Goal: Task Accomplishment & Management: Manage account settings

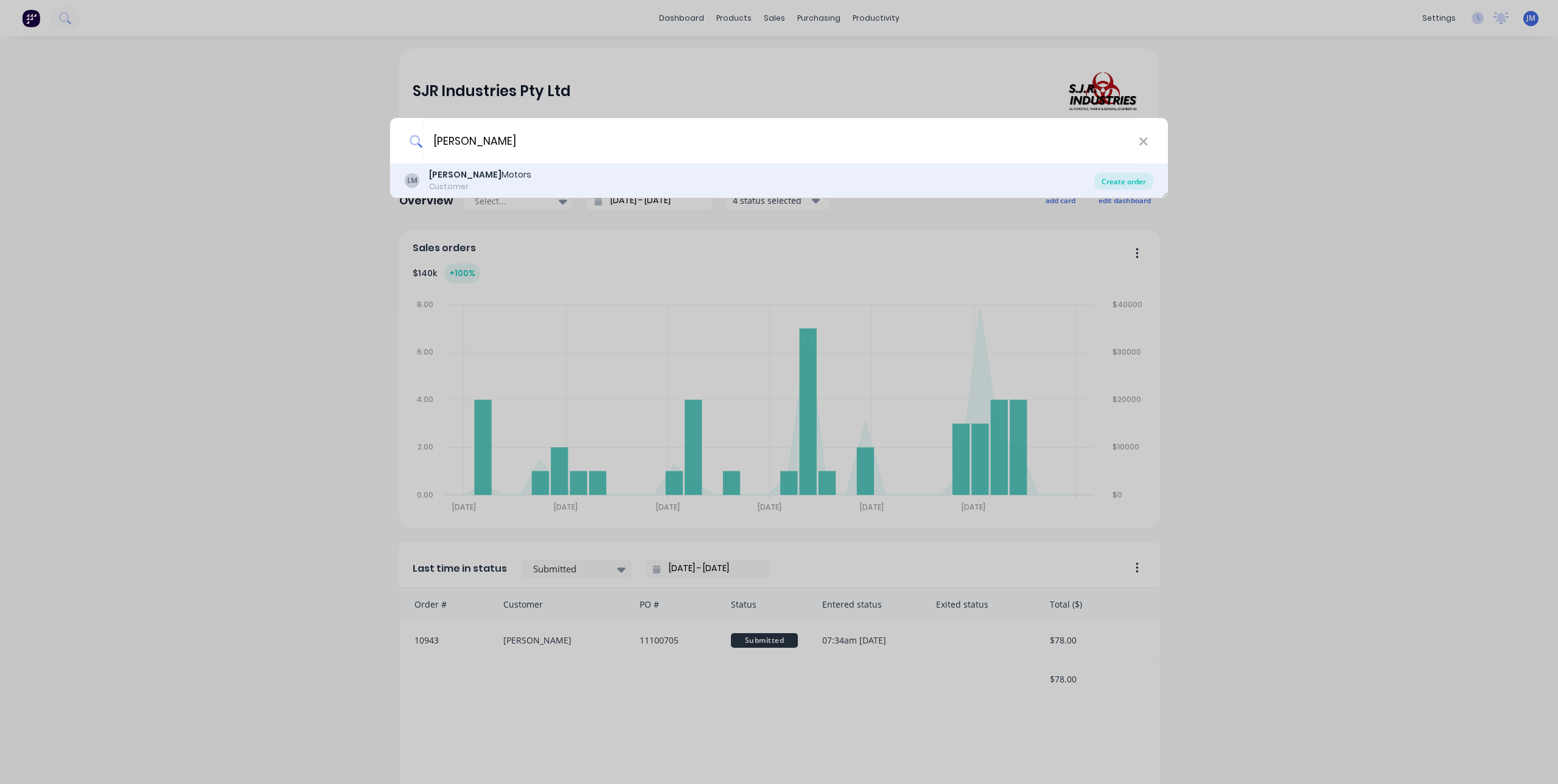
type input "[PERSON_NAME]"
click at [1122, 177] on div "Create order" at bounding box center [1123, 181] width 59 height 17
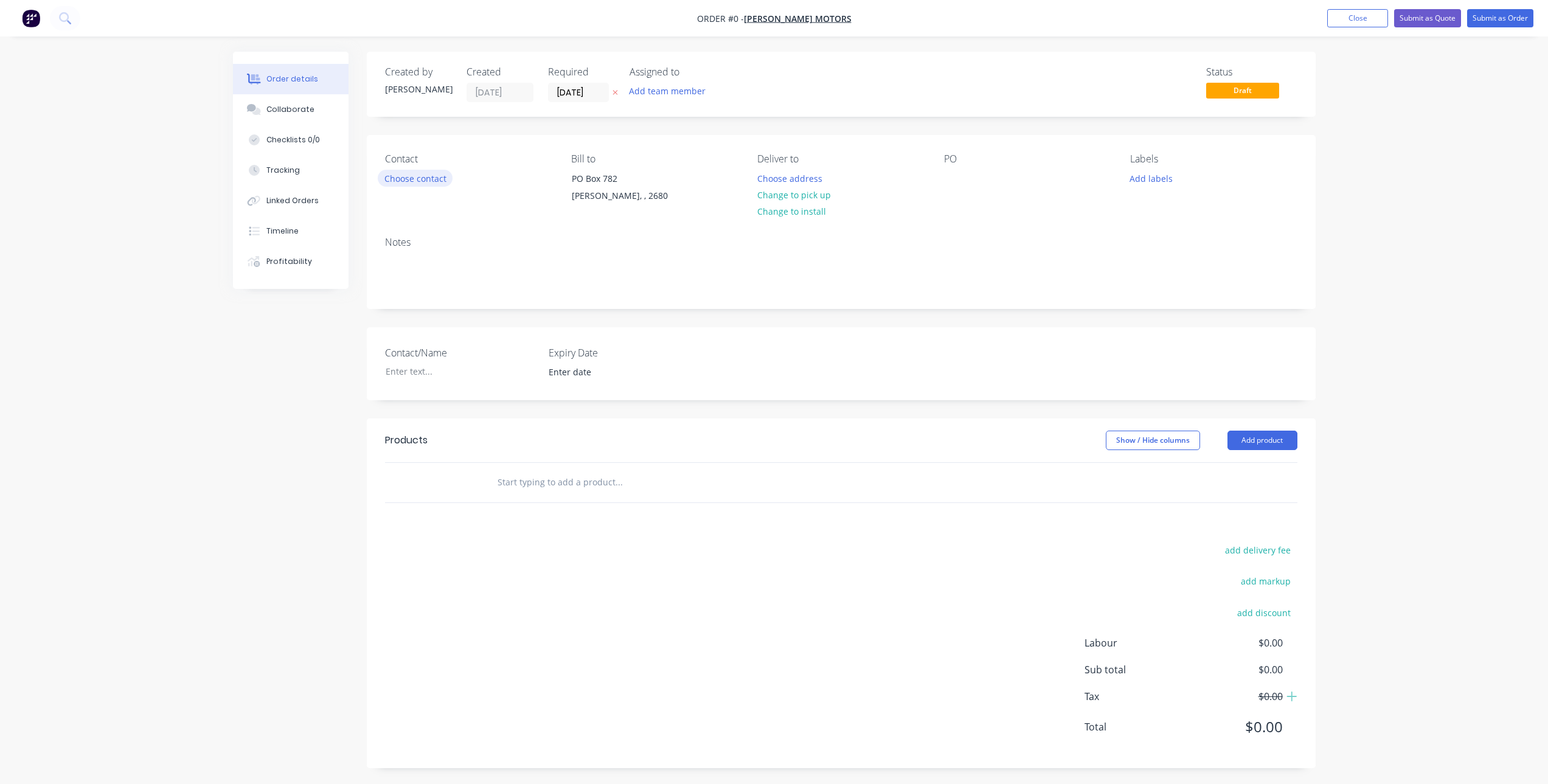
click at [421, 179] on button "Choose contact" at bounding box center [415, 178] width 75 height 16
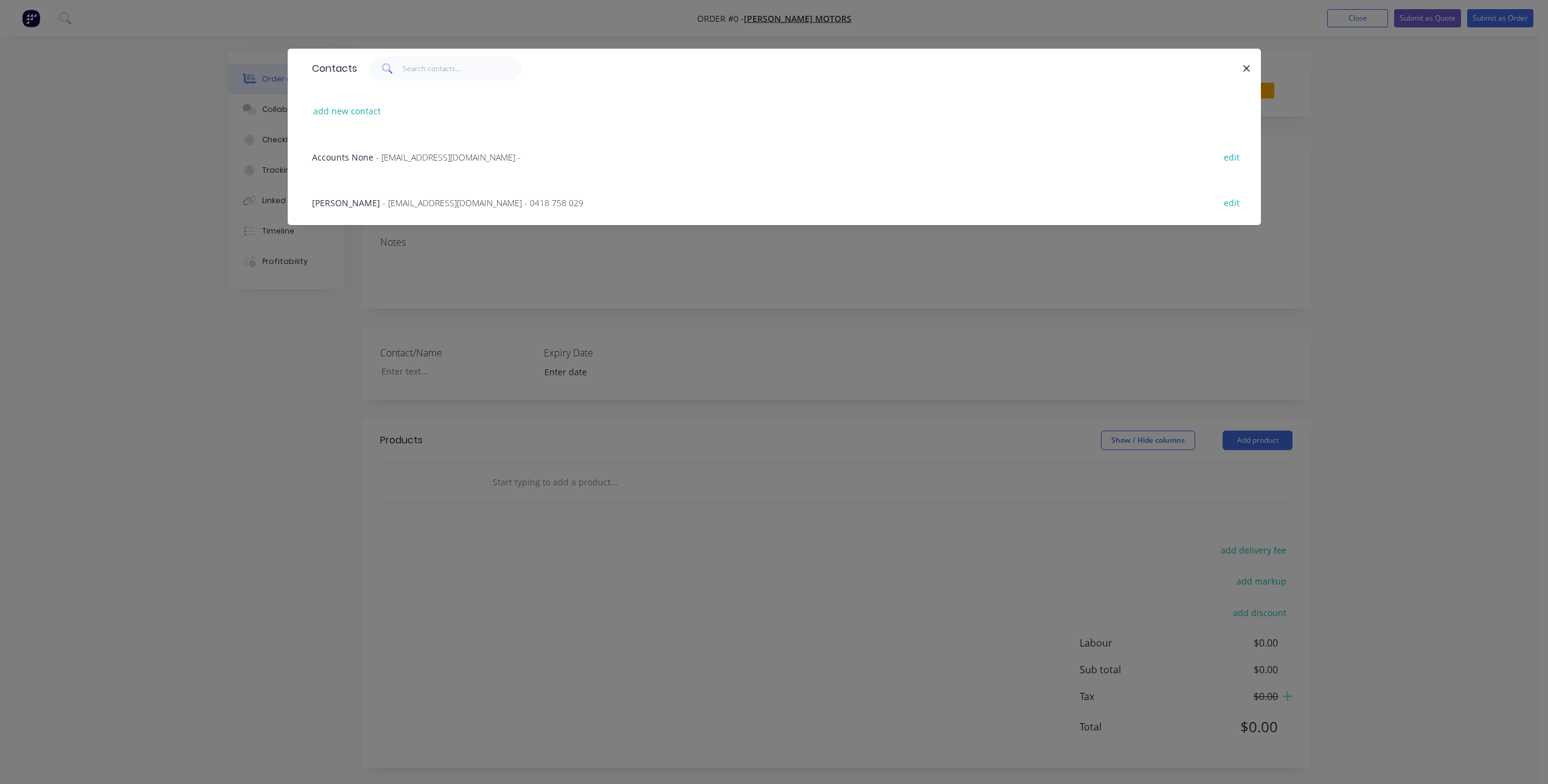
click at [388, 204] on span "- [EMAIL_ADDRESS][DOMAIN_NAME] - 0418 758 029" at bounding box center [483, 203] width 201 height 12
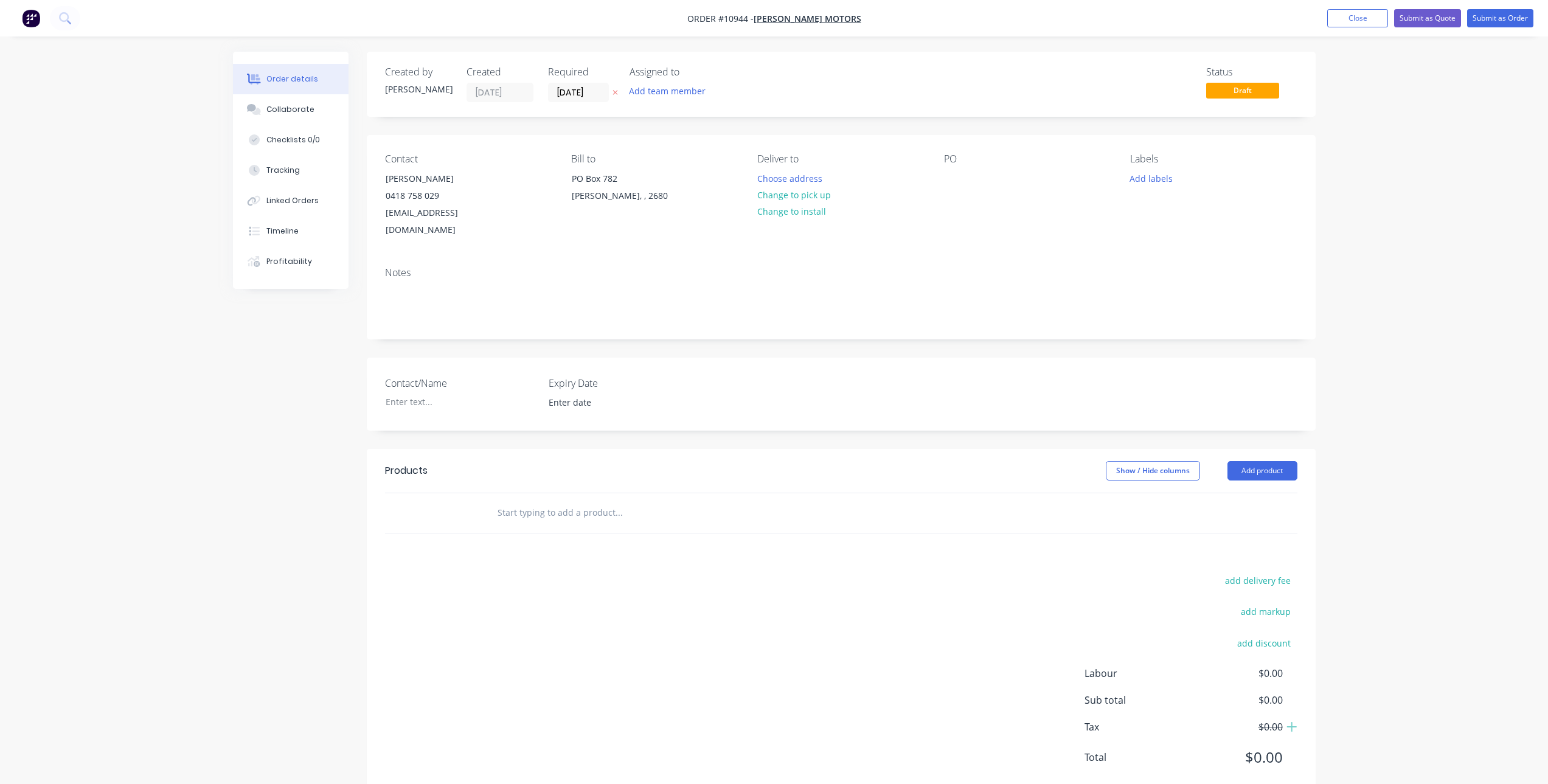
click at [570, 500] on input "text" at bounding box center [619, 512] width 243 height 24
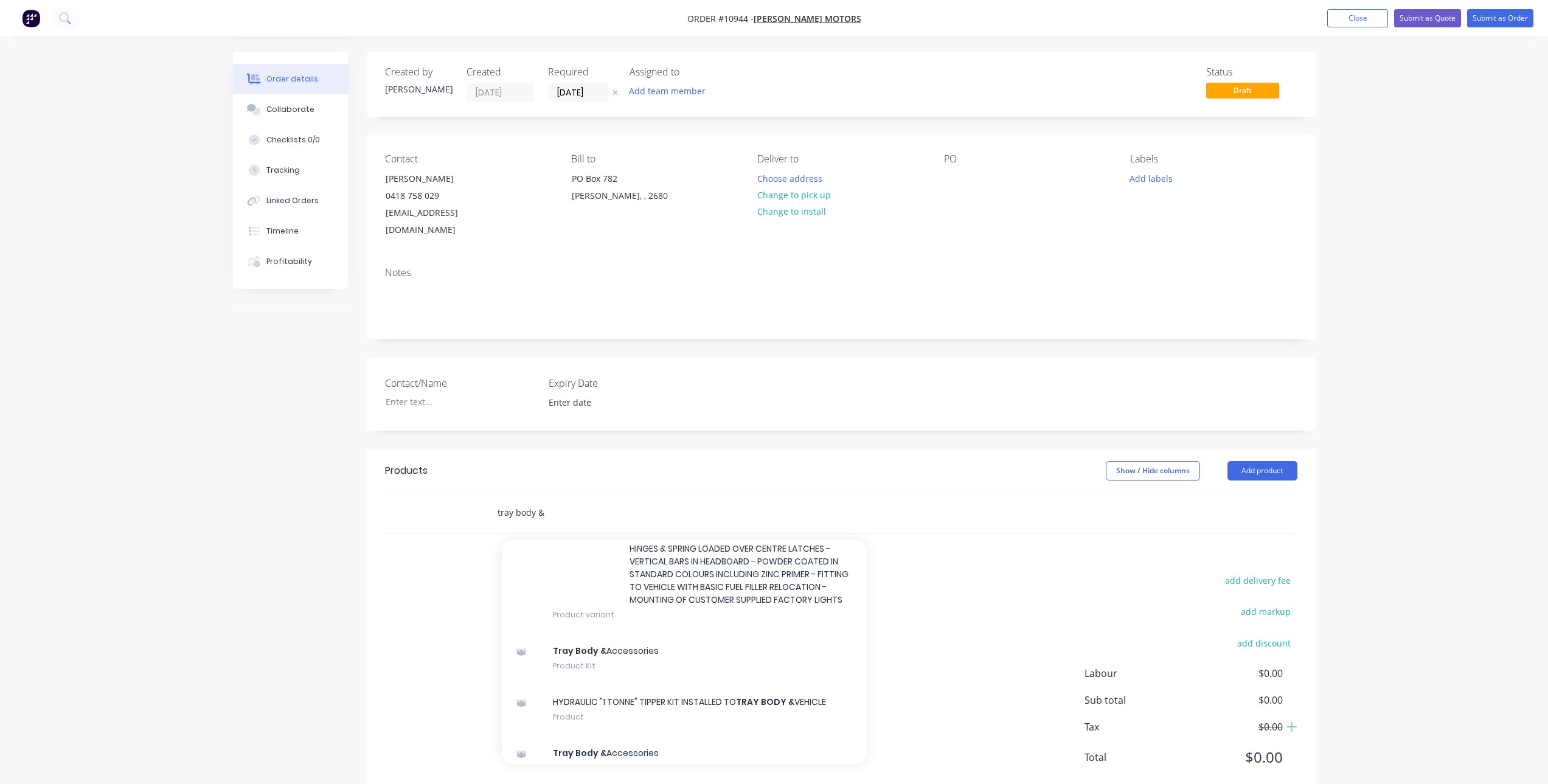
scroll to position [2676, 0]
type input "tray body &"
click at [635, 686] on div "Tray Body & Accessories Product Kit" at bounding box center [685, 661] width 365 height 51
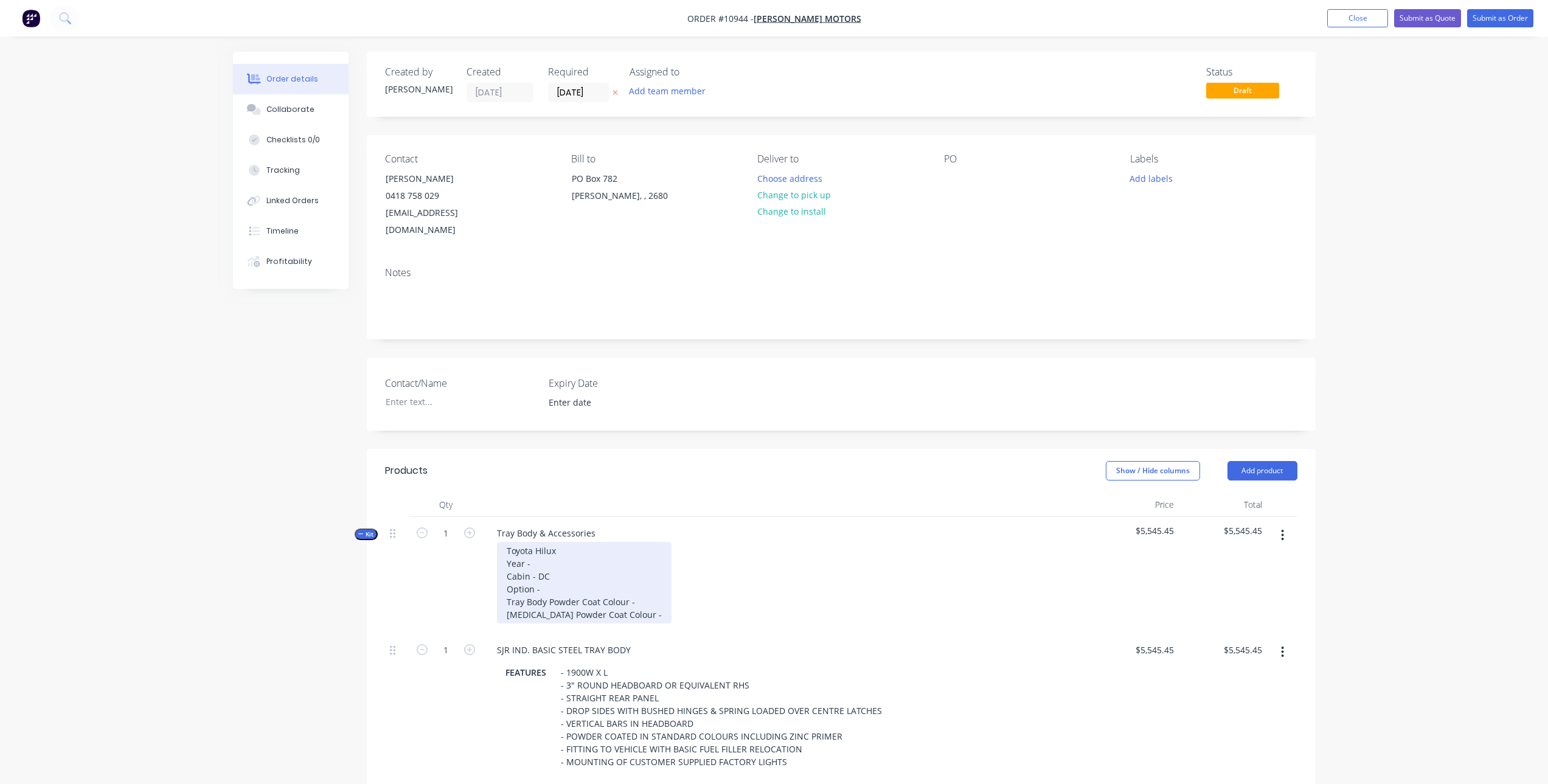
click at [571, 542] on div "Toyota Hilux Year - Cabin - DC Option - Tray Body Powder Coat Colour - [MEDICAL…" at bounding box center [584, 583] width 174 height 81
drag, startPoint x: 571, startPoint y: 537, endPoint x: 503, endPoint y: 530, distance: 68.4
click at [503, 542] on div "Toyota Hilux Year - Cabin - DC Option - Tray Body Powder Coat Colour - [MEDICAL…" at bounding box center [584, 583] width 174 height 81
click at [559, 550] on div "Isuzu D-Max Year - Cabin - DC Option - Tray Body Powder Coat Colour - [MEDICAL_…" at bounding box center [584, 583] width 174 height 81
click at [574, 569] on div "Isuzu D-Max Year - 2025 Cabin - DC Option - Tray Body Powder Coat Colour - [MED…" at bounding box center [584, 583] width 174 height 81
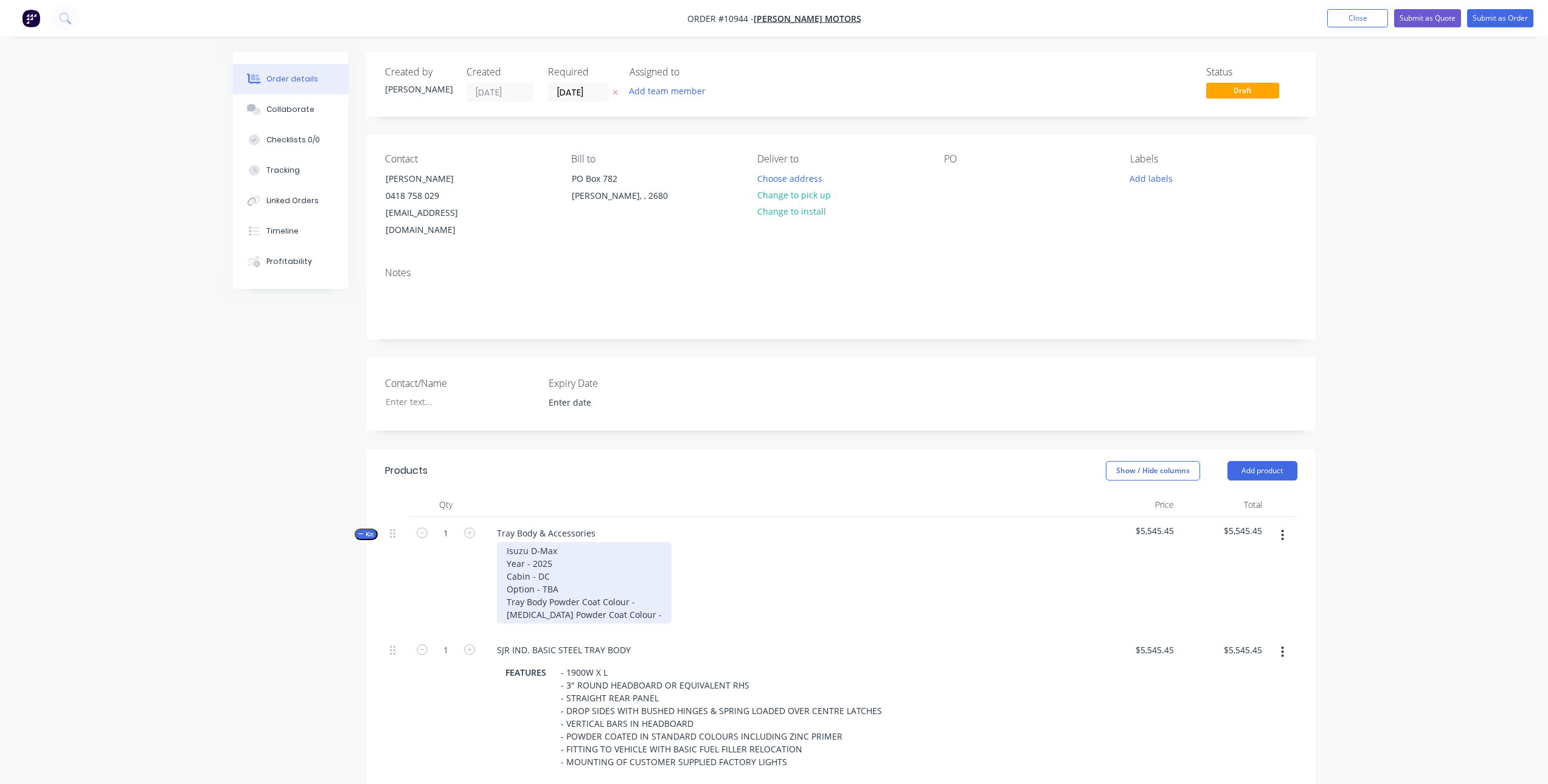
click at [635, 585] on div "Isuzu D-Max Year - 2025 Cabin - DC Option - TBA Tray Body Powder Coat Colour - …" at bounding box center [584, 583] width 174 height 81
click at [649, 596] on div "Isuzu D-Max Year - 2025 Cabin - DC Option - TBA Tray Body Powder Coat Colour - …" at bounding box center [605, 583] width 218 height 81
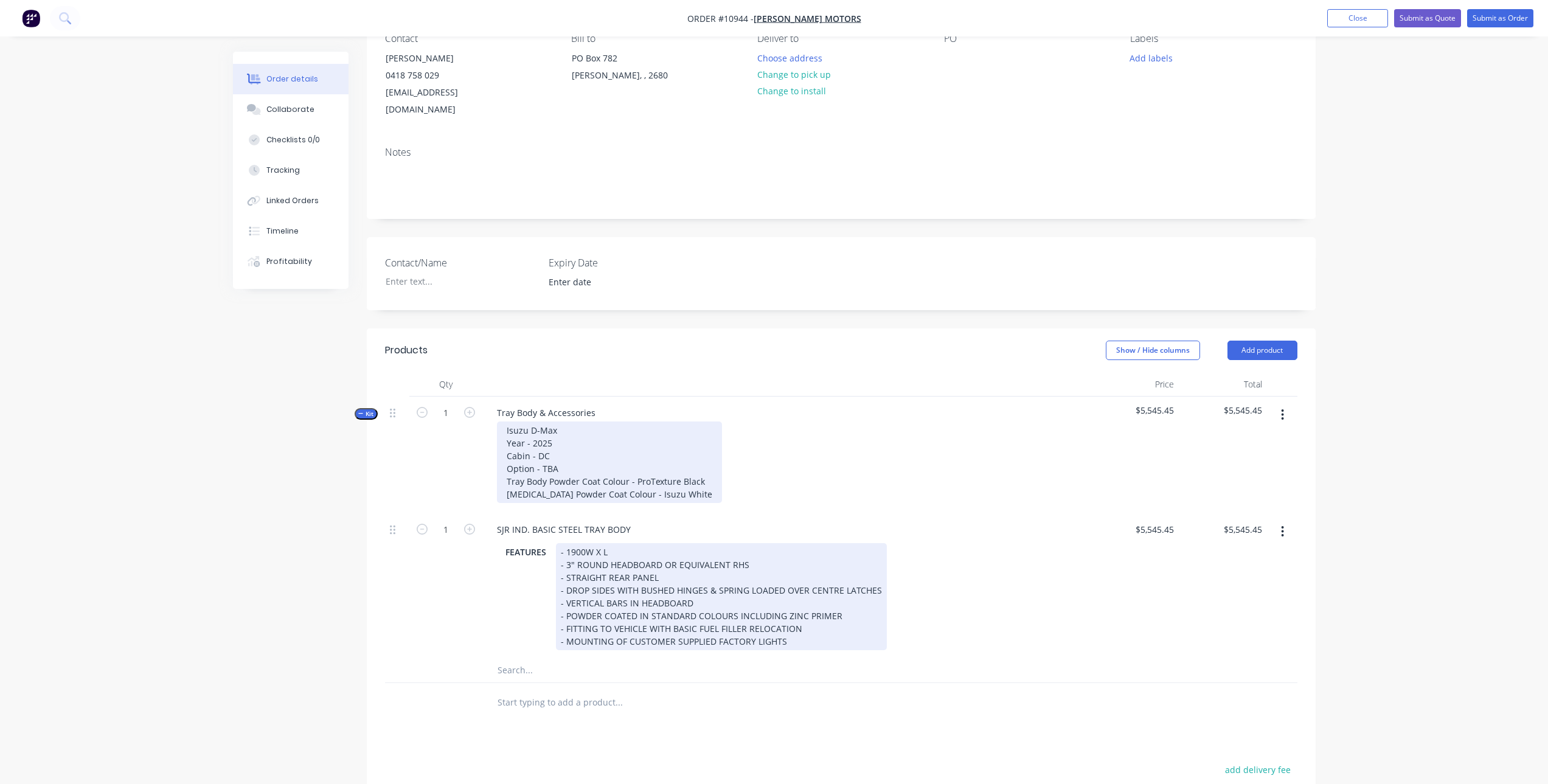
scroll to position [122, 0]
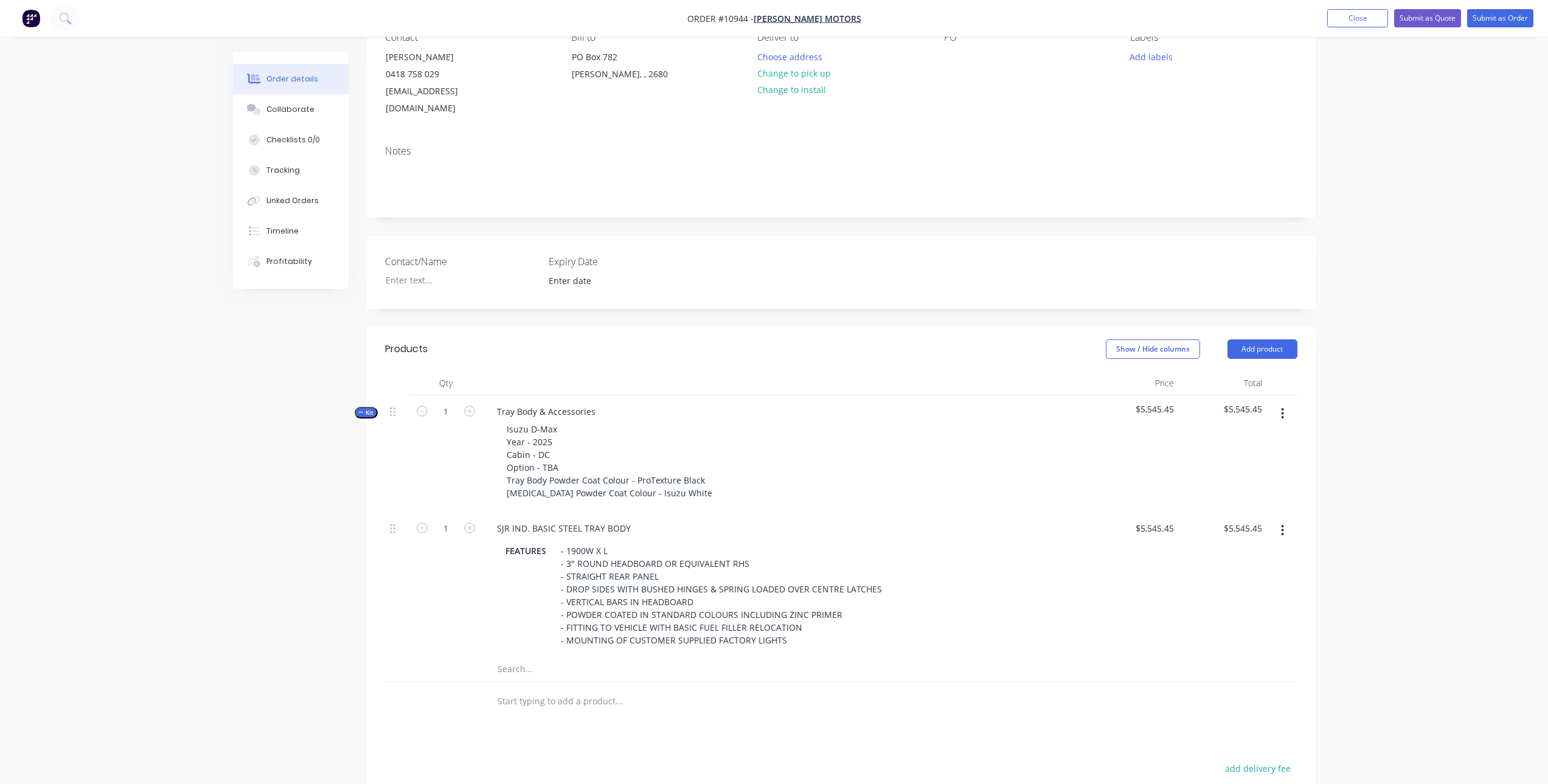
click at [550, 657] on input "text" at bounding box center [619, 668] width 243 height 24
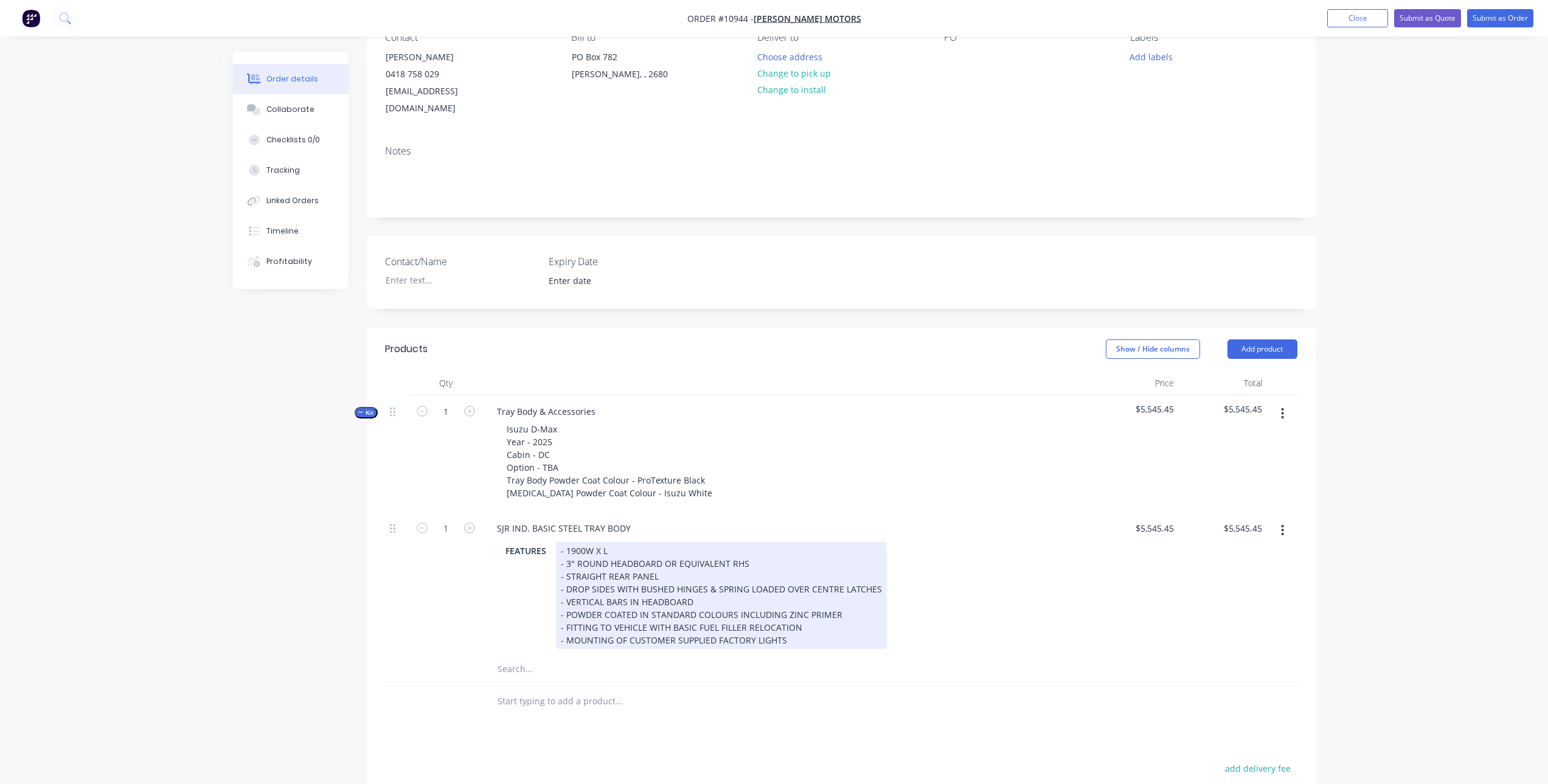
click at [601, 542] on div "- 1900W X L - 3" ROUND HEADBOARD OR EQUIVALENT RHS - STRAIGHT REAR PANEL - DROP…" at bounding box center [722, 596] width 331 height 107
click at [704, 544] on div "- 1900W X 1800L - 3" ROUND HEADBOARD OR EQUIVALENT RHS - STRAIGHT REAR PANEL - …" at bounding box center [722, 596] width 331 height 107
drag, startPoint x: 660, startPoint y: 544, endPoint x: 752, endPoint y: 547, distance: 92.0
click at [752, 547] on div "- 1900W X 1800L - 3" ROUND HEADBOARD OR EQUIVALENT RHS - STRAIGHT REAR PANEL - …" at bounding box center [722, 596] width 331 height 107
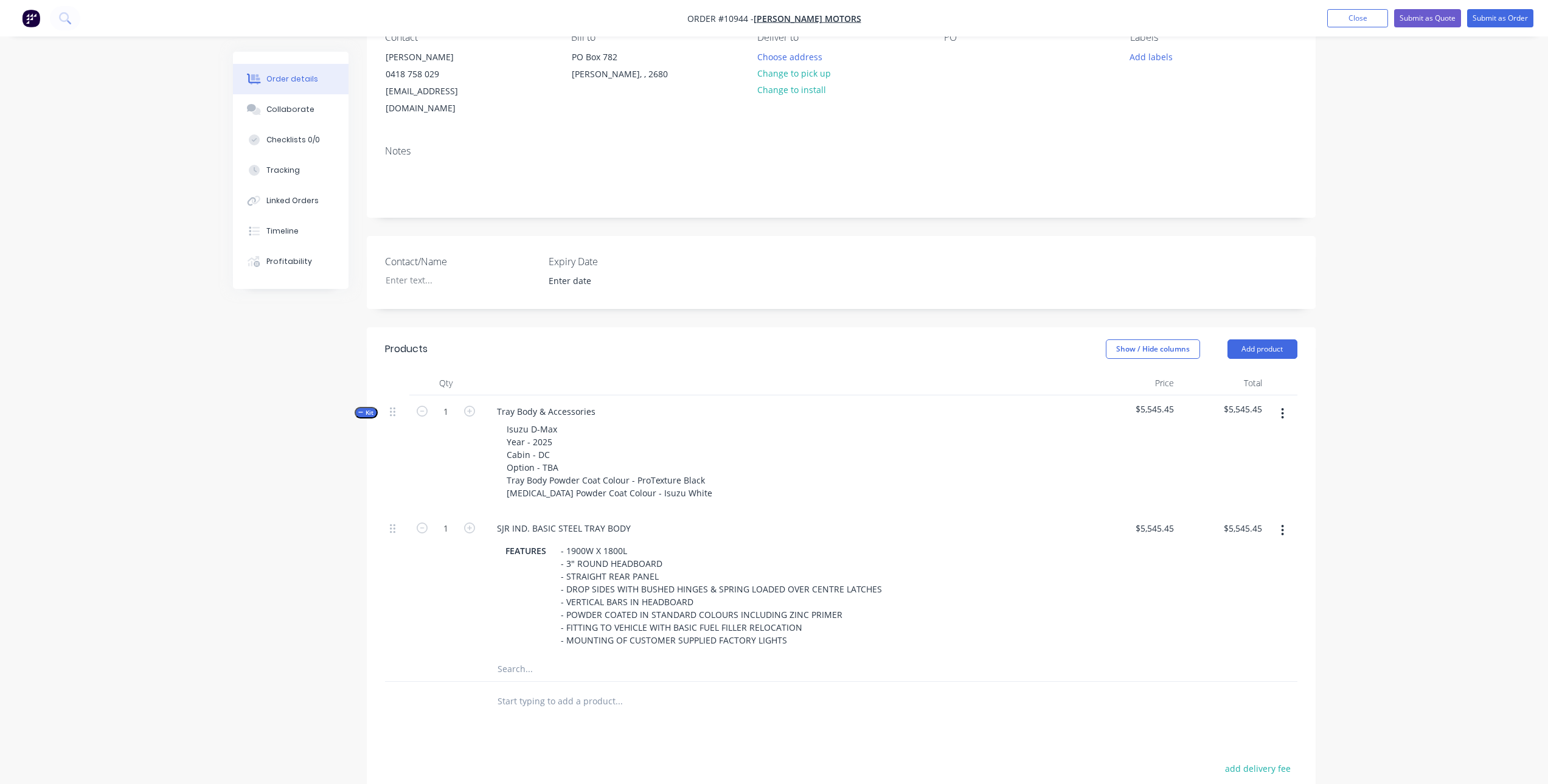
click at [553, 657] on input "text" at bounding box center [619, 668] width 243 height 24
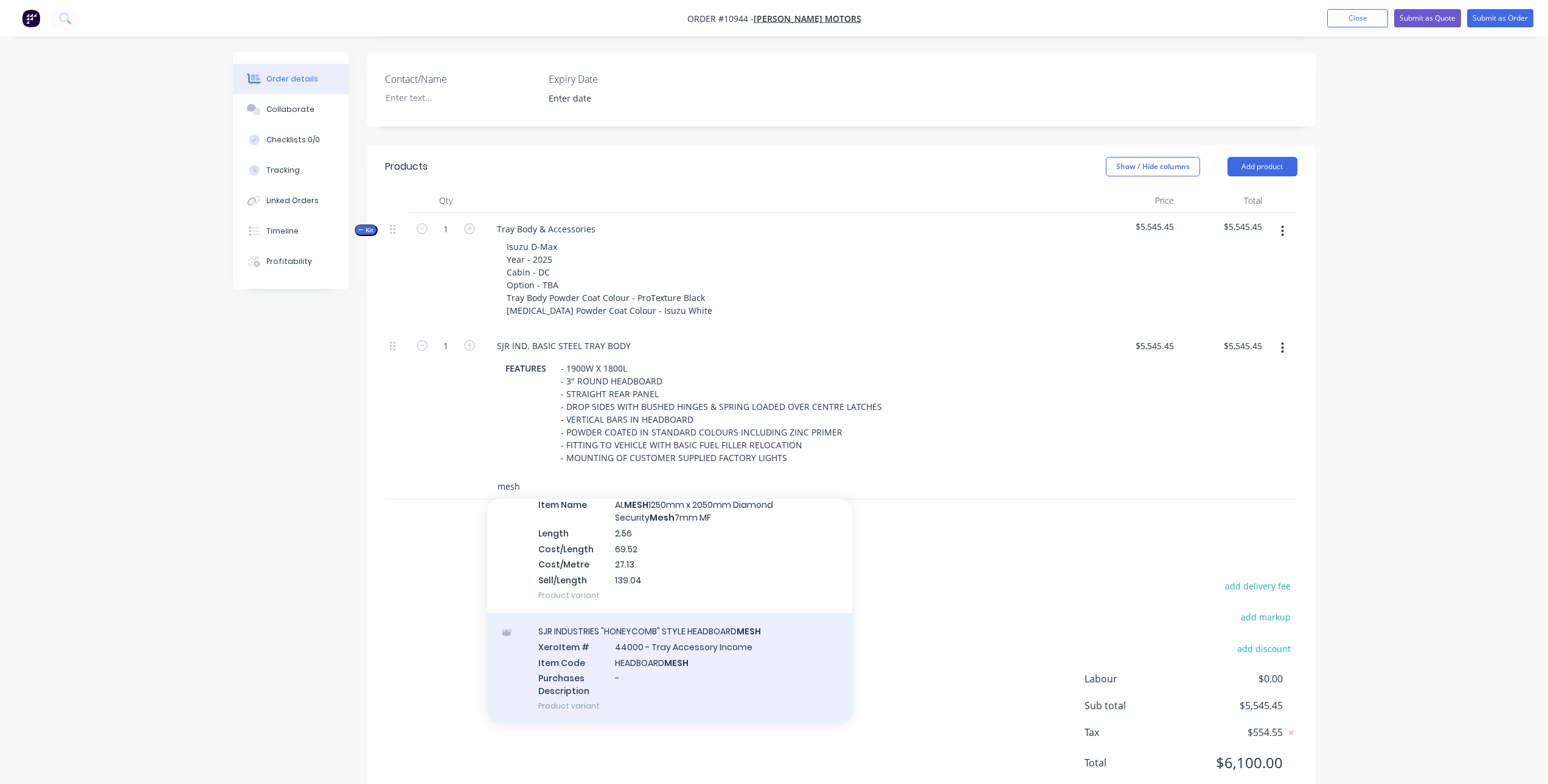
scroll to position [325, 0]
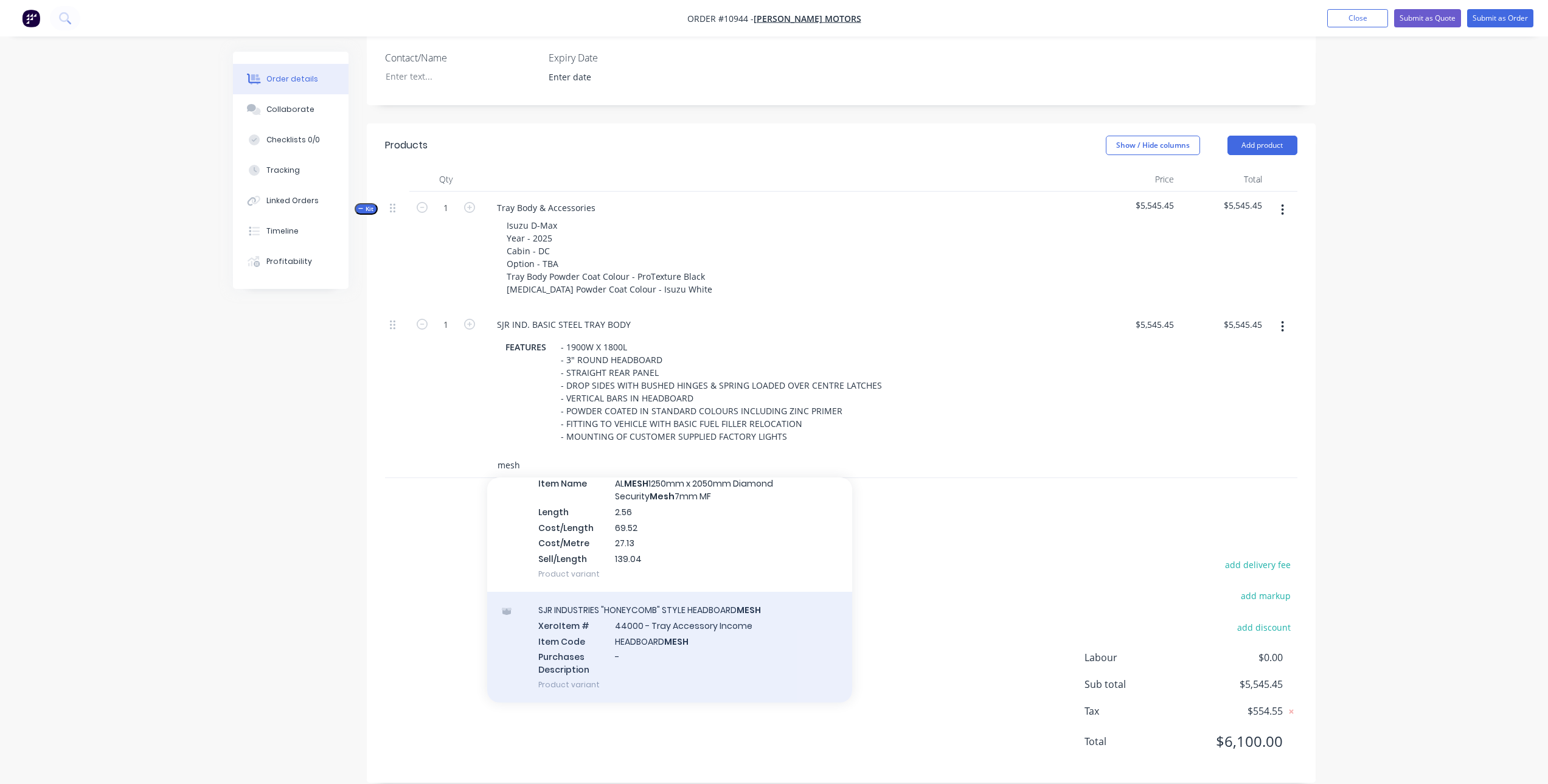
type input "mesh"
click at [712, 617] on div "SJR INDUSTRIES "HONEYCOMB" STYLE HEADBOARD MESH Xero Item # 44000 - Tray Access…" at bounding box center [670, 647] width 365 height 111
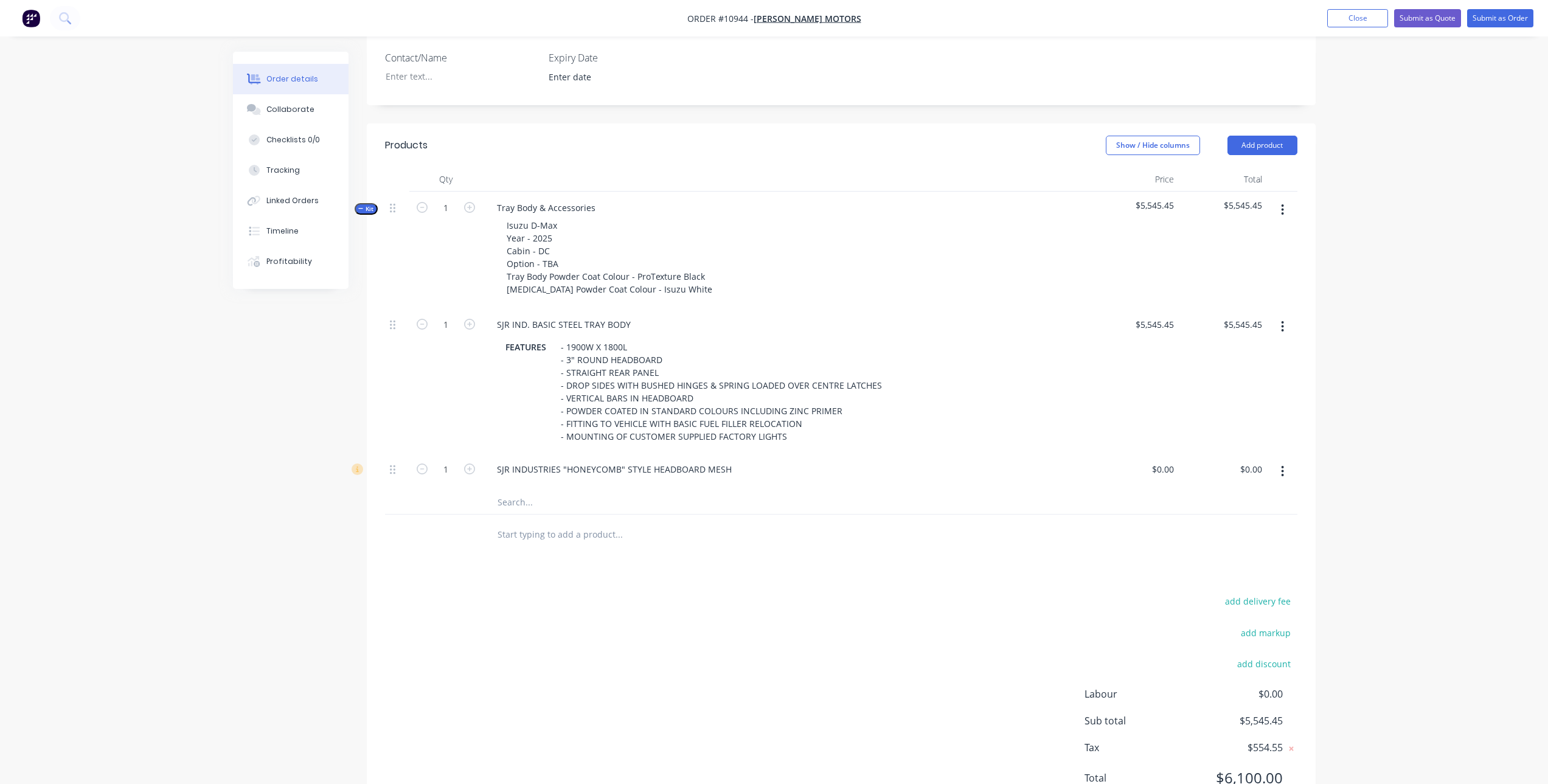
click at [1288, 460] on button "button" at bounding box center [1283, 471] width 29 height 22
click at [1246, 543] on div "Delete" at bounding box center [1240, 552] width 94 height 18
click at [600, 454] on input "text" at bounding box center [619, 465] width 243 height 24
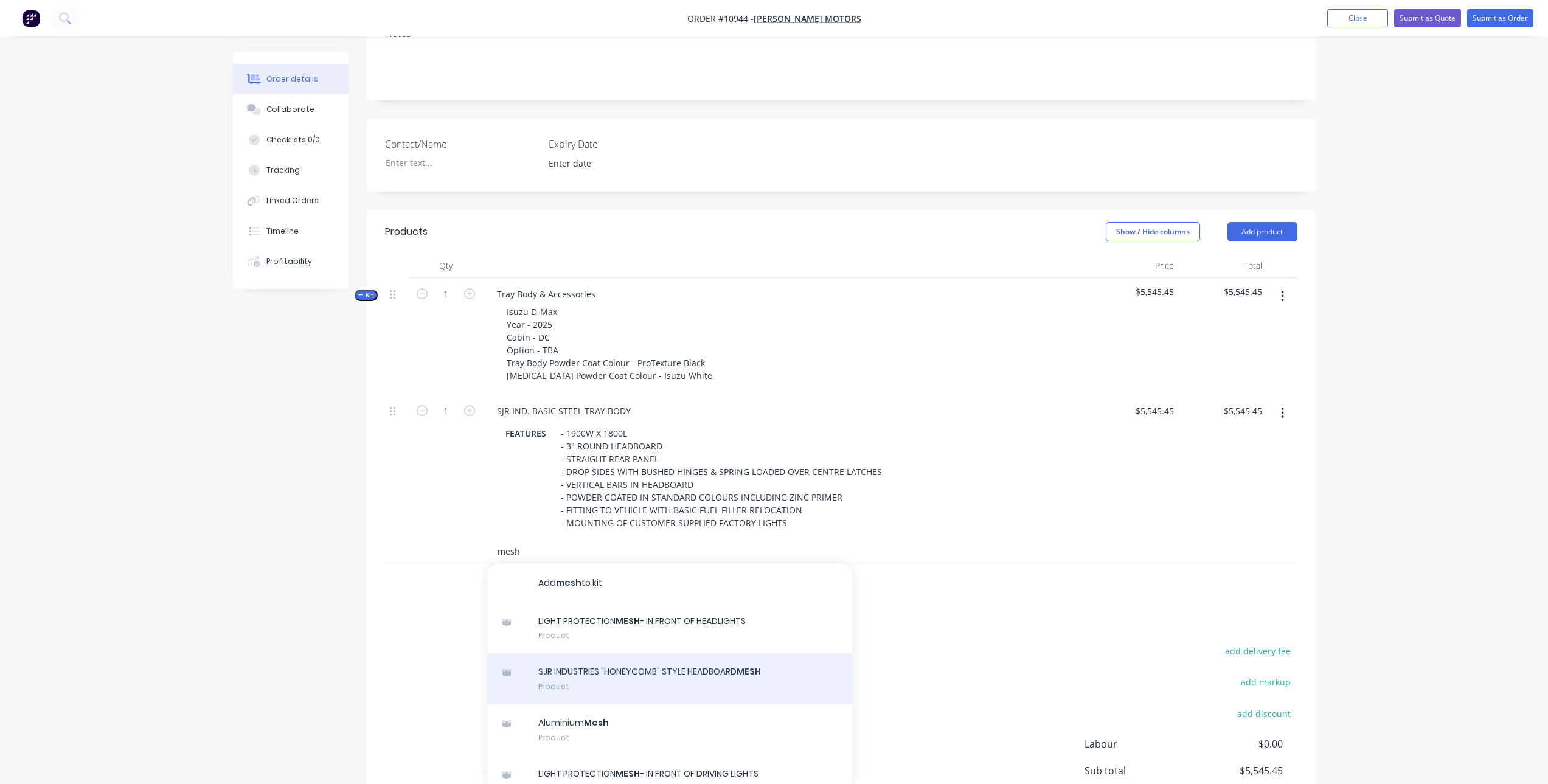
scroll to position [204, 0]
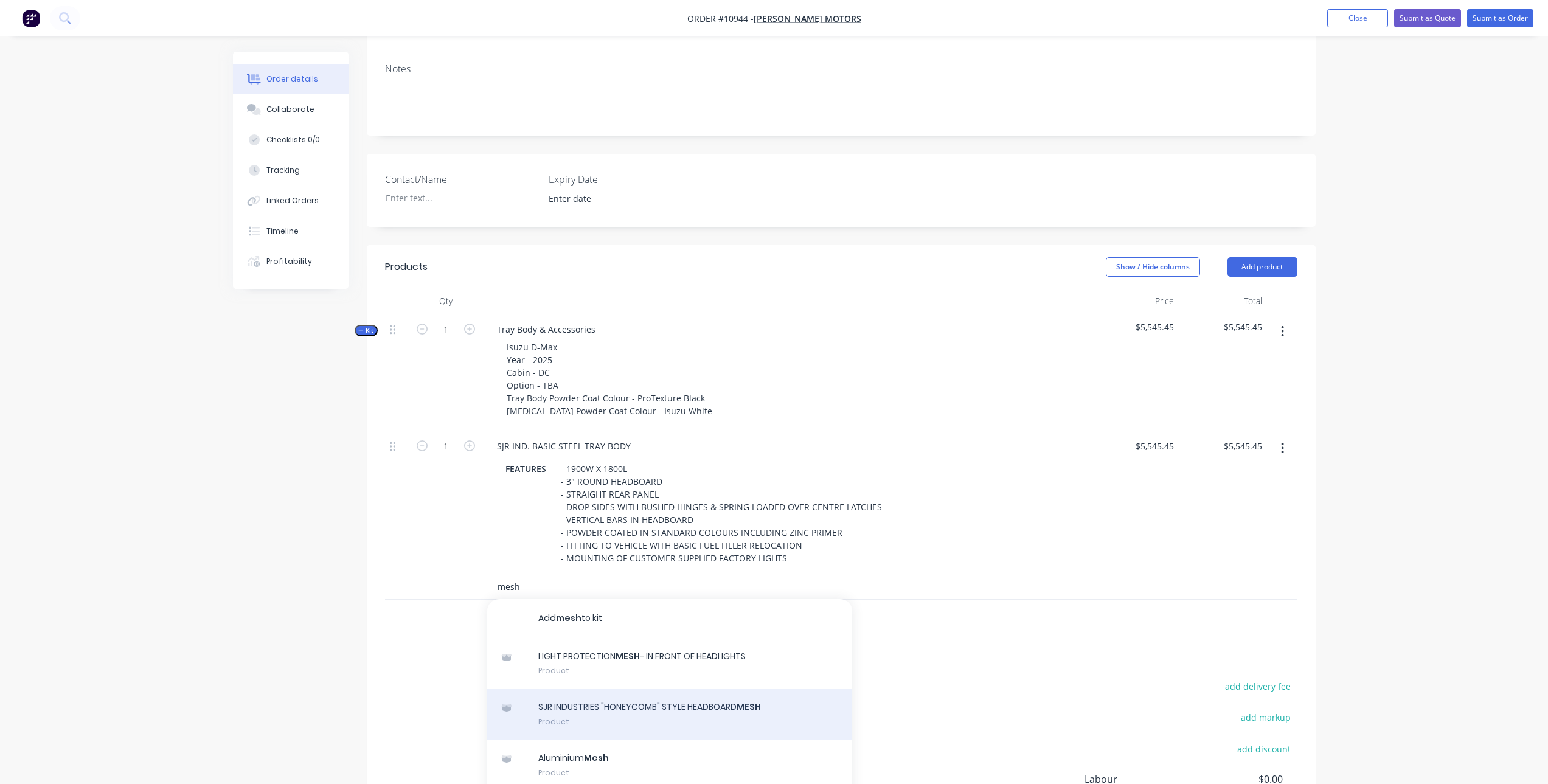
type input "mesh"
click at [646, 691] on div "SJR INDUSTRIES "HONEYCOMB" STYLE HEADBOARD MESH Product" at bounding box center [670, 714] width 365 height 51
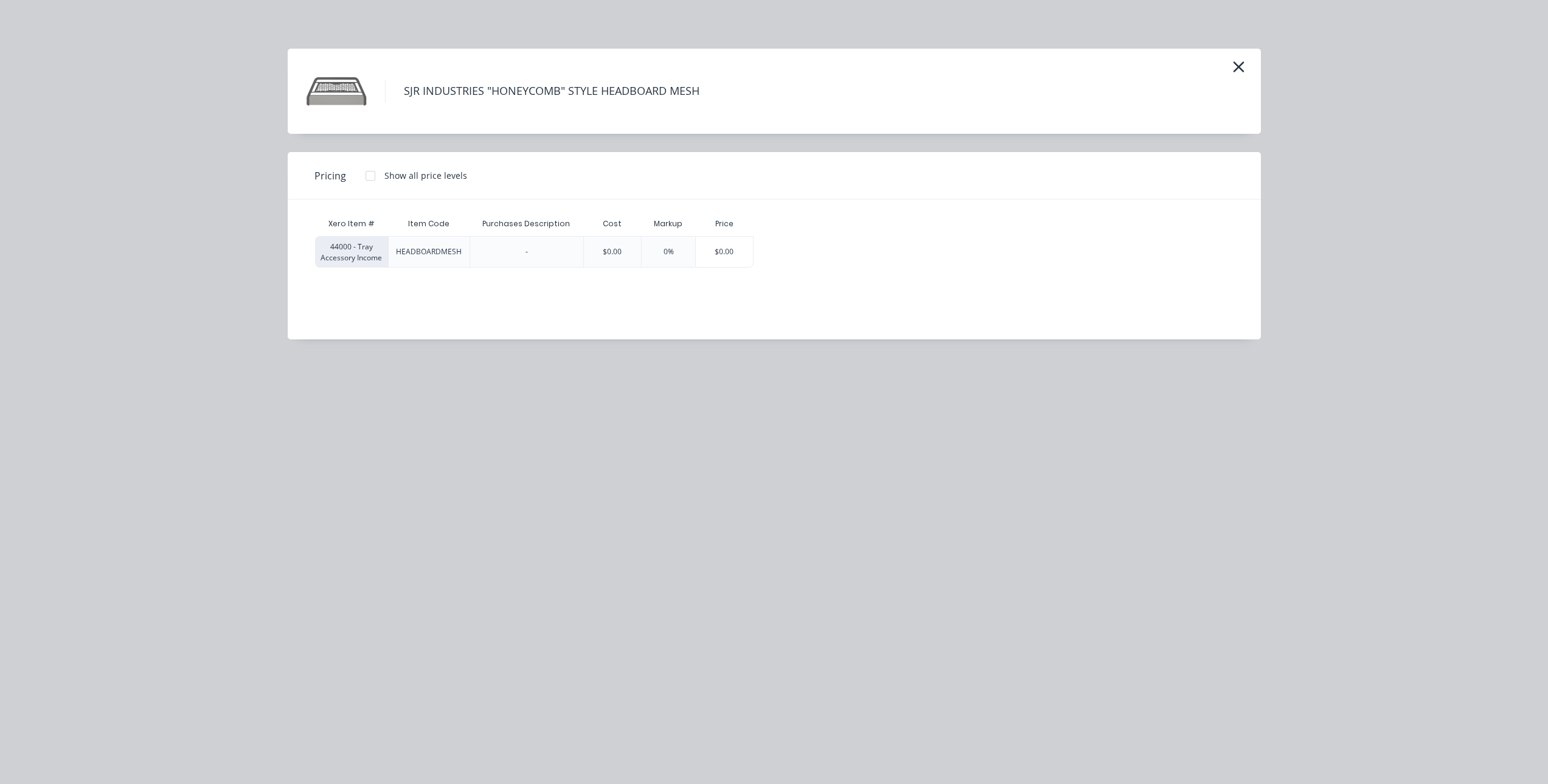
drag, startPoint x: 364, startPoint y: 174, endPoint x: 372, endPoint y: 177, distance: 8.5
click at [364, 175] on div at bounding box center [370, 175] width 24 height 24
click at [804, 248] on div "$136.36" at bounding box center [789, 252] width 69 height 31
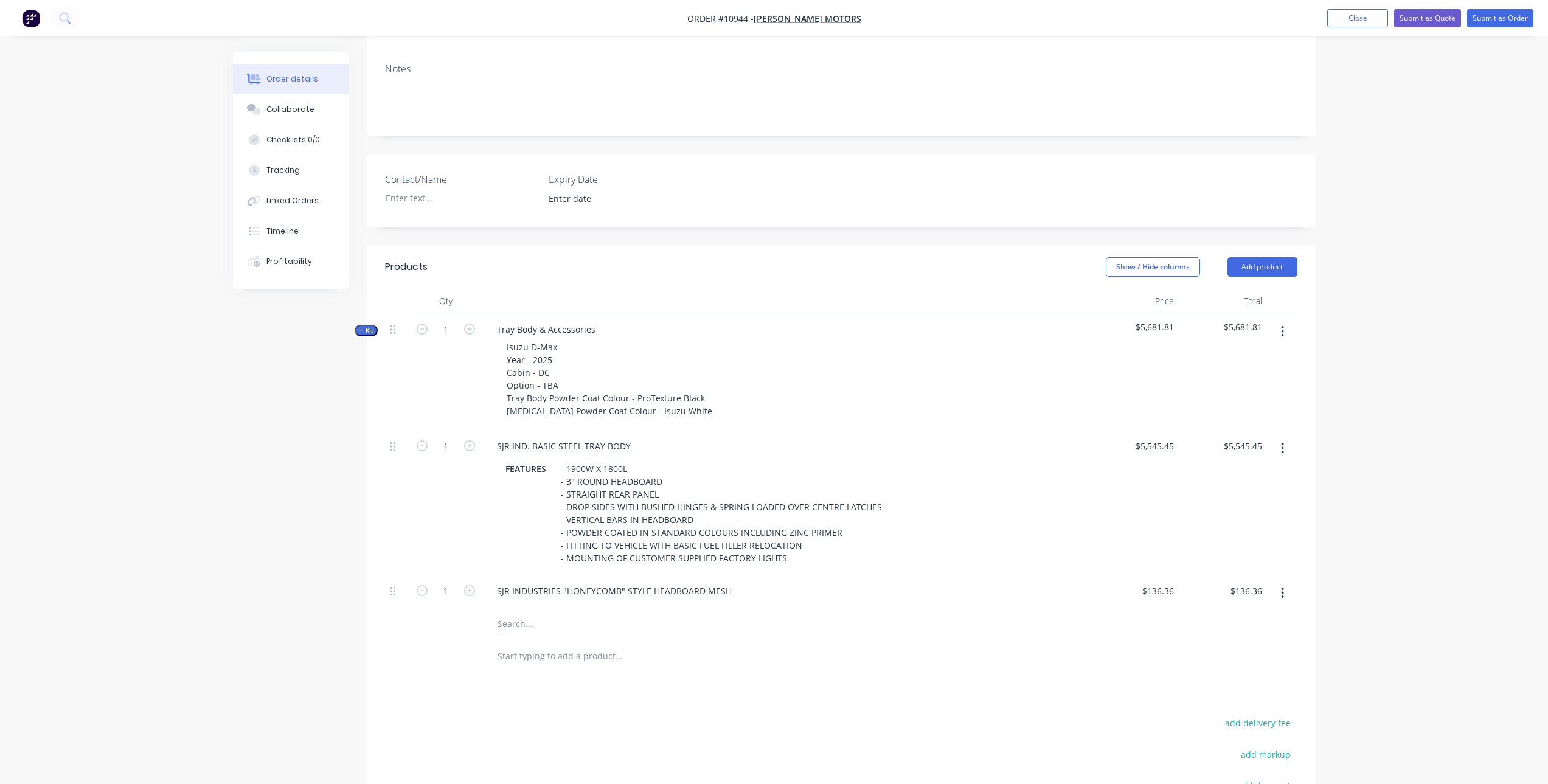
click at [548, 611] on input "text" at bounding box center [619, 623] width 243 height 24
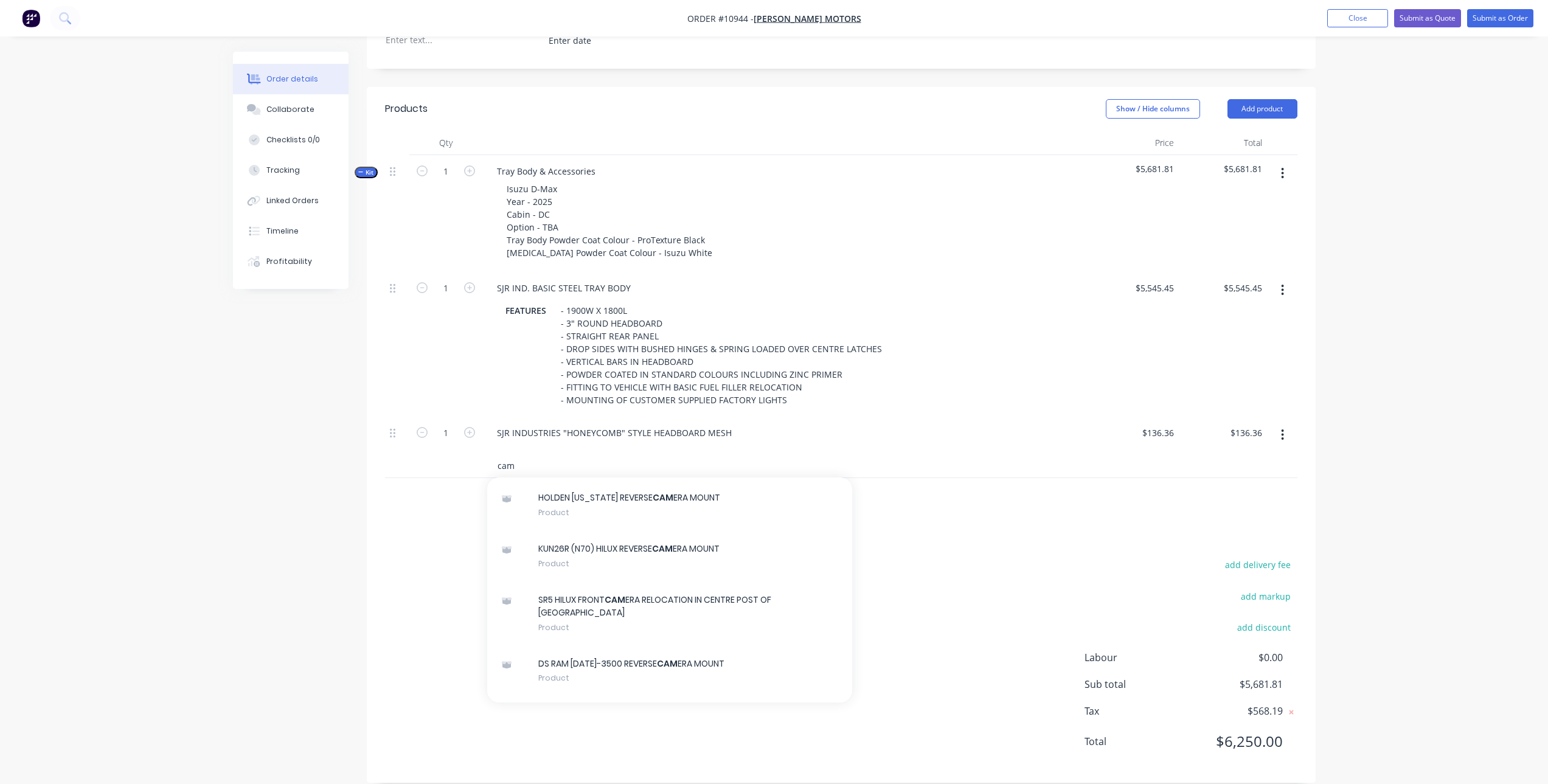
scroll to position [365, 0]
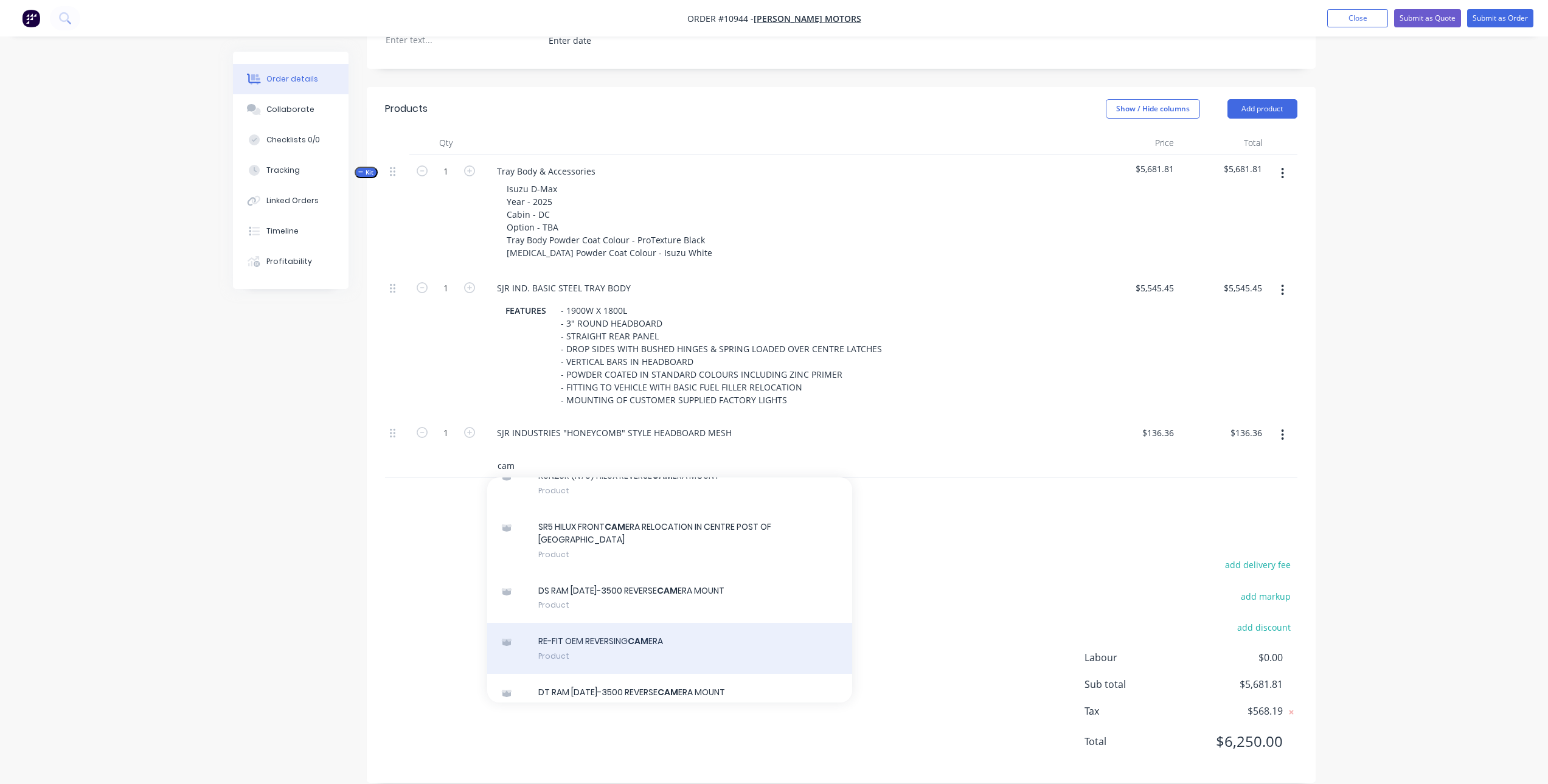
type input "cam"
click at [608, 624] on div "RE-FIT OEM REVERSING CAM ERA Product" at bounding box center [670, 648] width 365 height 51
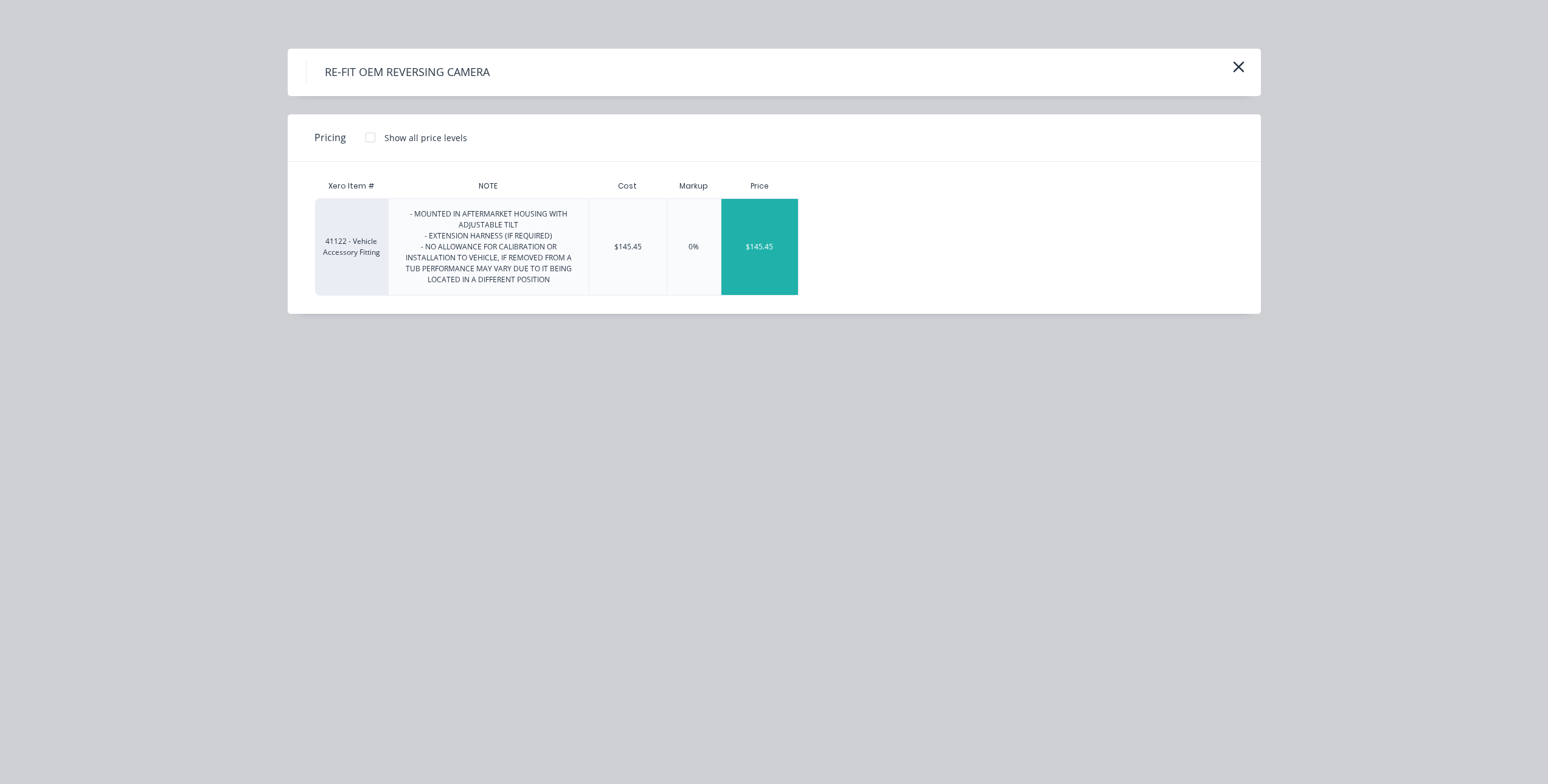
click at [774, 230] on div "$145.45" at bounding box center [759, 246] width 77 height 96
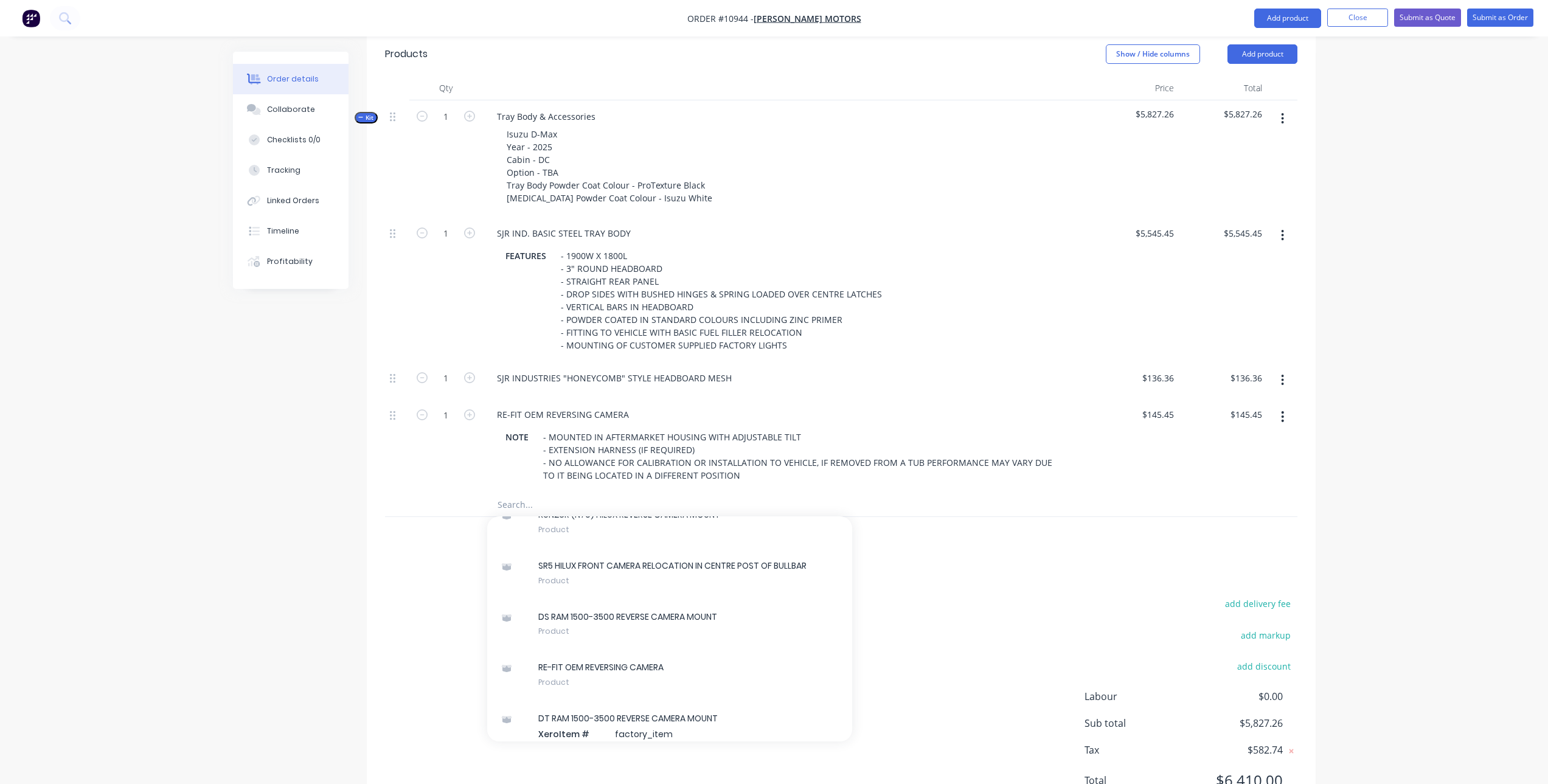
scroll to position [456, 0]
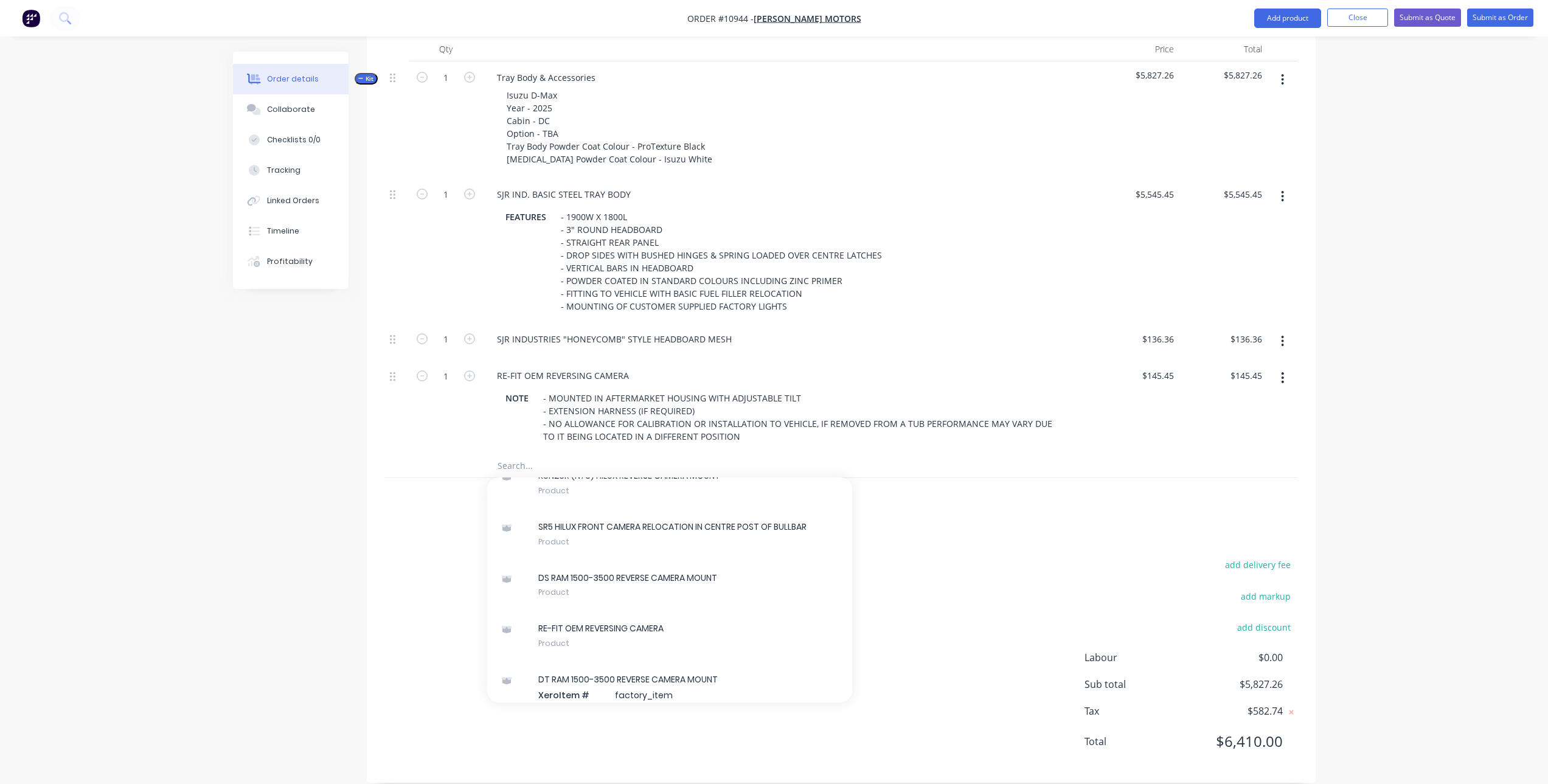
click at [1033, 583] on div "add delivery fee add markup add discount Labour $0.00 Sub total $5,827.26 Tax $…" at bounding box center [841, 660] width 913 height 208
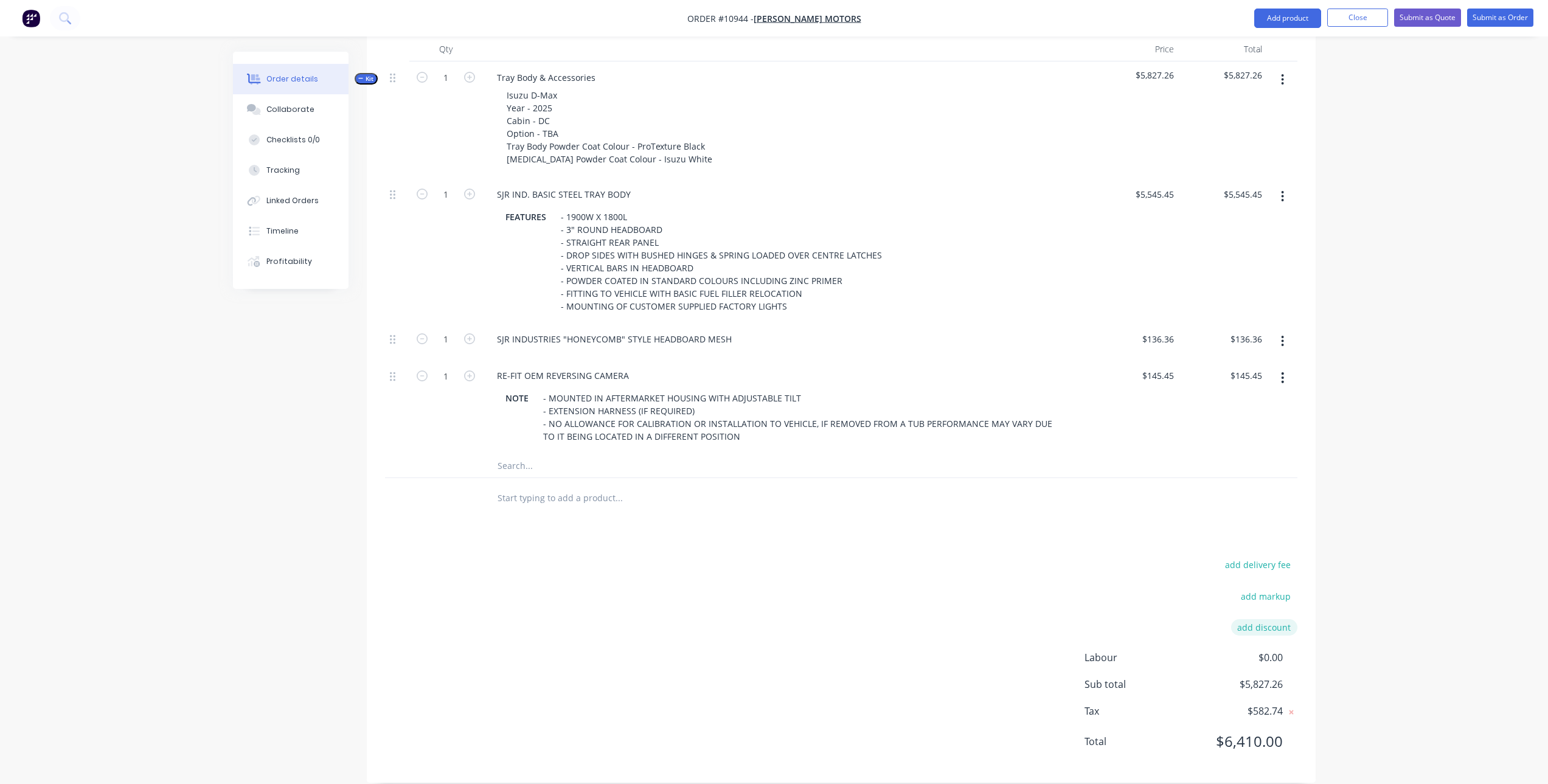
click at [1261, 619] on button "add discount" at bounding box center [1264, 627] width 66 height 16
type input "Discount"
drag, startPoint x: 1153, startPoint y: 546, endPoint x: 1198, endPoint y: 563, distance: 48.1
click at [1153, 560] on div "add delivery fee" at bounding box center [1222, 575] width 152 height 31
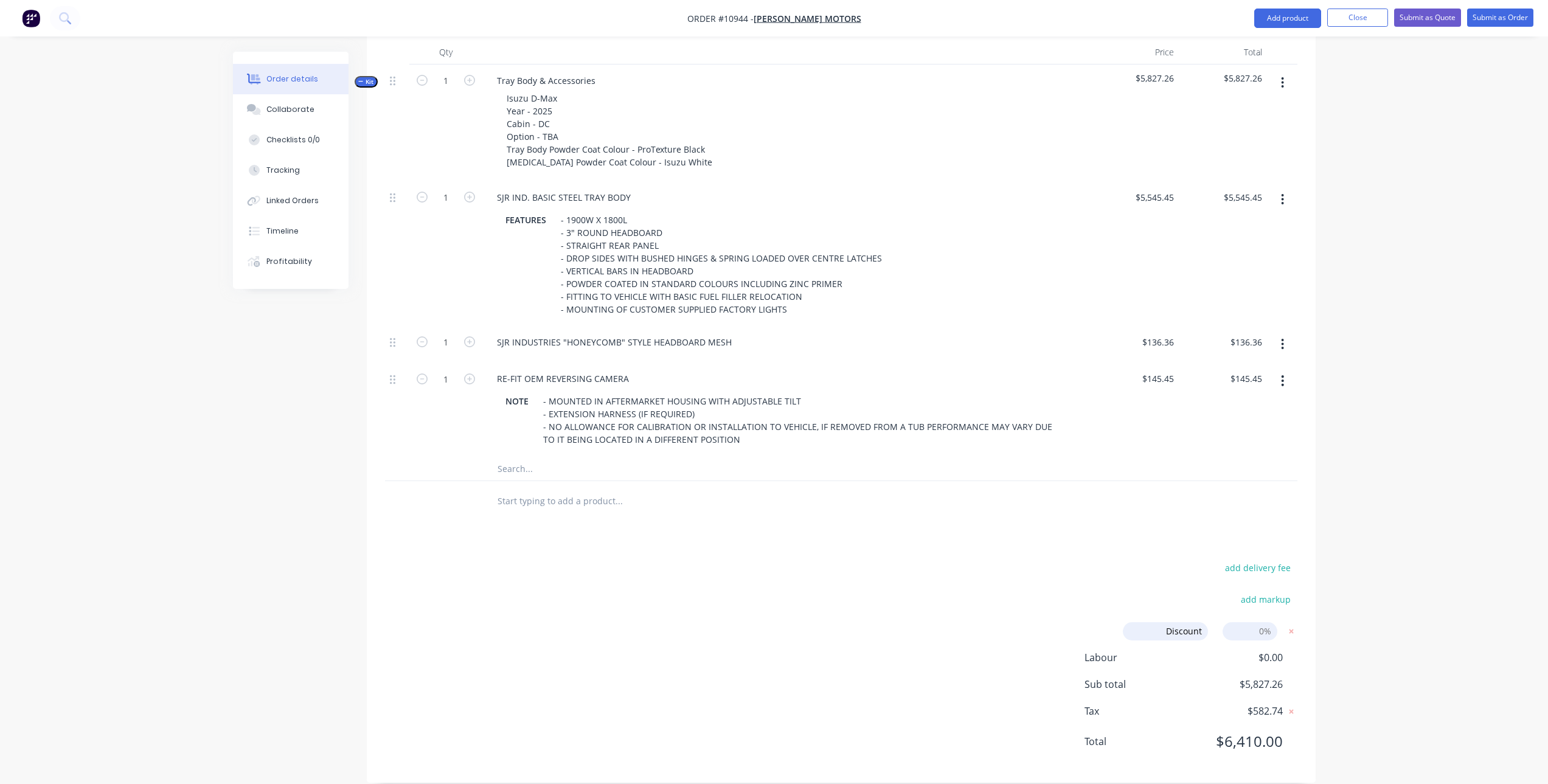
click at [1265, 622] on input at bounding box center [1250, 631] width 55 height 18
type input "15"
click at [1166, 560] on div "add delivery fee" at bounding box center [1222, 575] width 152 height 31
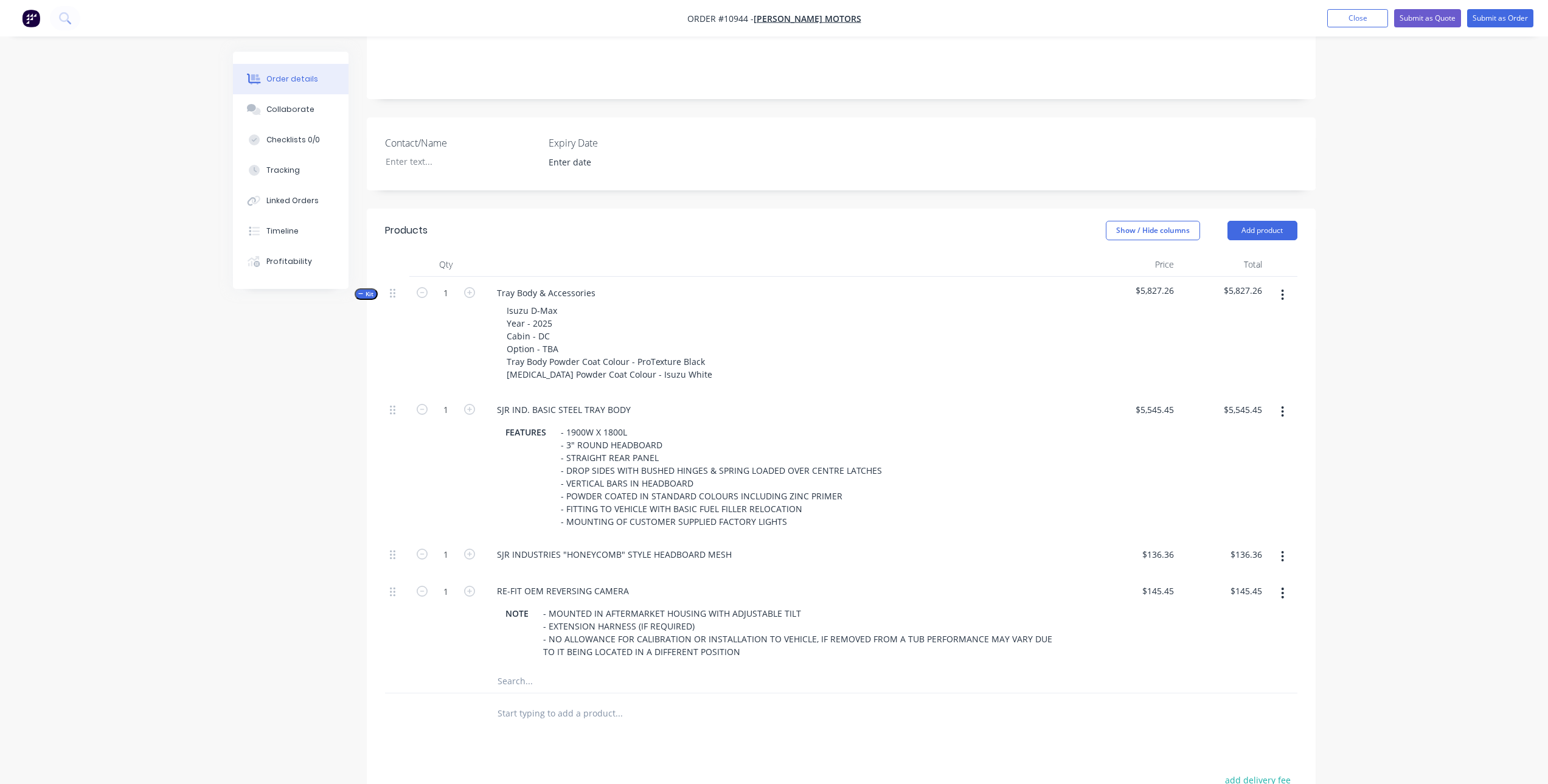
scroll to position [0, 0]
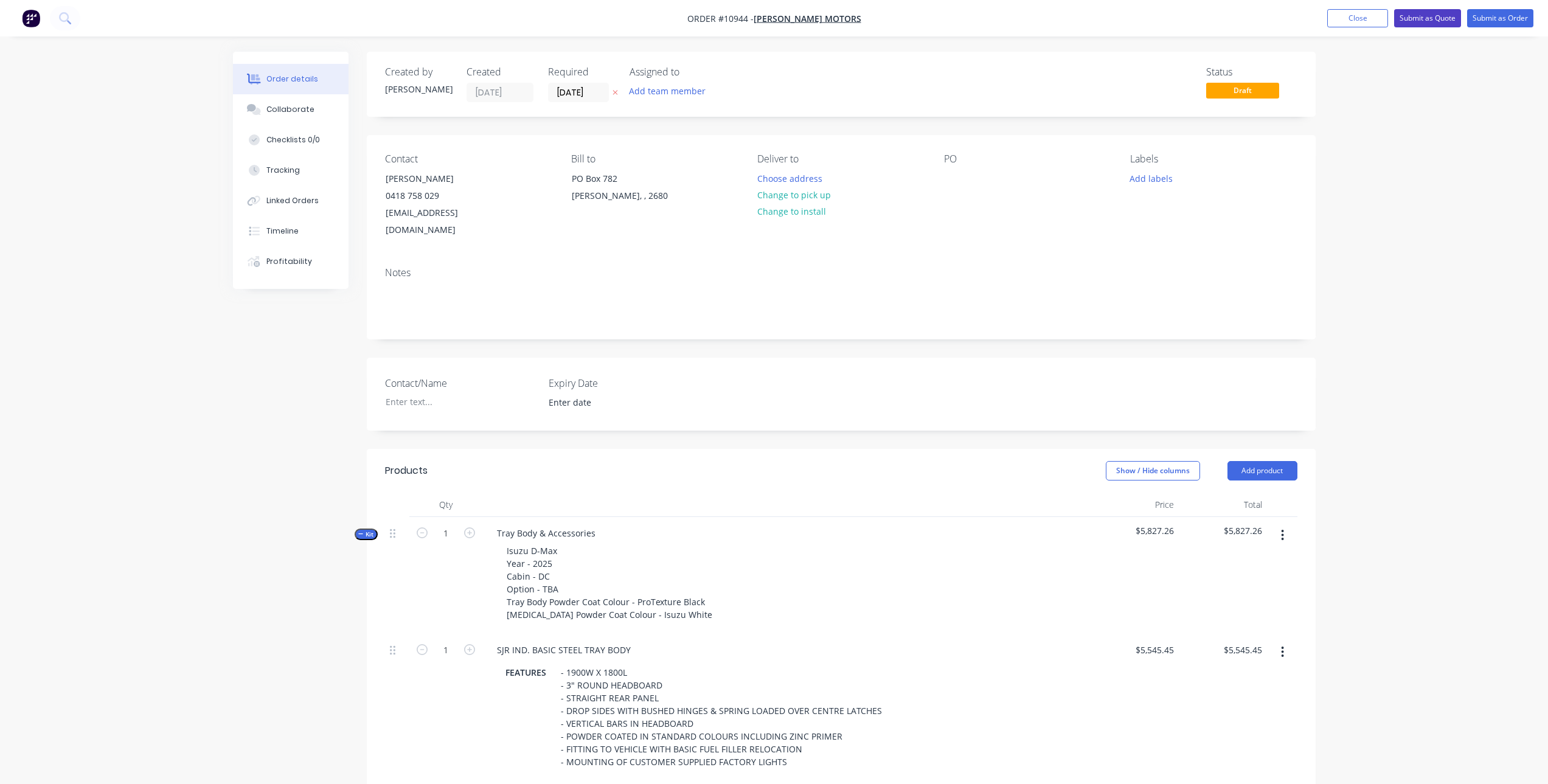
click at [1419, 16] on button "Submit as Quote" at bounding box center [1427, 18] width 67 height 18
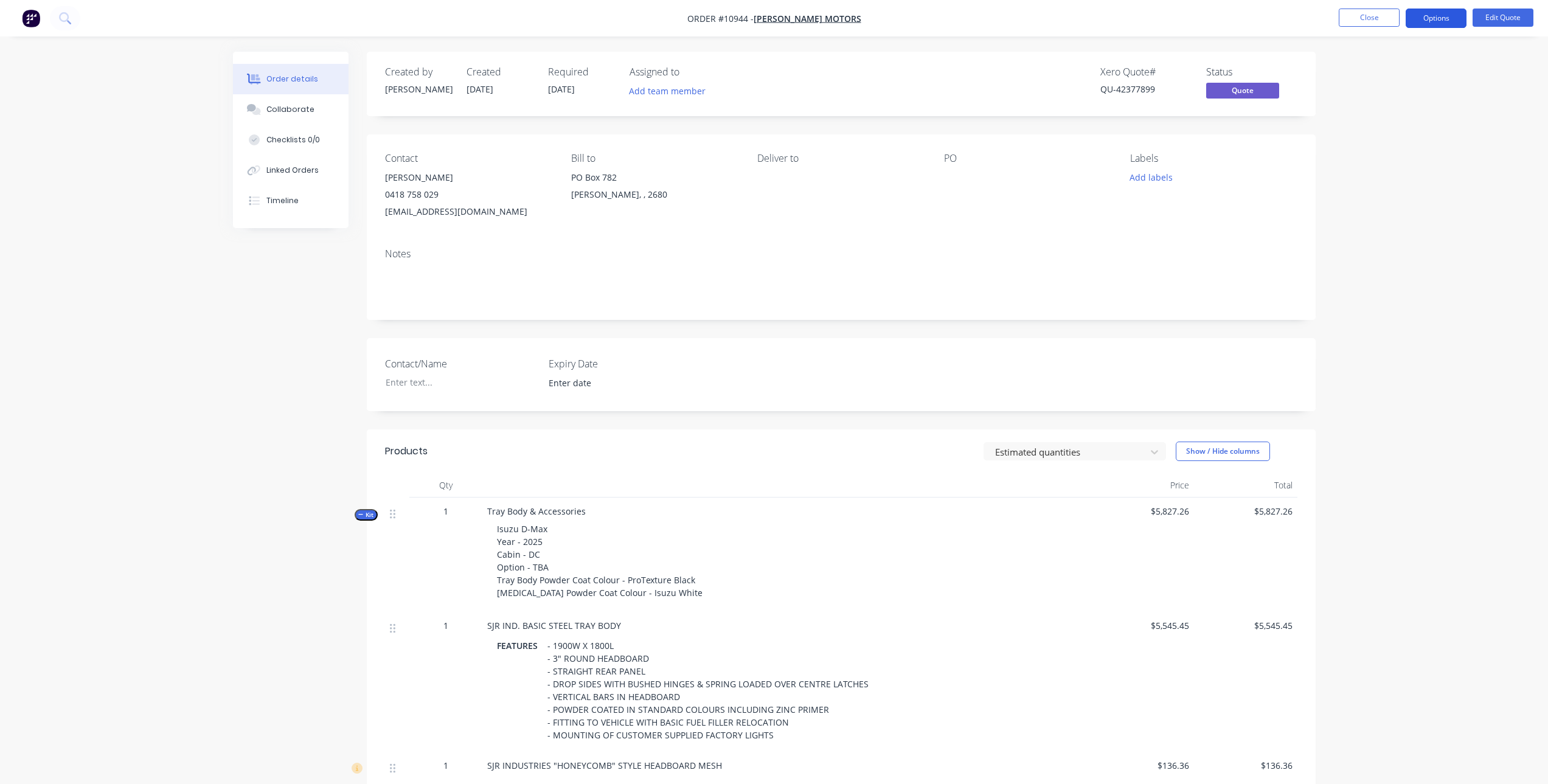
click at [1436, 20] on button "Options" at bounding box center [1436, 18] width 61 height 20
click at [1379, 72] on div "Quote" at bounding box center [1400, 74] width 112 height 18
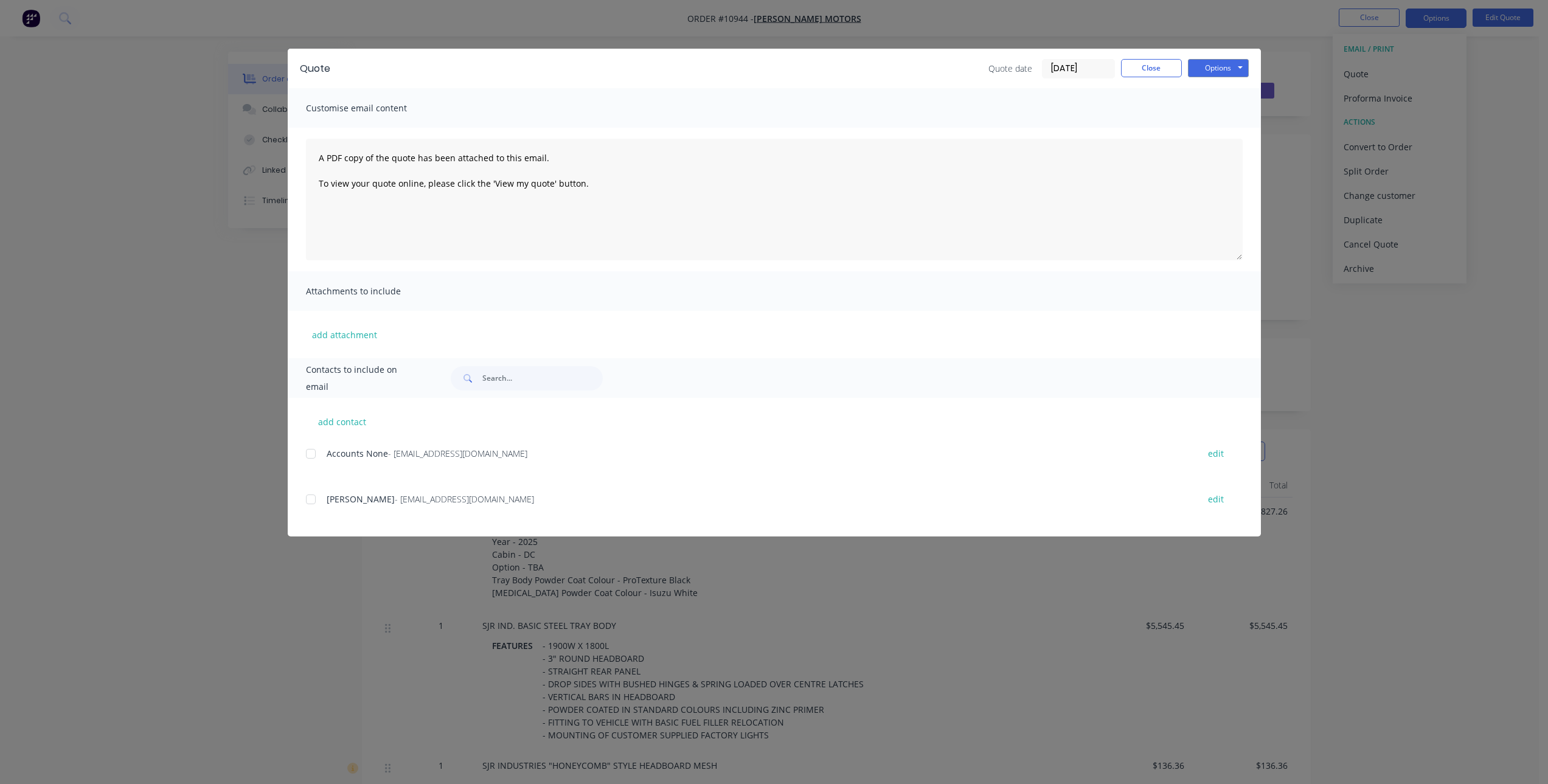
click at [320, 501] on div at bounding box center [311, 499] width 24 height 24
click at [1227, 70] on button "Options" at bounding box center [1218, 68] width 61 height 18
click at [1228, 125] on button "Email" at bounding box center [1227, 130] width 78 height 20
click at [1149, 68] on button "Close" at bounding box center [1151, 68] width 61 height 18
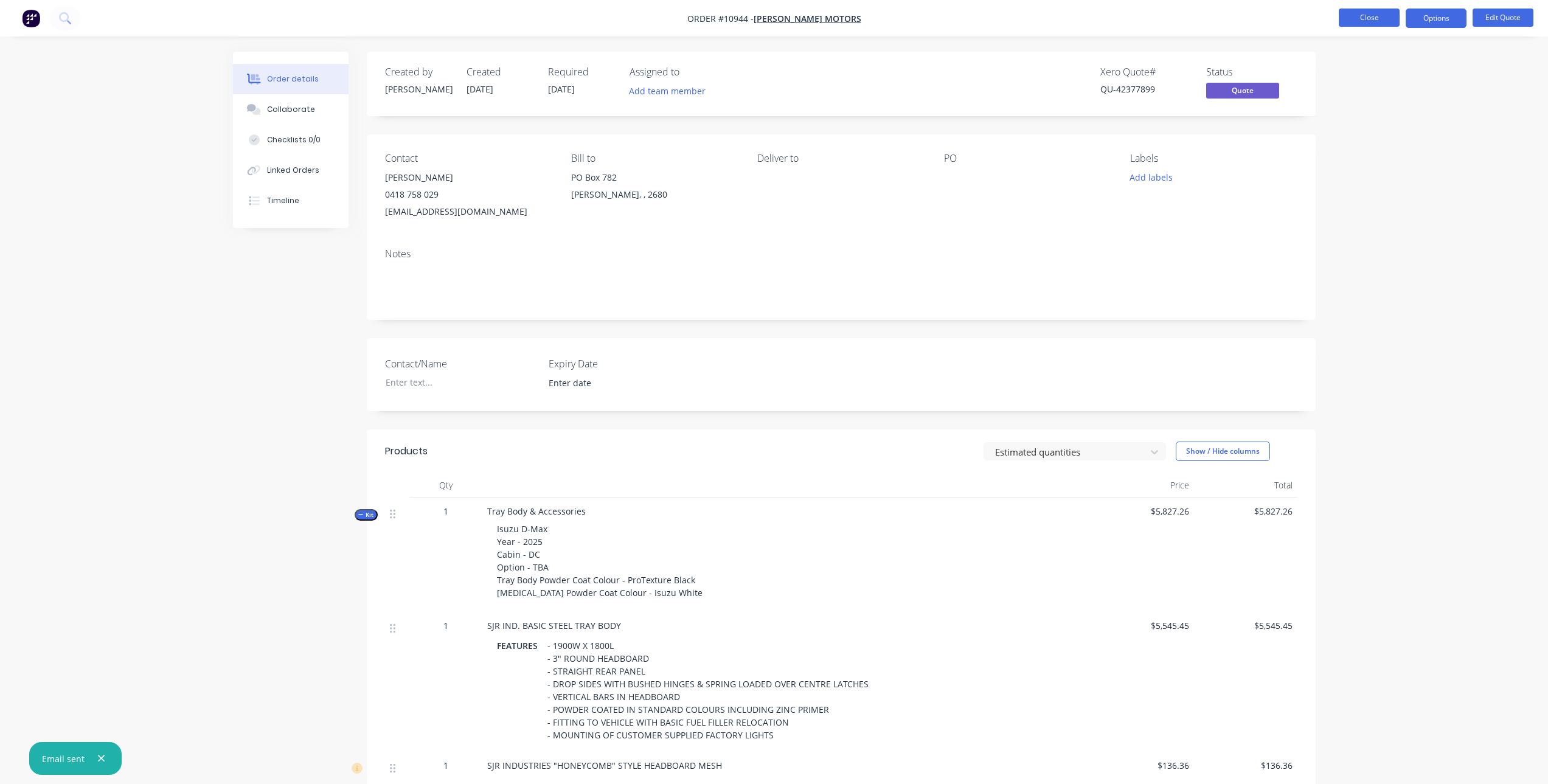
click at [1383, 12] on button "Close" at bounding box center [1369, 18] width 61 height 18
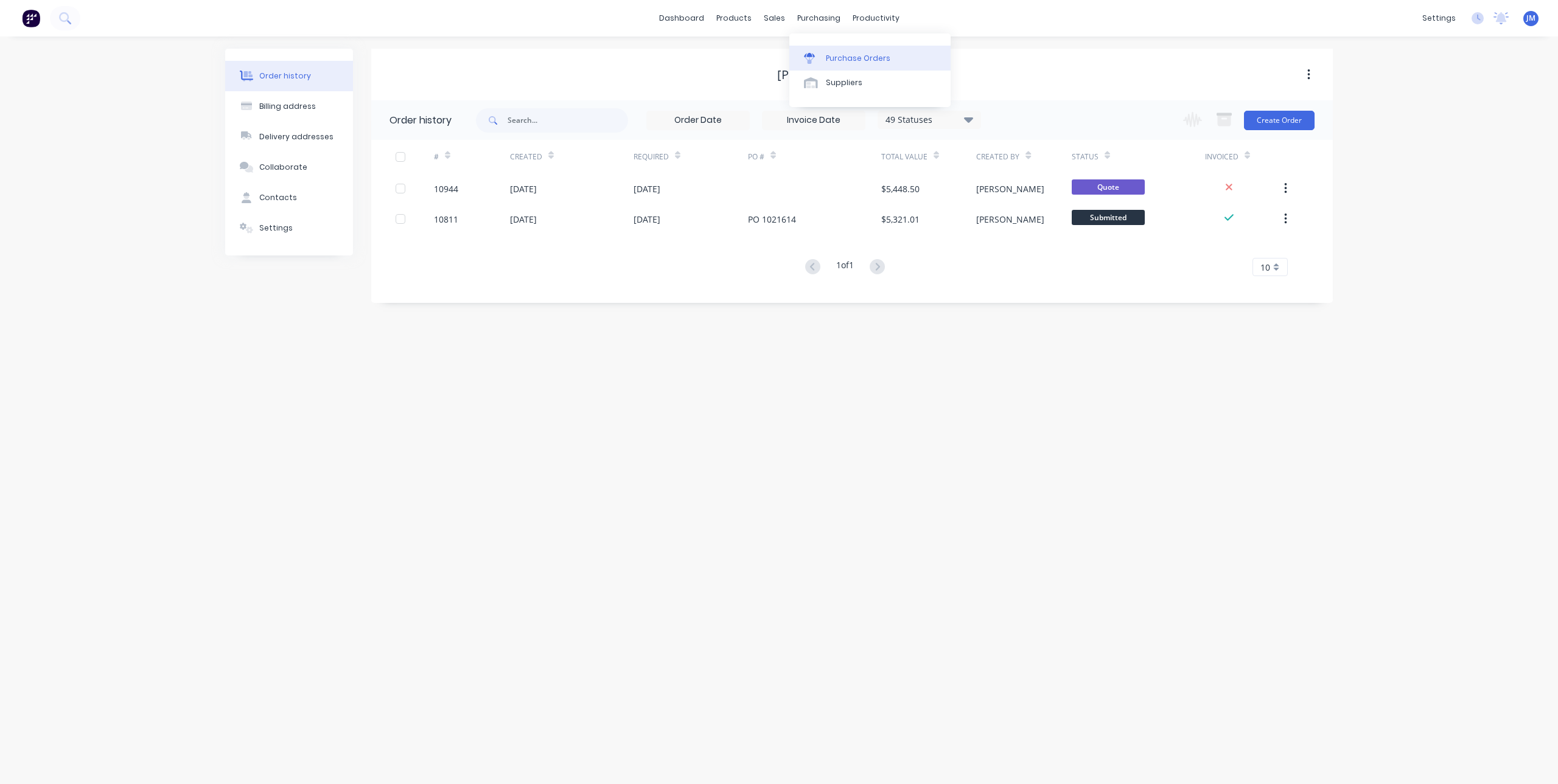
click at [840, 59] on div "Purchase Orders" at bounding box center [858, 58] width 65 height 11
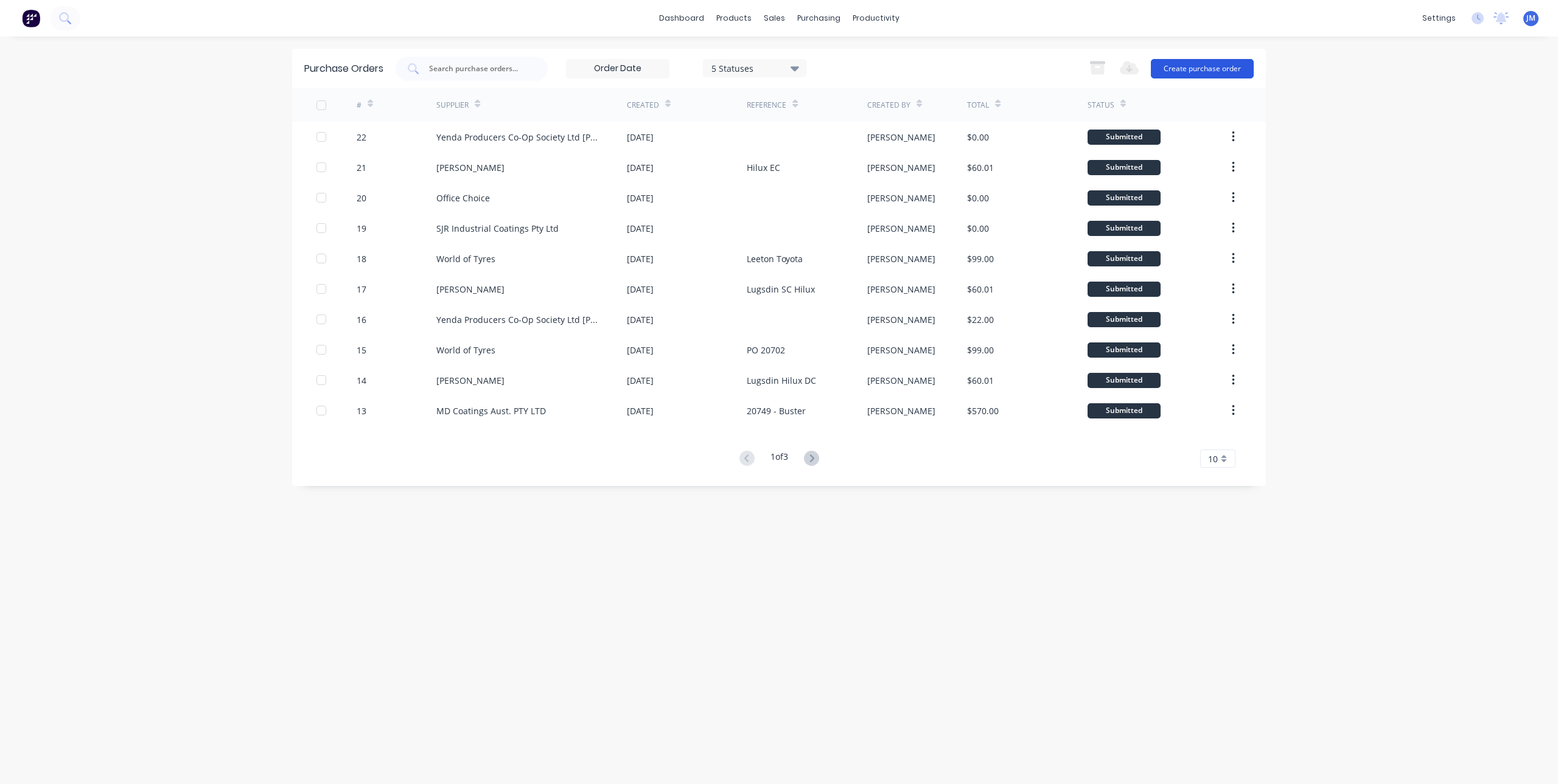
click at [1208, 64] on button "Create purchase order" at bounding box center [1202, 69] width 103 height 20
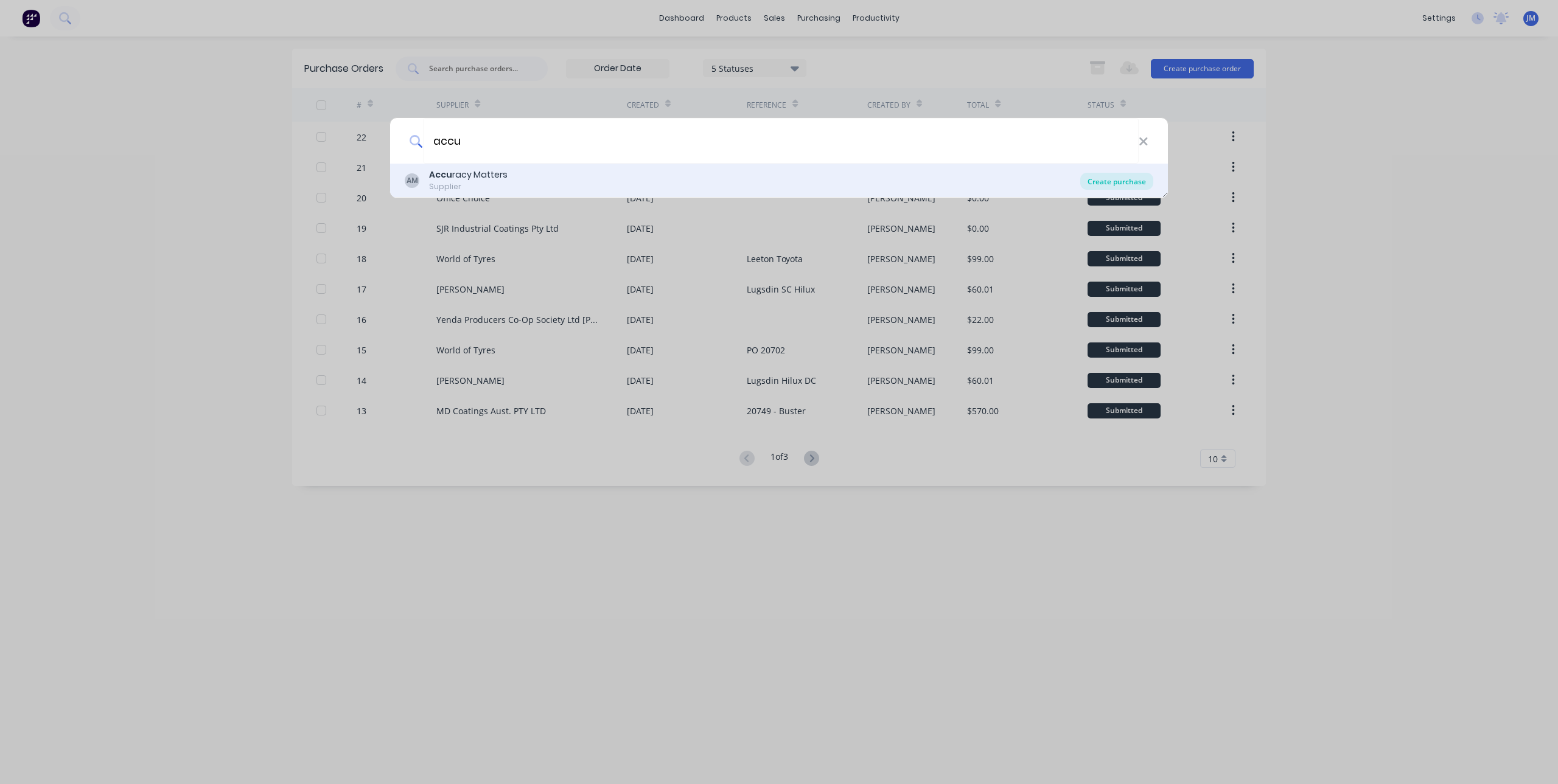
type input "accu"
click at [1109, 180] on div "Create purchase" at bounding box center [1117, 181] width 73 height 17
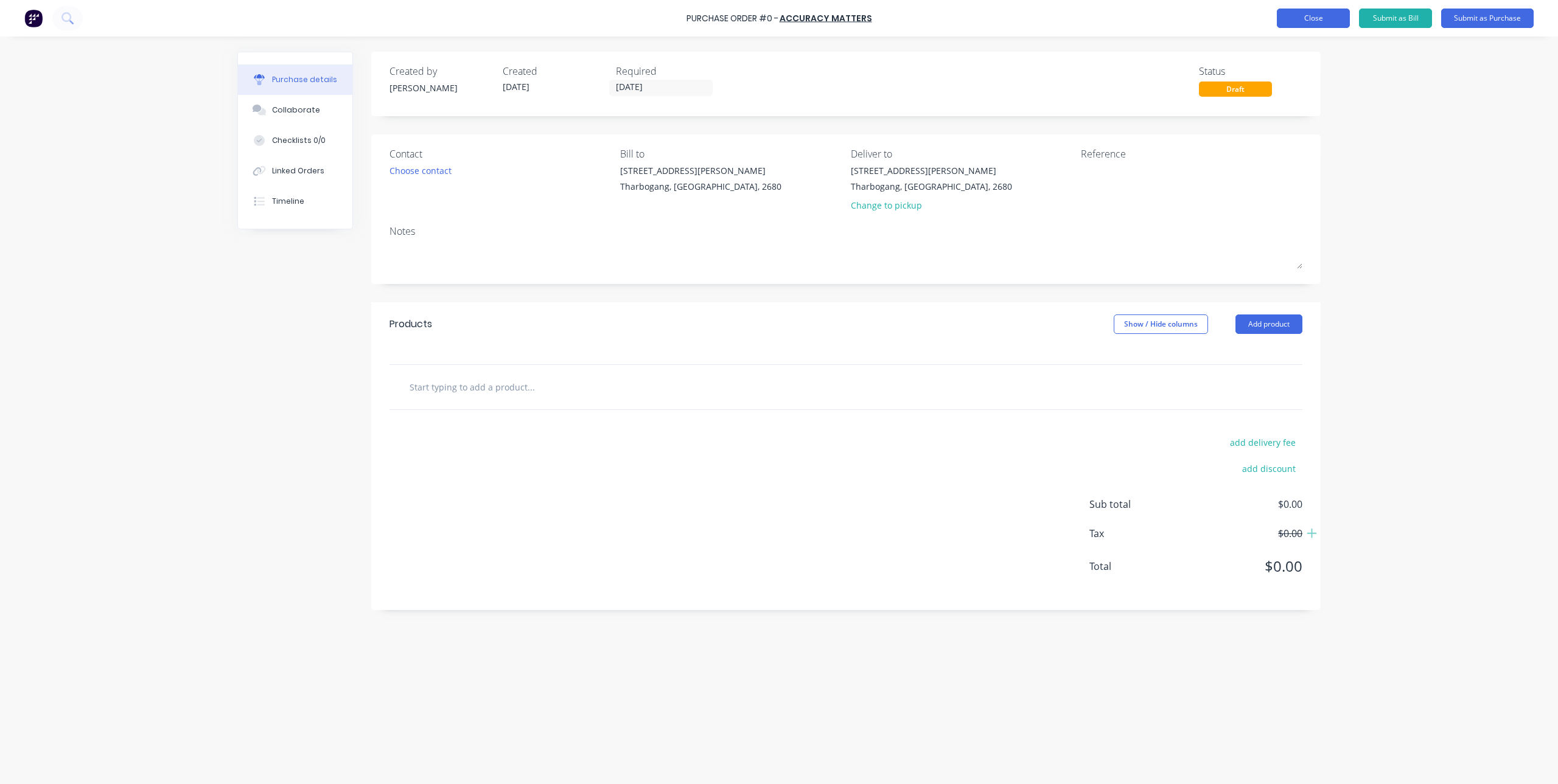
click at [1319, 23] on button "Close" at bounding box center [1313, 18] width 73 height 20
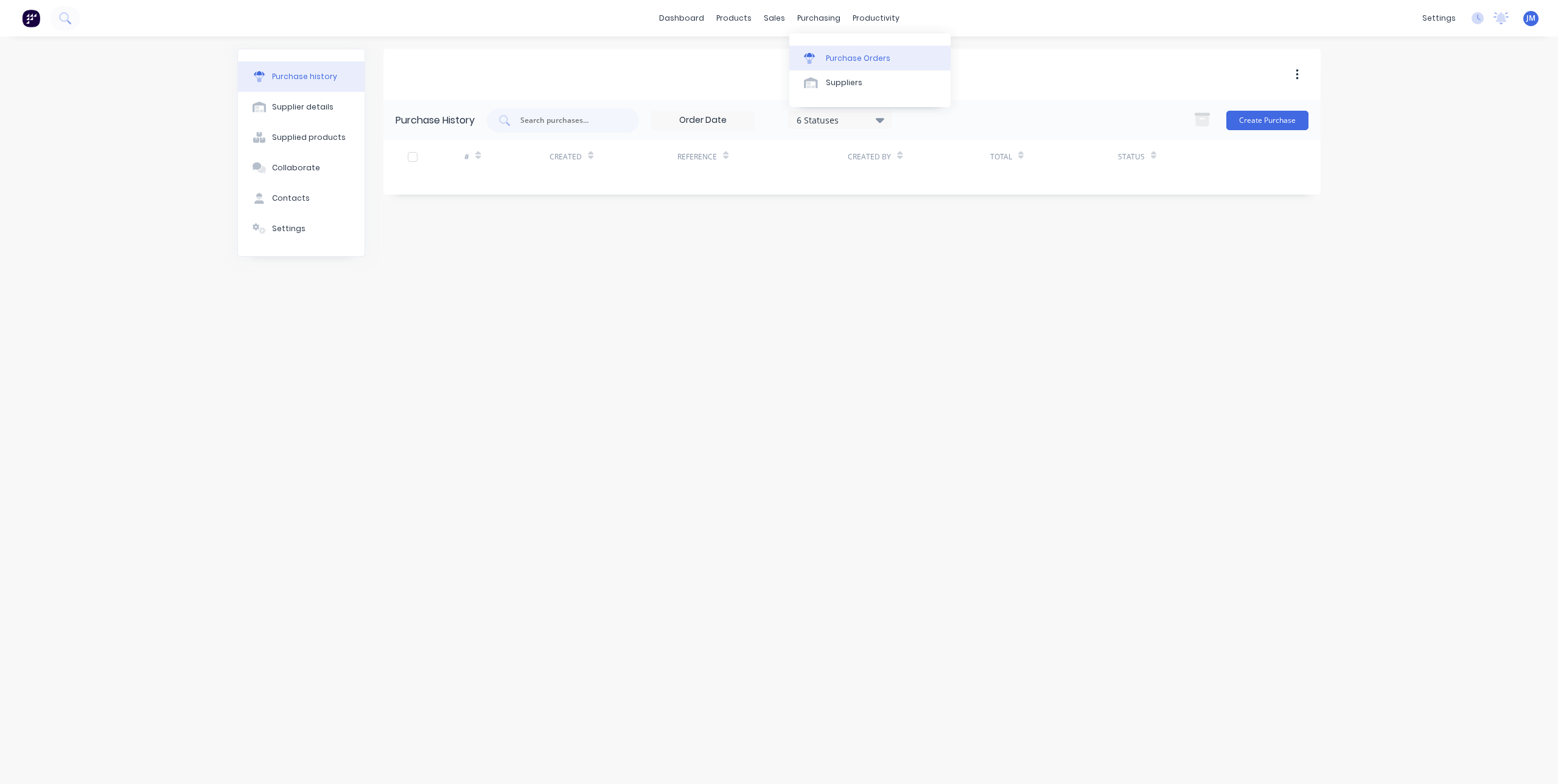
click at [822, 56] on link "Purchase Orders" at bounding box center [870, 57] width 161 height 24
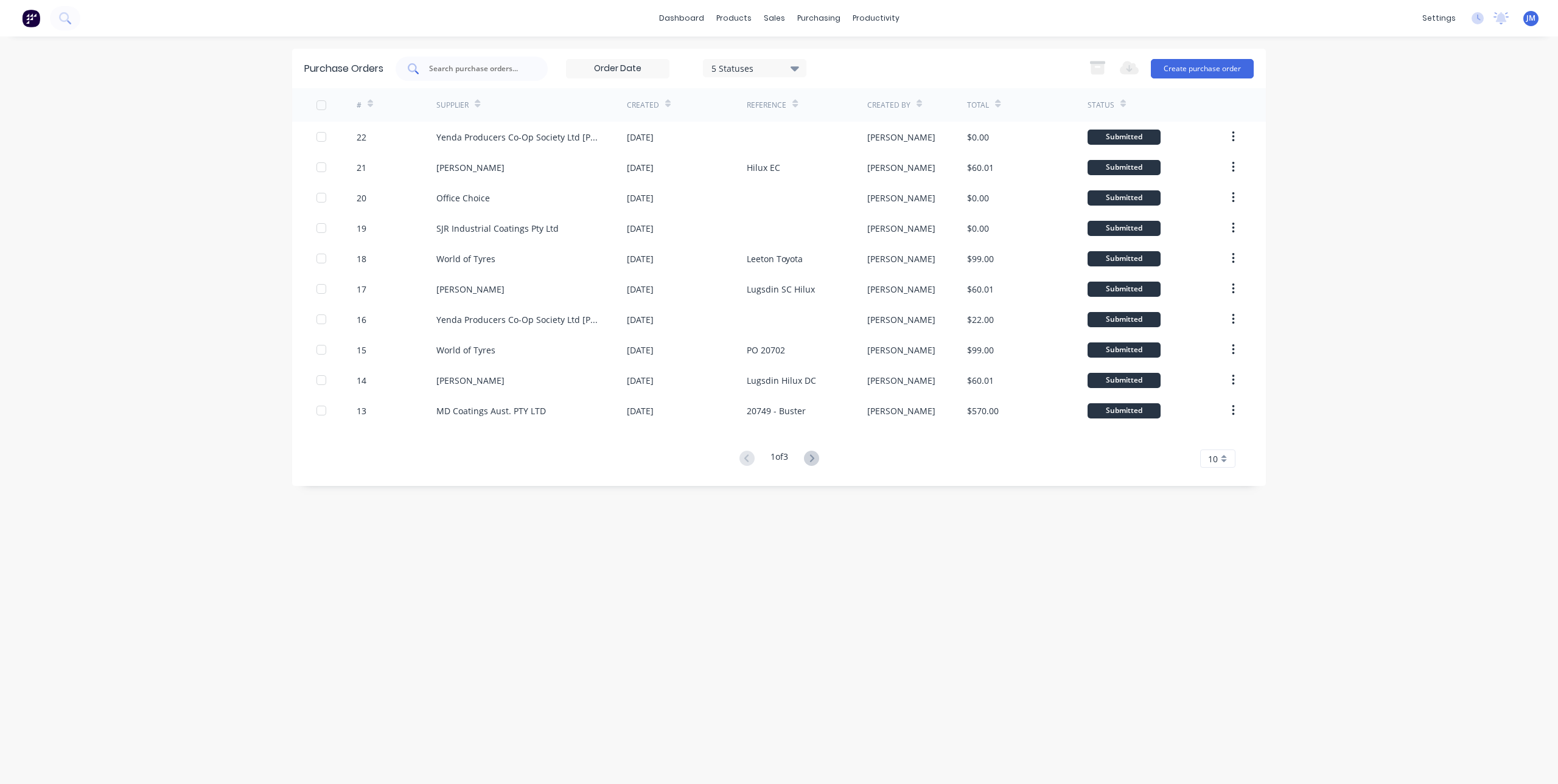
click at [512, 64] on input "text" at bounding box center [479, 68] width 101 height 12
click at [1224, 77] on button "Create purchase order" at bounding box center [1202, 69] width 103 height 20
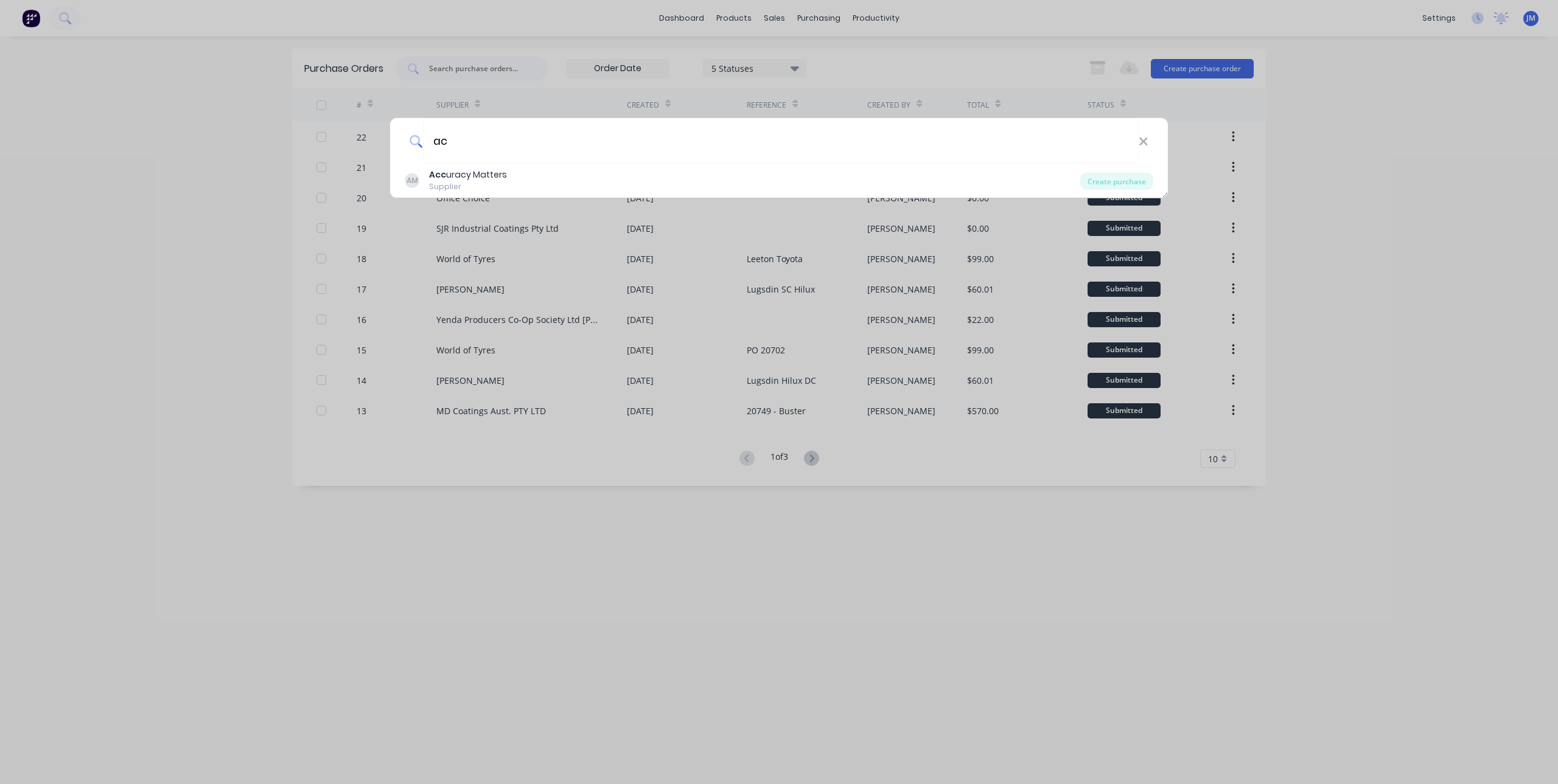
type input "a"
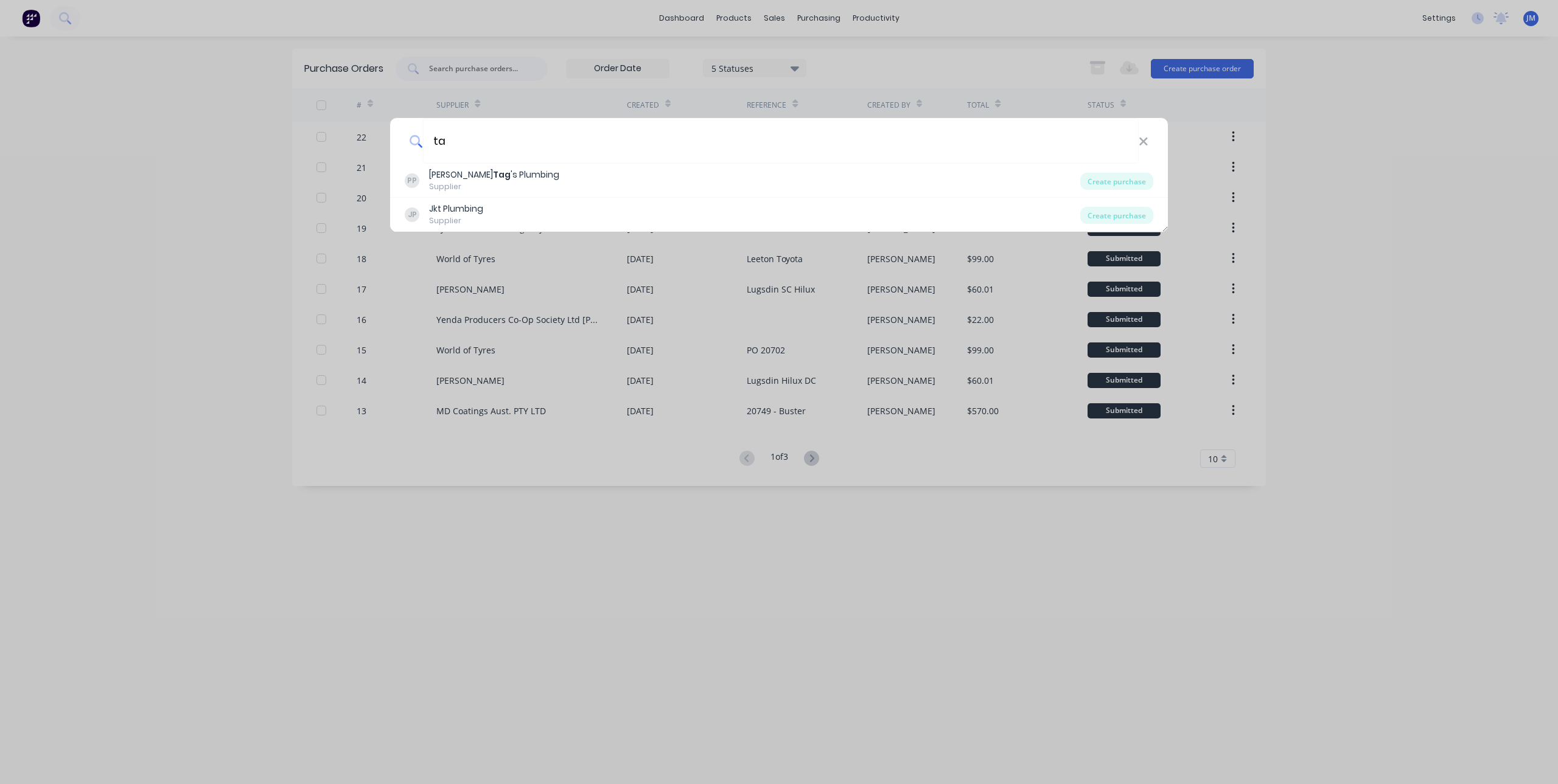
type input "t"
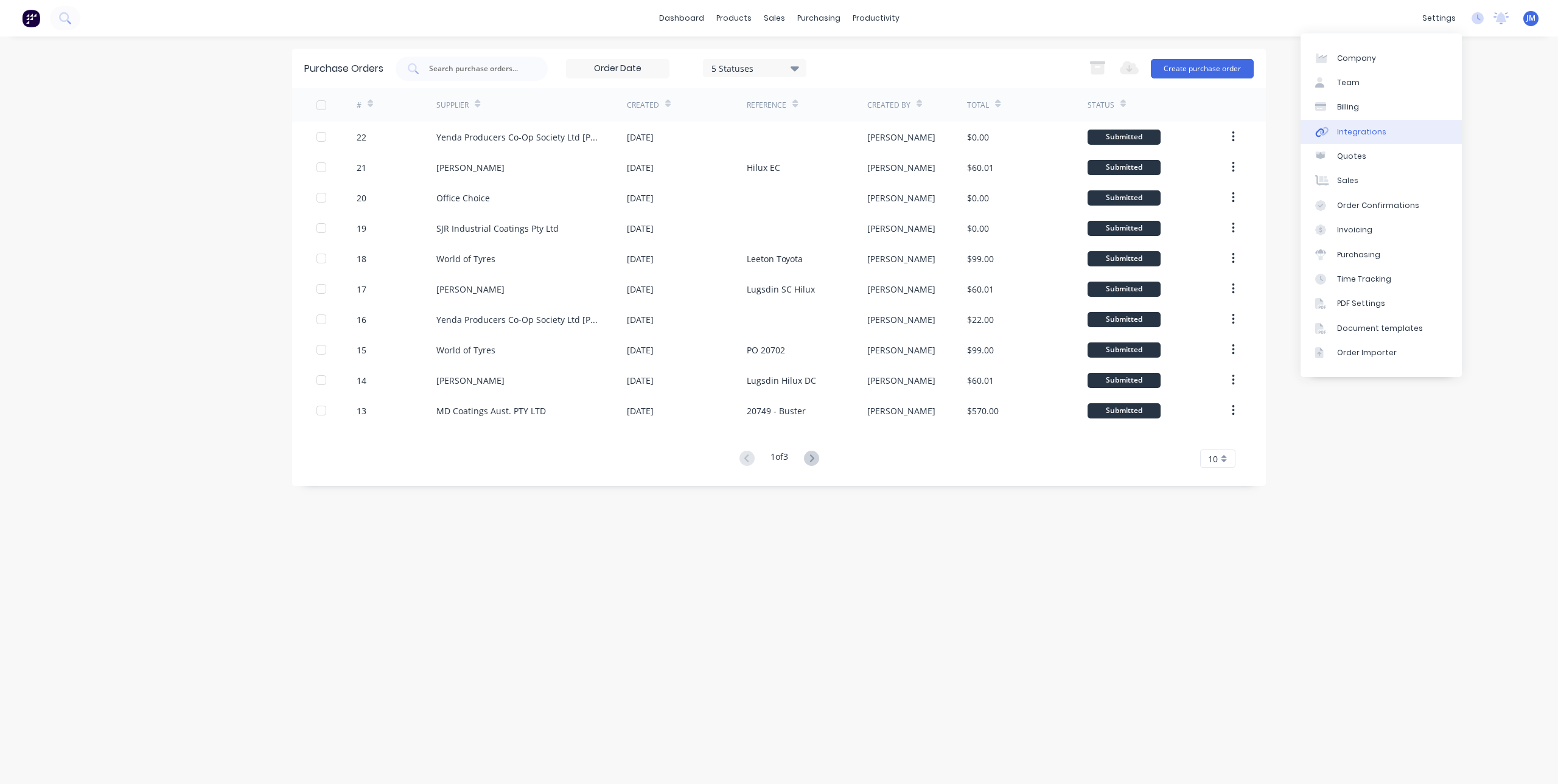
click at [1376, 135] on div "Integrations" at bounding box center [1362, 132] width 49 height 11
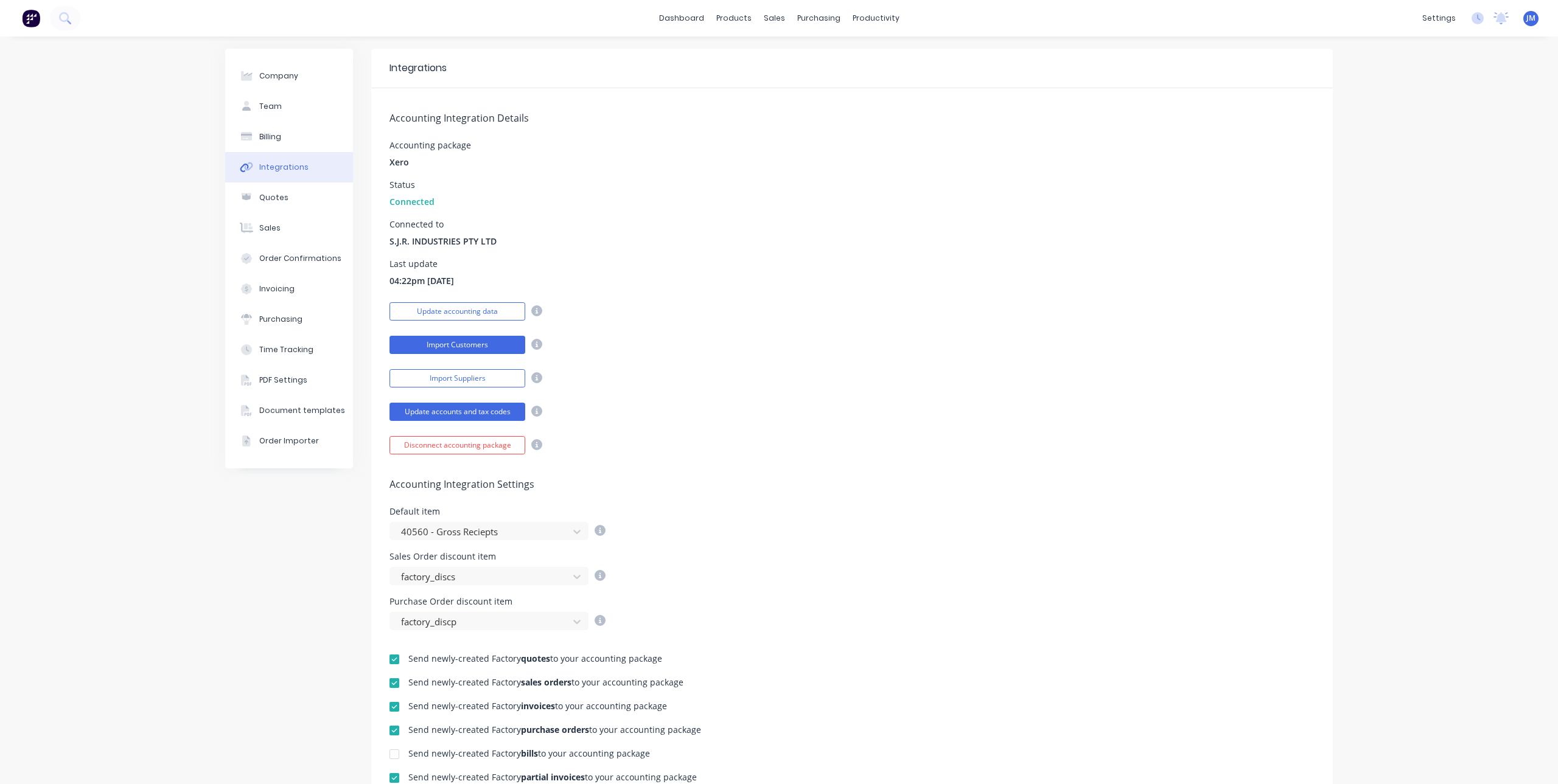
click at [423, 344] on button "Import Customers" at bounding box center [457, 344] width 136 height 18
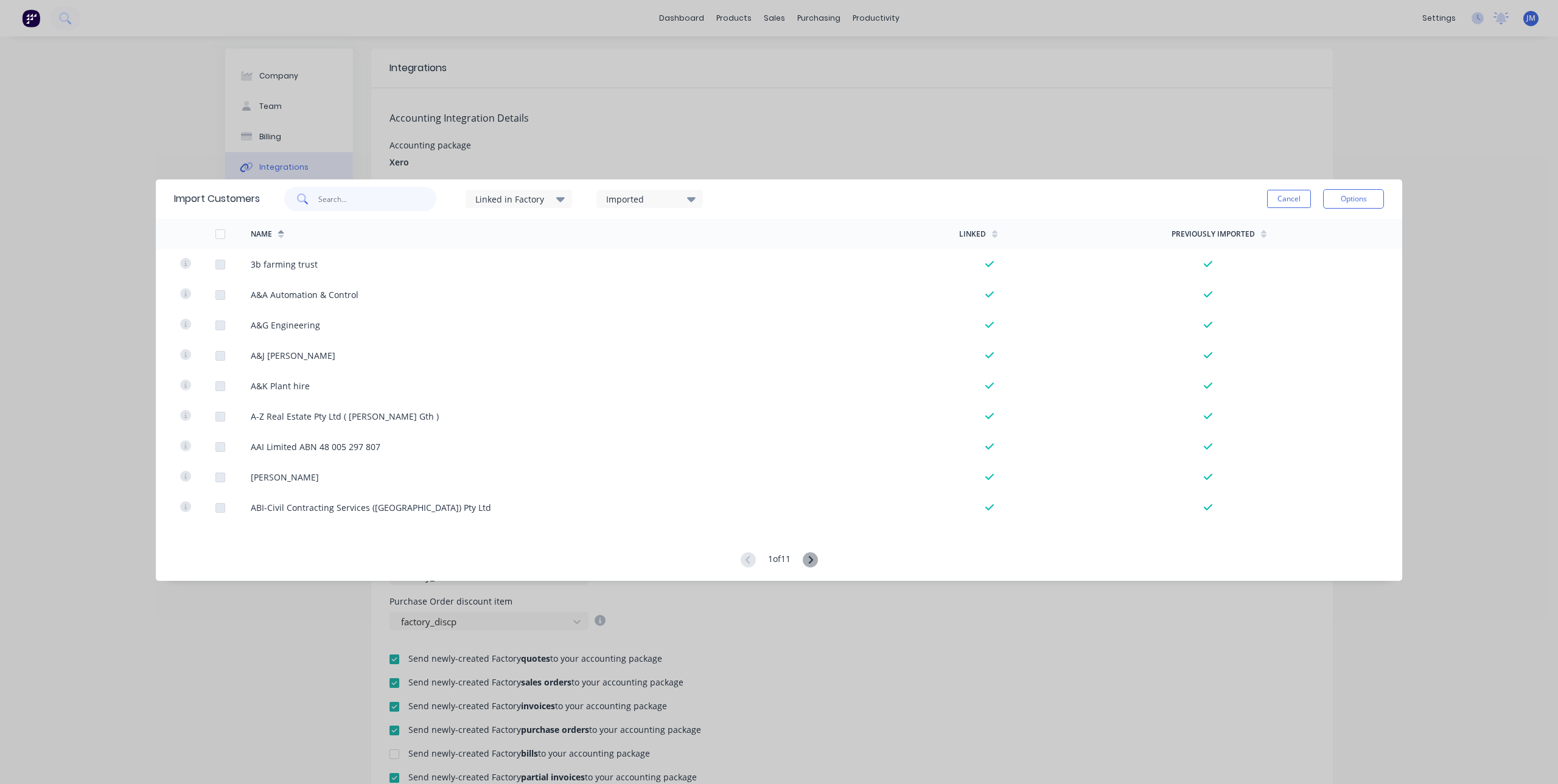
click at [331, 199] on input "text" at bounding box center [378, 199] width 119 height 24
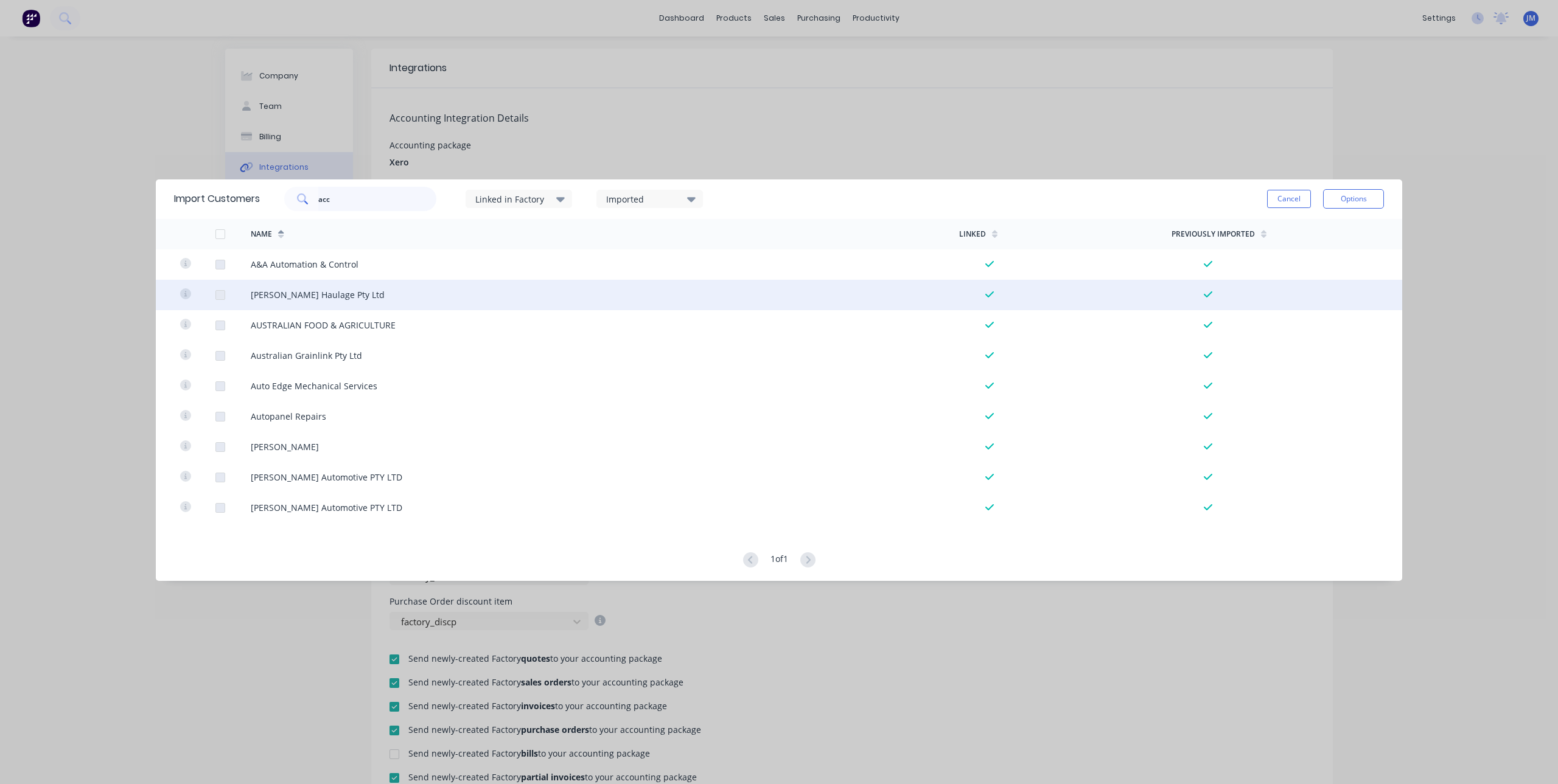
type input "acc"
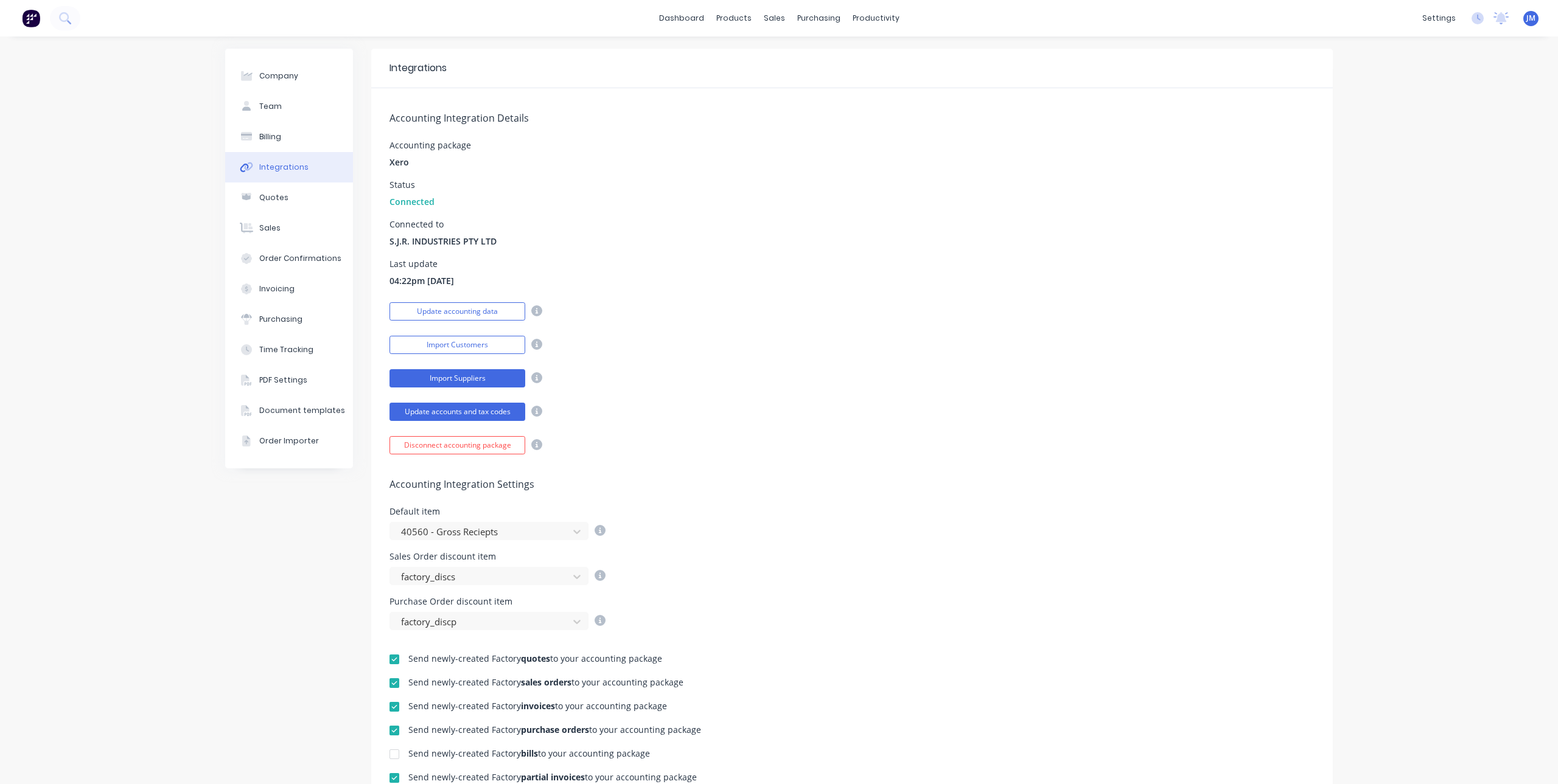
click at [451, 380] on button "Import Suppliers" at bounding box center [457, 378] width 136 height 18
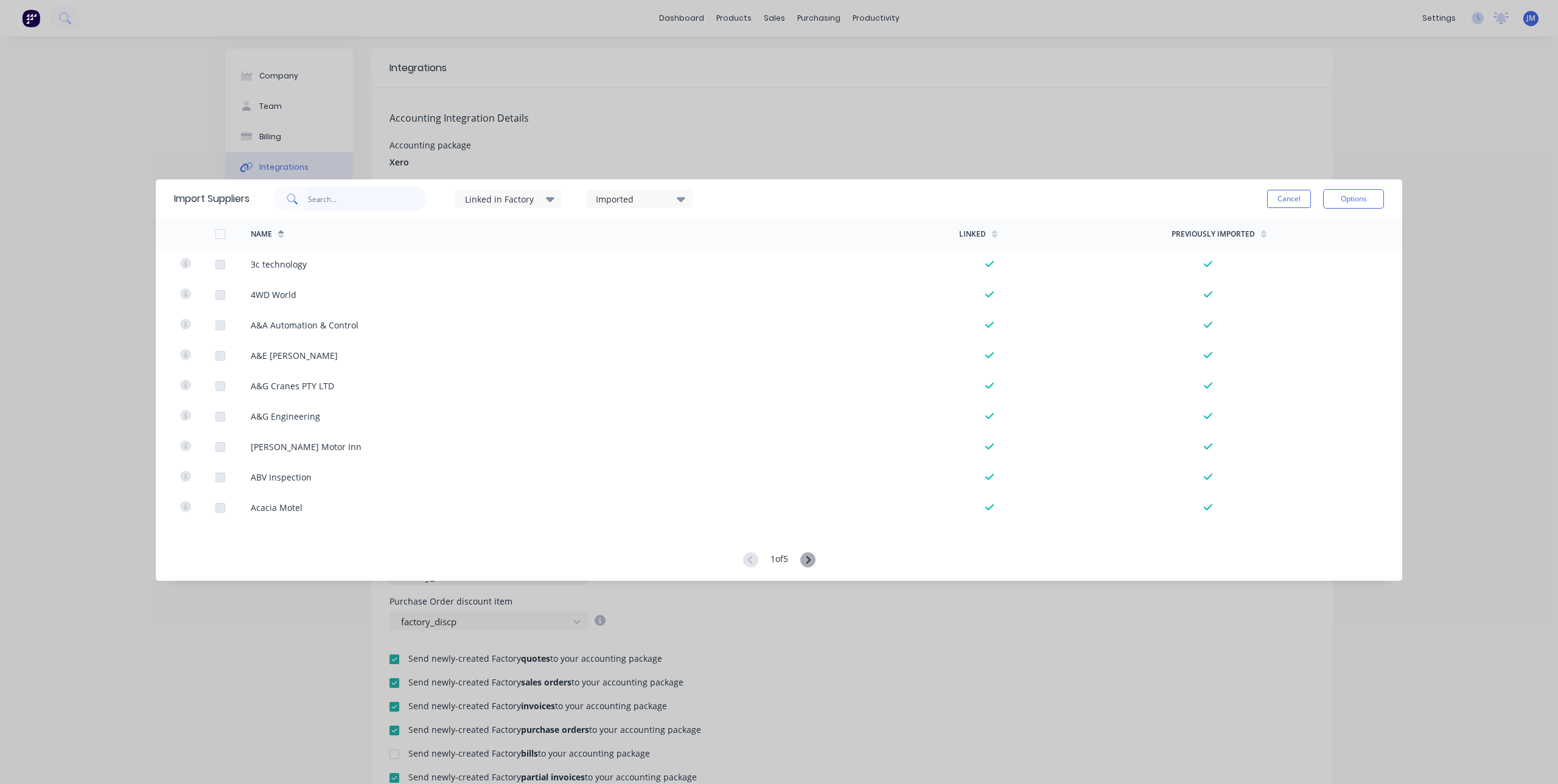
click at [386, 196] on input "text" at bounding box center [367, 199] width 119 height 24
type input "acc"
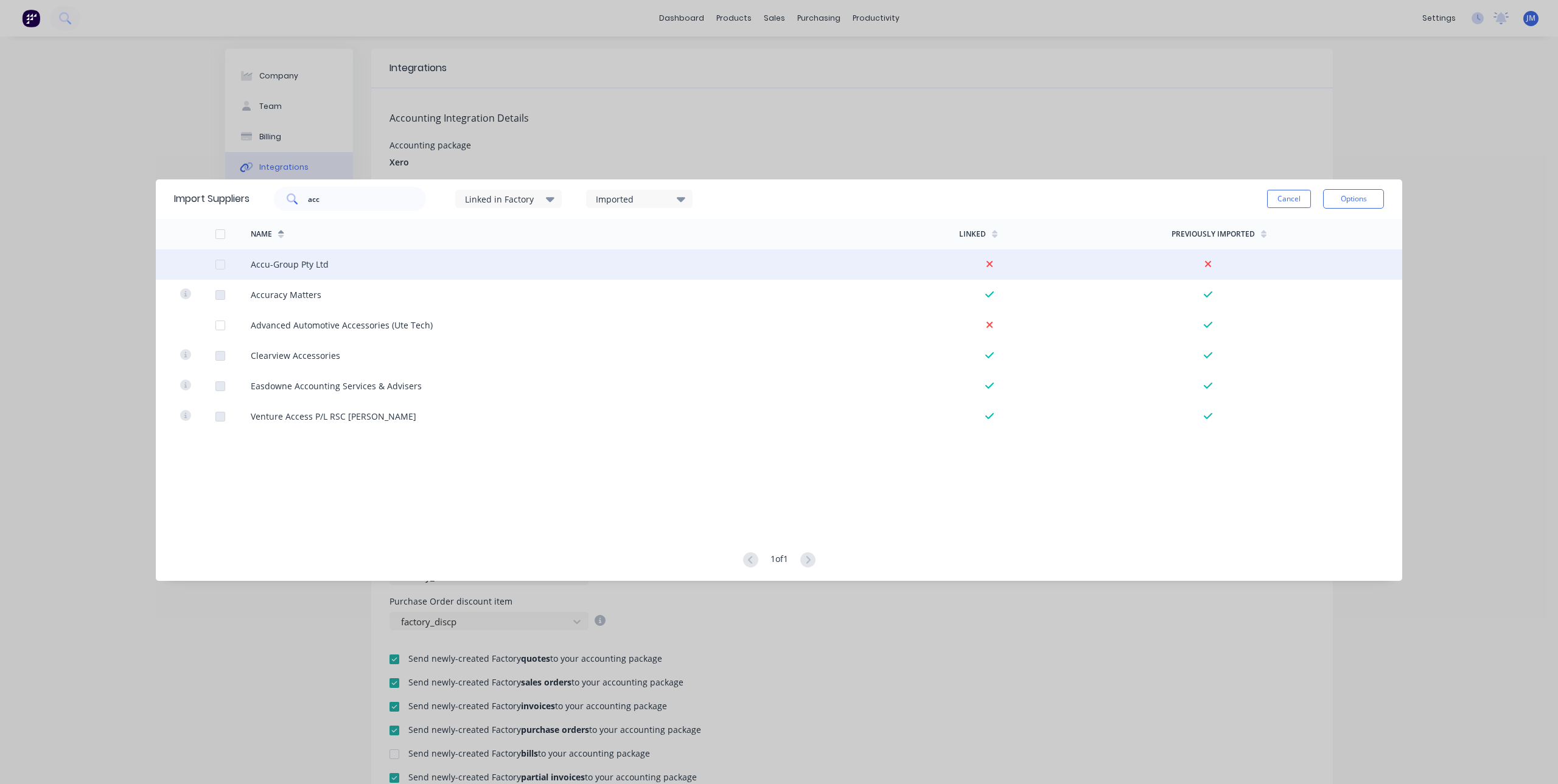
click at [217, 266] on div at bounding box center [220, 264] width 24 height 24
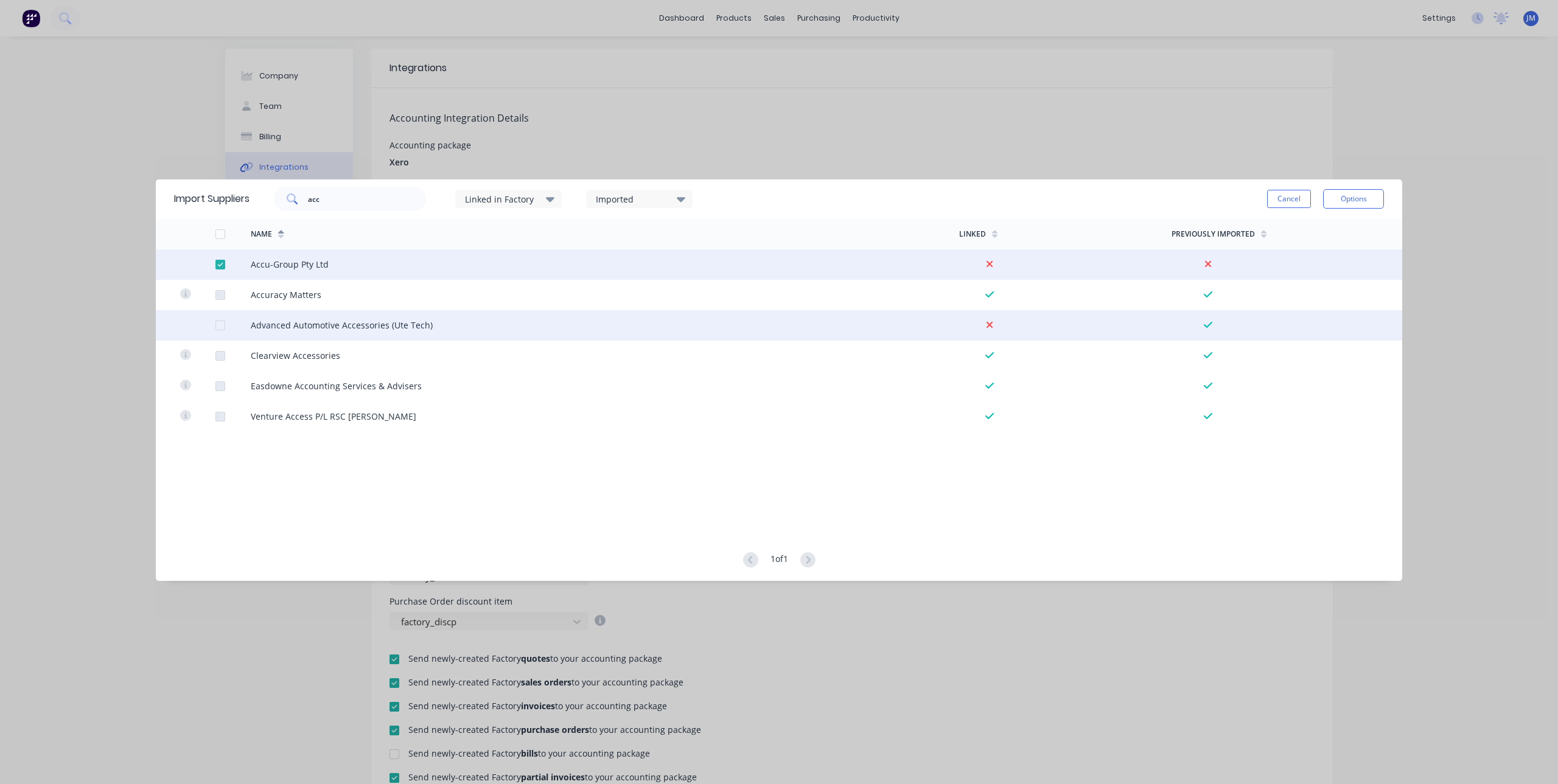
click at [216, 324] on div at bounding box center [220, 325] width 24 height 24
click at [1364, 199] on button "Options" at bounding box center [1353, 199] width 61 height 20
click at [1348, 232] on div "Import selected suppliers" at bounding box center [1326, 233] width 94 height 31
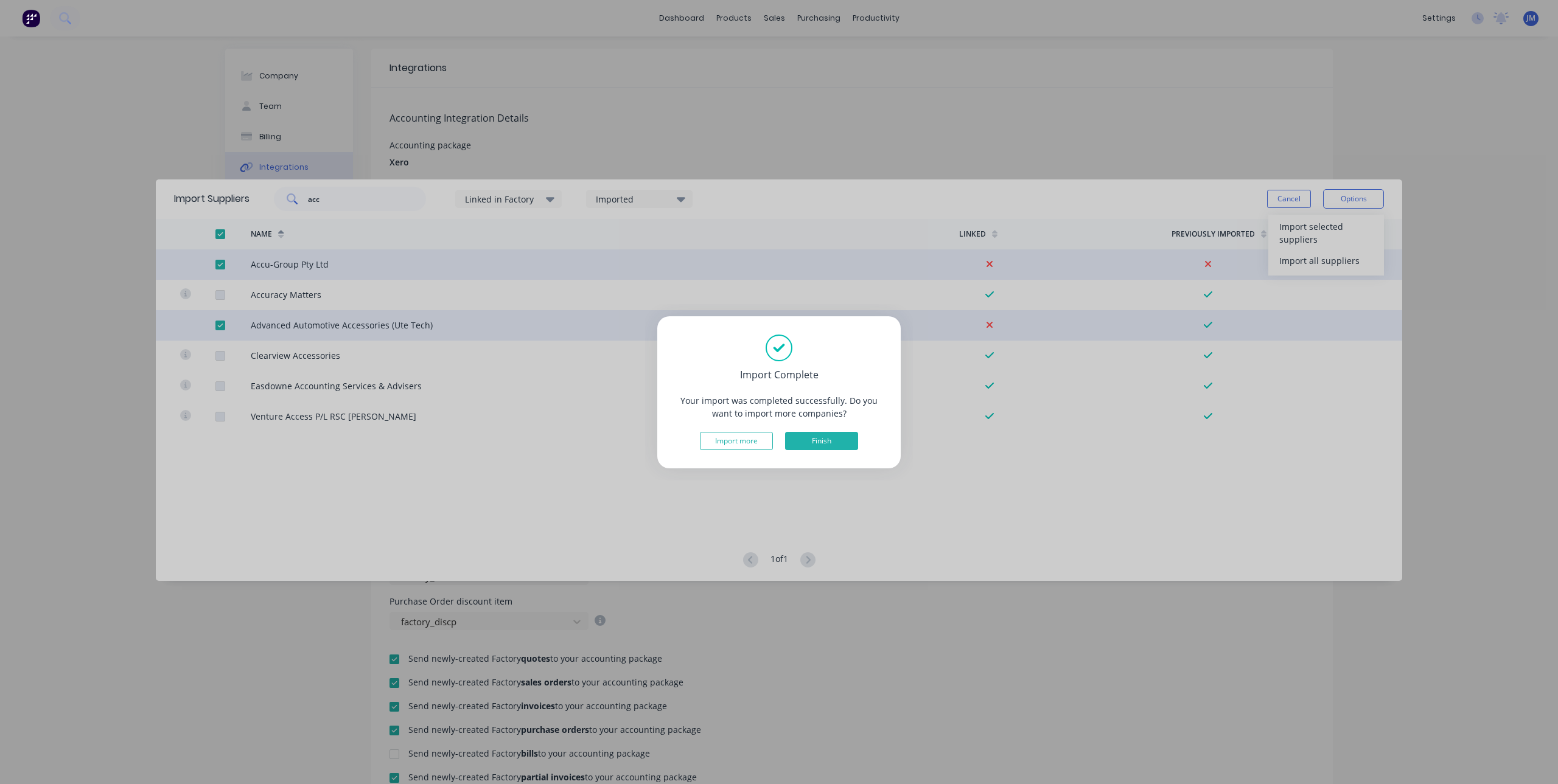
click at [844, 436] on button "Finish" at bounding box center [822, 440] width 73 height 18
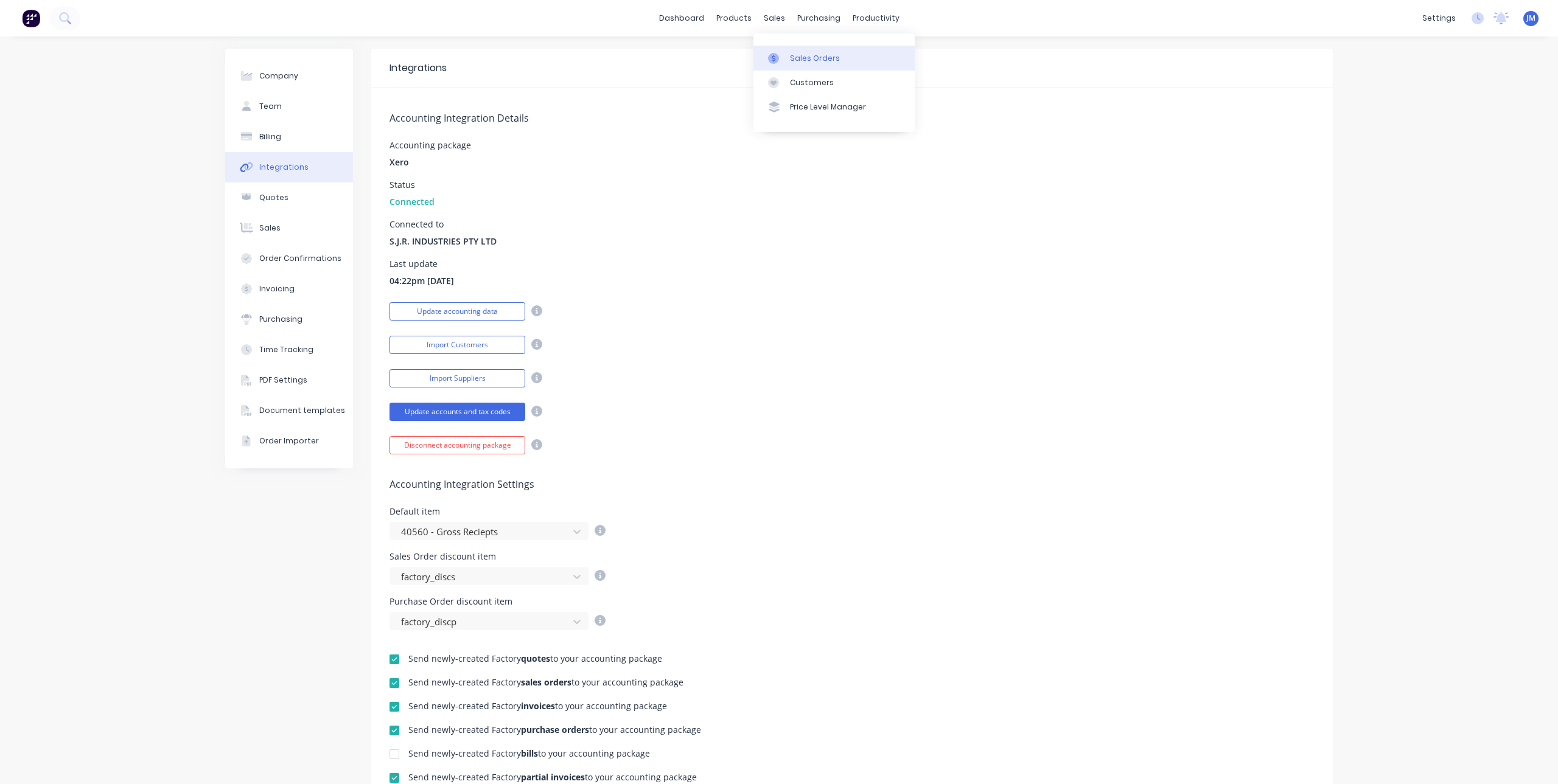
click at [790, 62] on div "Sales Orders" at bounding box center [815, 58] width 50 height 11
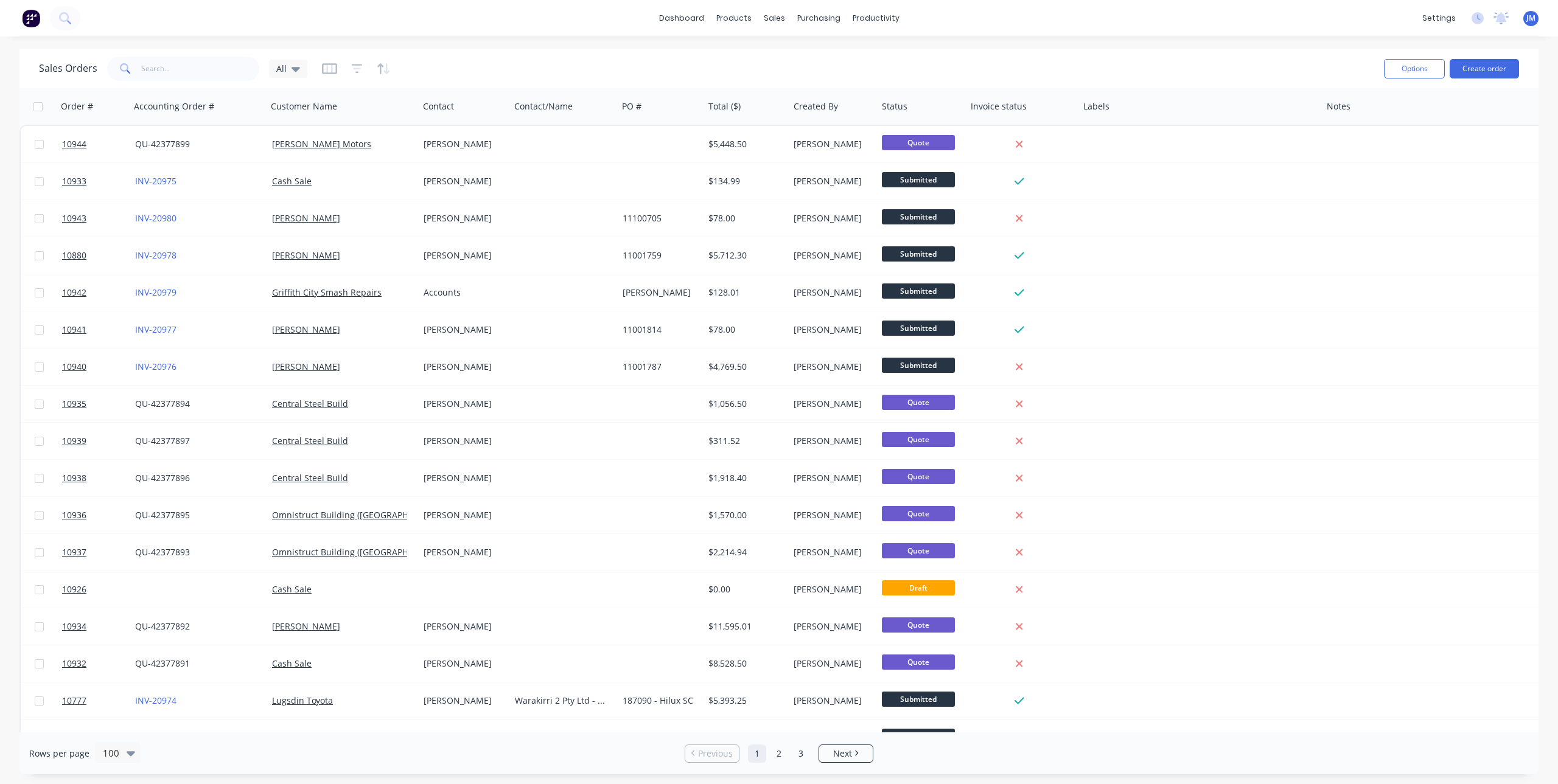
drag, startPoint x: 191, startPoint y: 81, endPoint x: 184, endPoint y: 78, distance: 7.6
click at [185, 78] on div "Sales Orders All" at bounding box center [706, 68] width 1335 height 30
click at [174, 73] on input "text" at bounding box center [201, 68] width 119 height 24
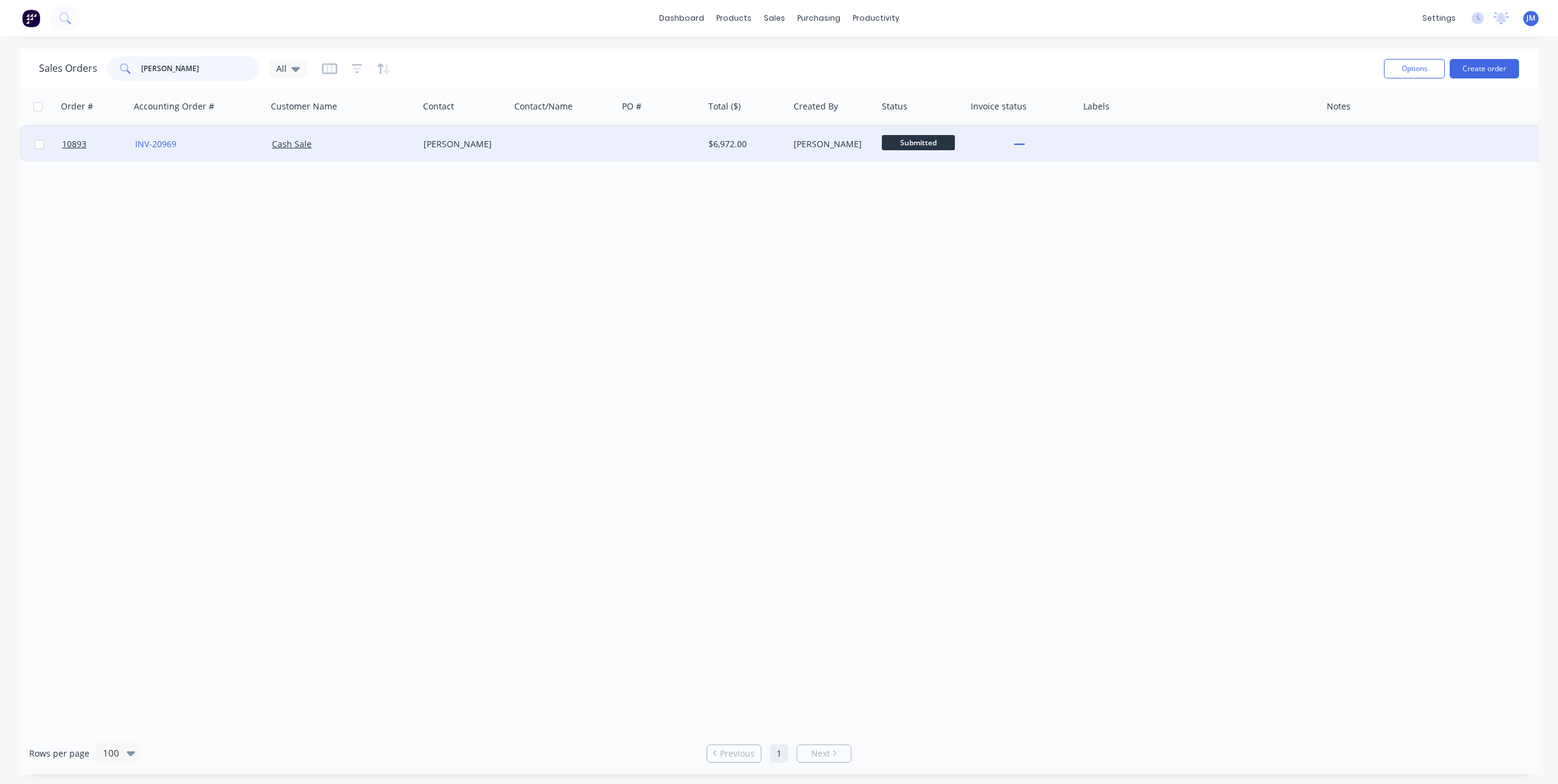
type input "[PERSON_NAME]"
click at [403, 143] on div "Cash Sale" at bounding box center [339, 144] width 135 height 12
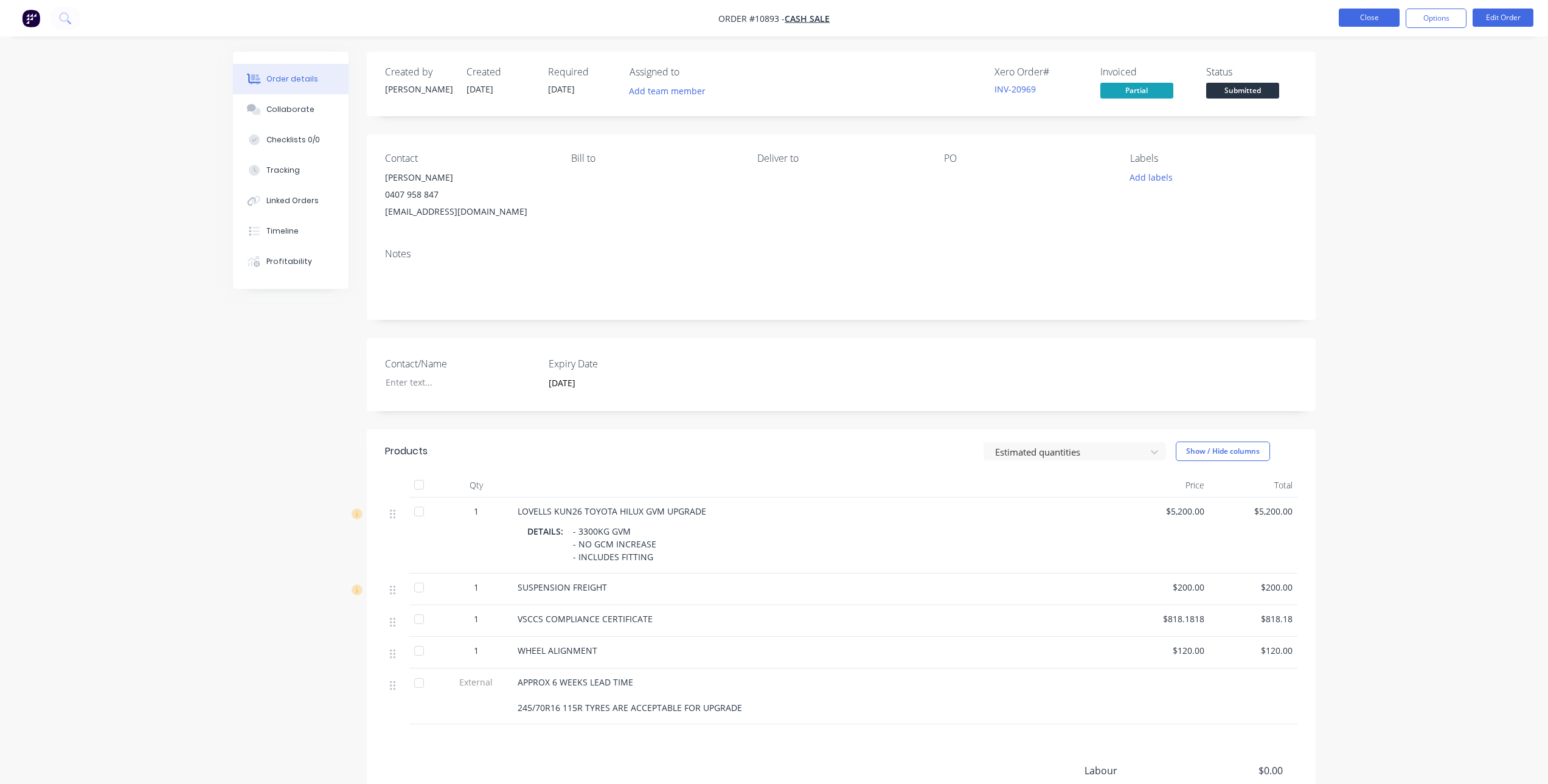
click at [1383, 16] on button "Close" at bounding box center [1369, 18] width 61 height 18
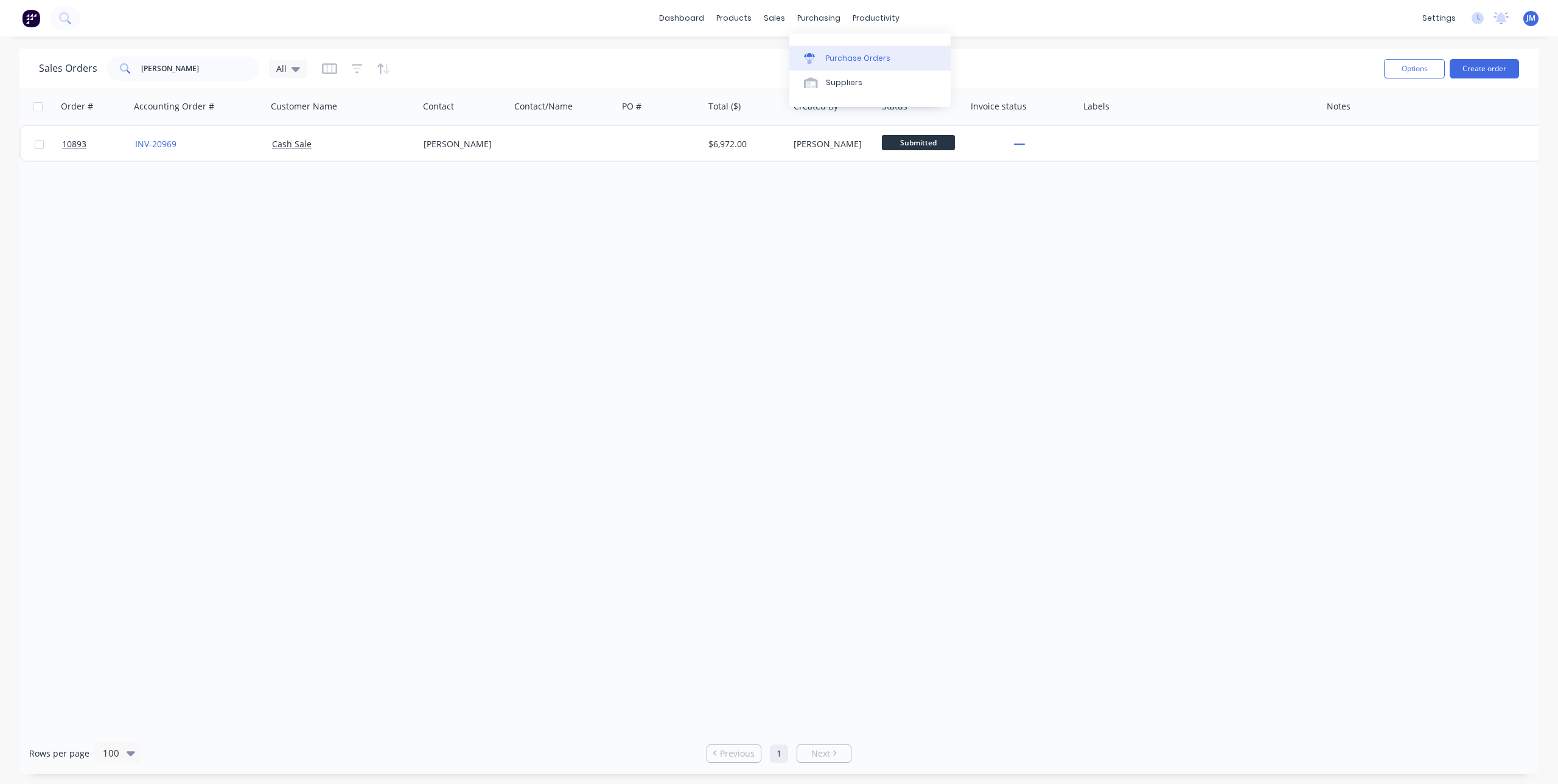
click at [826, 62] on div "Purchase Orders" at bounding box center [858, 58] width 65 height 11
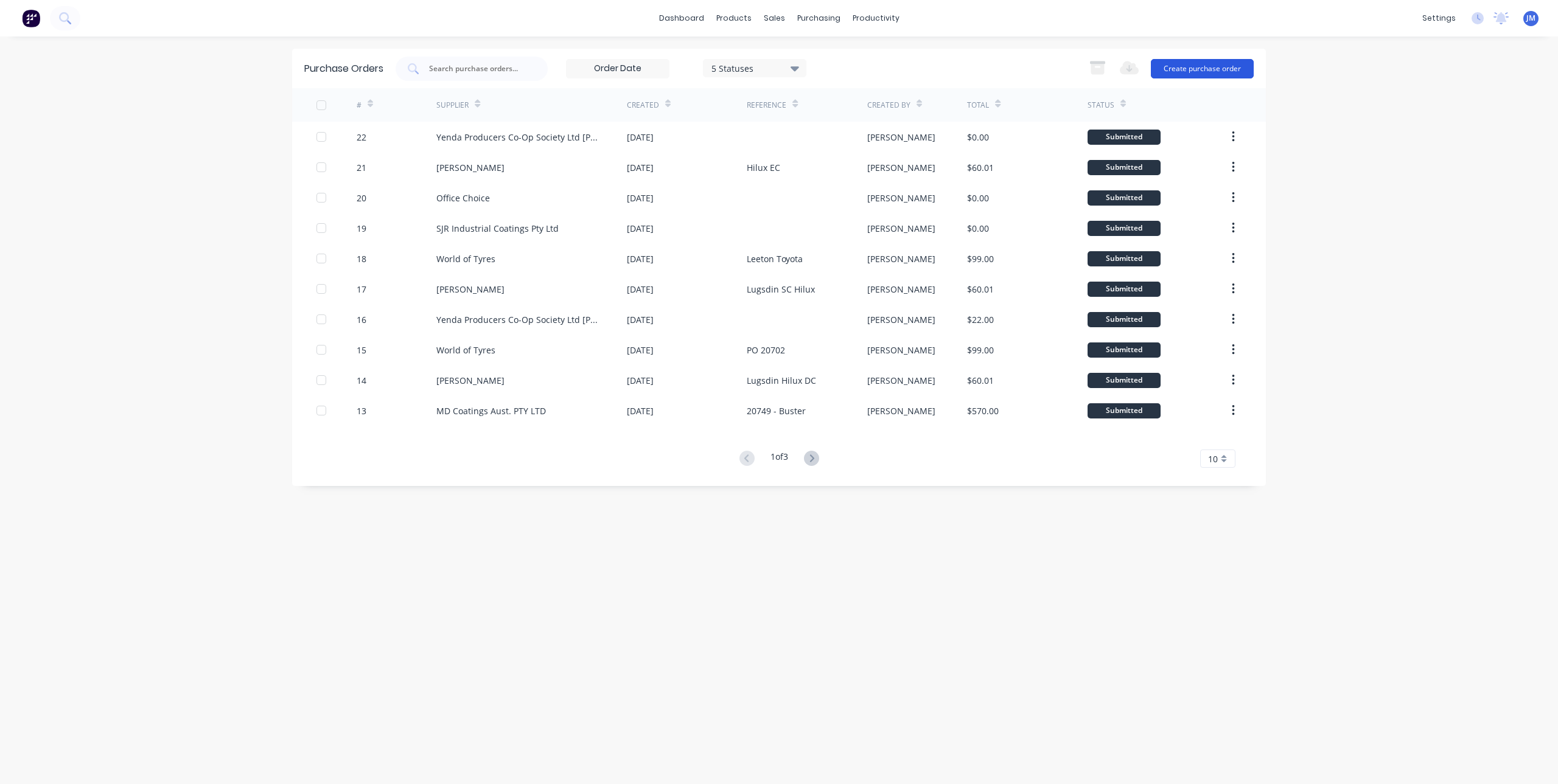
click at [1204, 62] on button "Create purchase order" at bounding box center [1202, 69] width 103 height 20
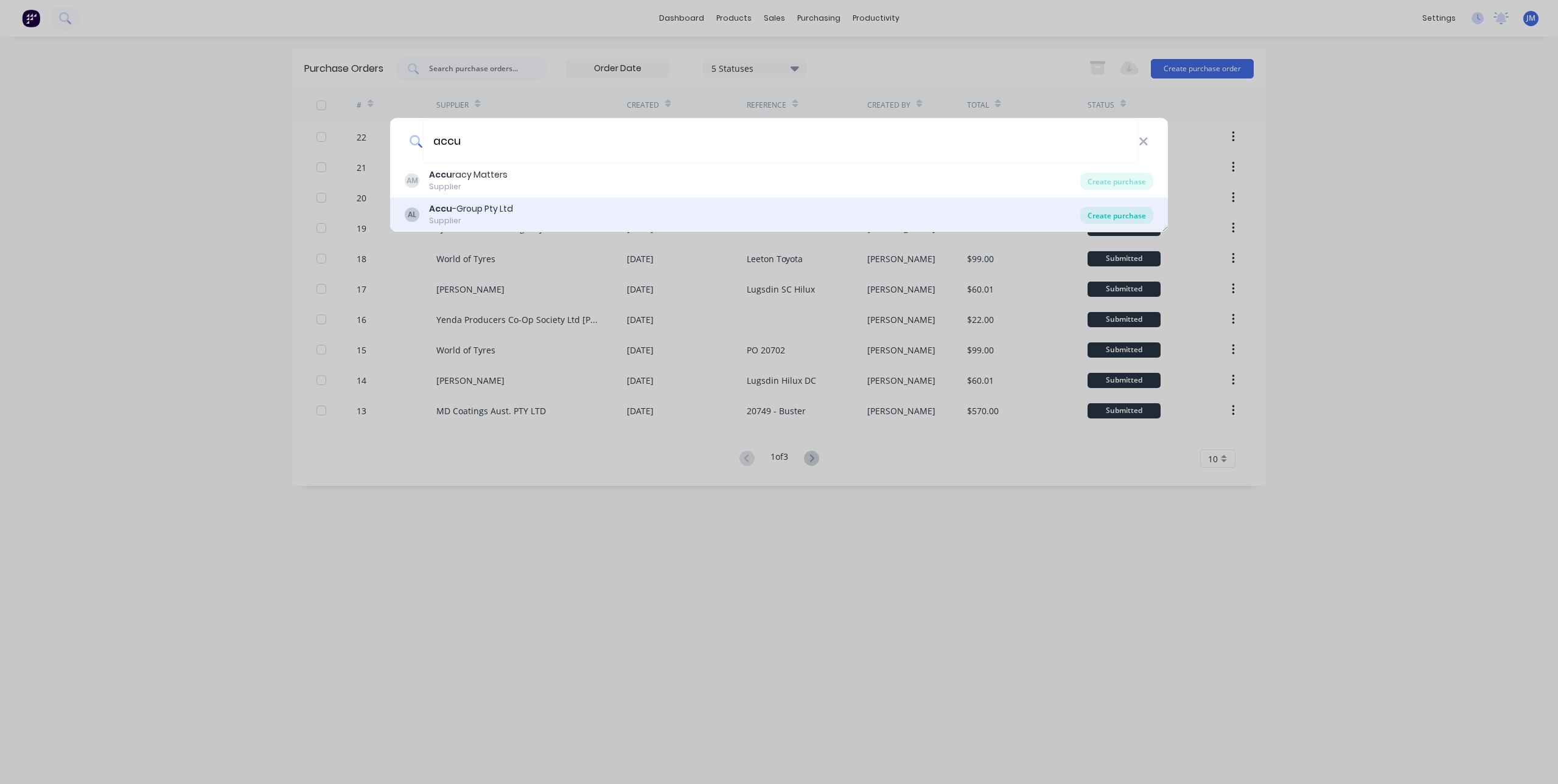
type input "accu"
click at [1131, 210] on div "Create purchase" at bounding box center [1117, 215] width 73 height 17
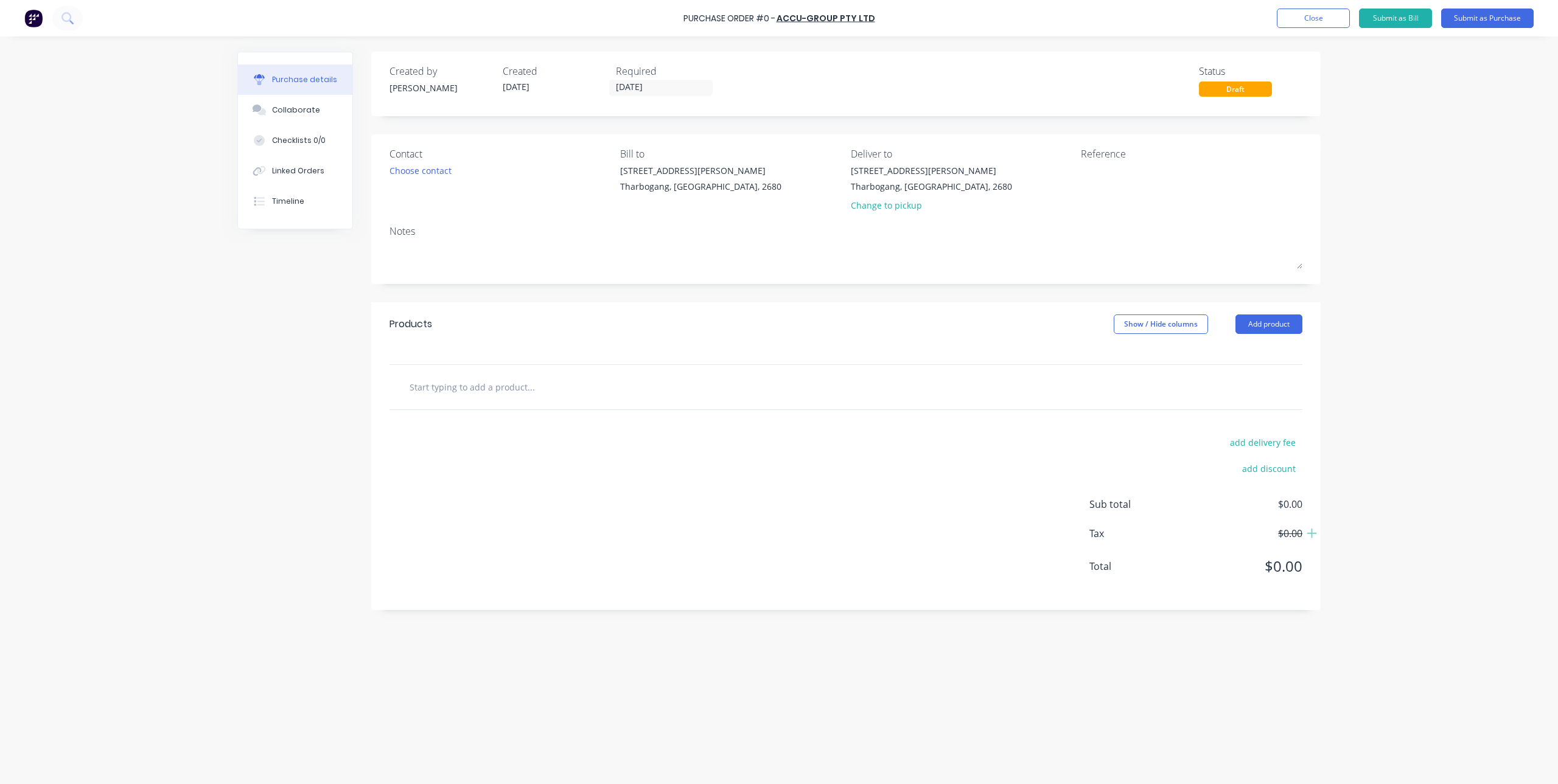
click at [504, 389] on input "text" at bounding box center [531, 386] width 243 height 24
click at [427, 169] on div "Choose contact" at bounding box center [420, 170] width 62 height 12
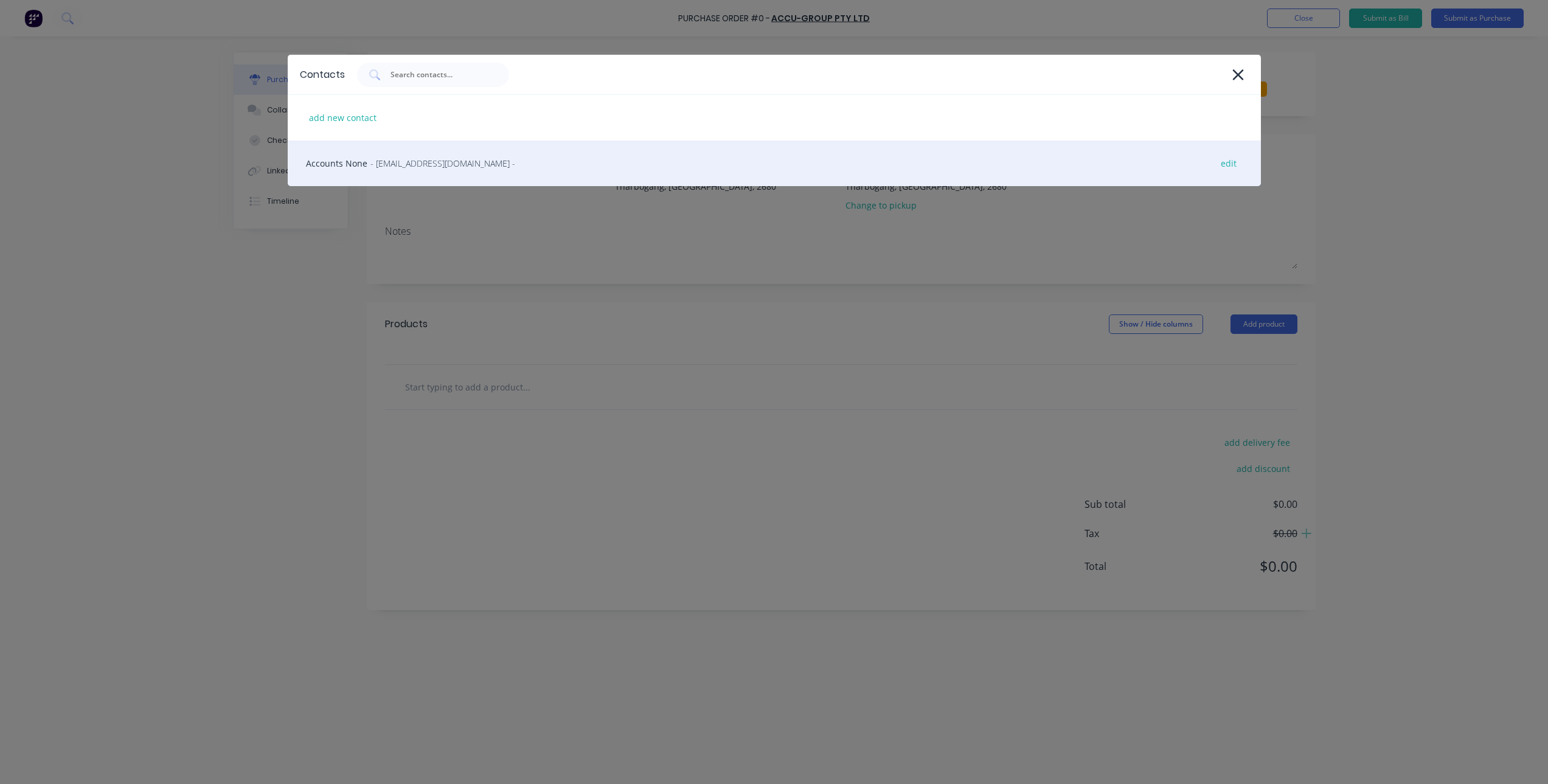
click at [418, 170] on div "Accounts None - [EMAIL_ADDRESS][DOMAIN_NAME] - edit" at bounding box center [775, 163] width 973 height 45
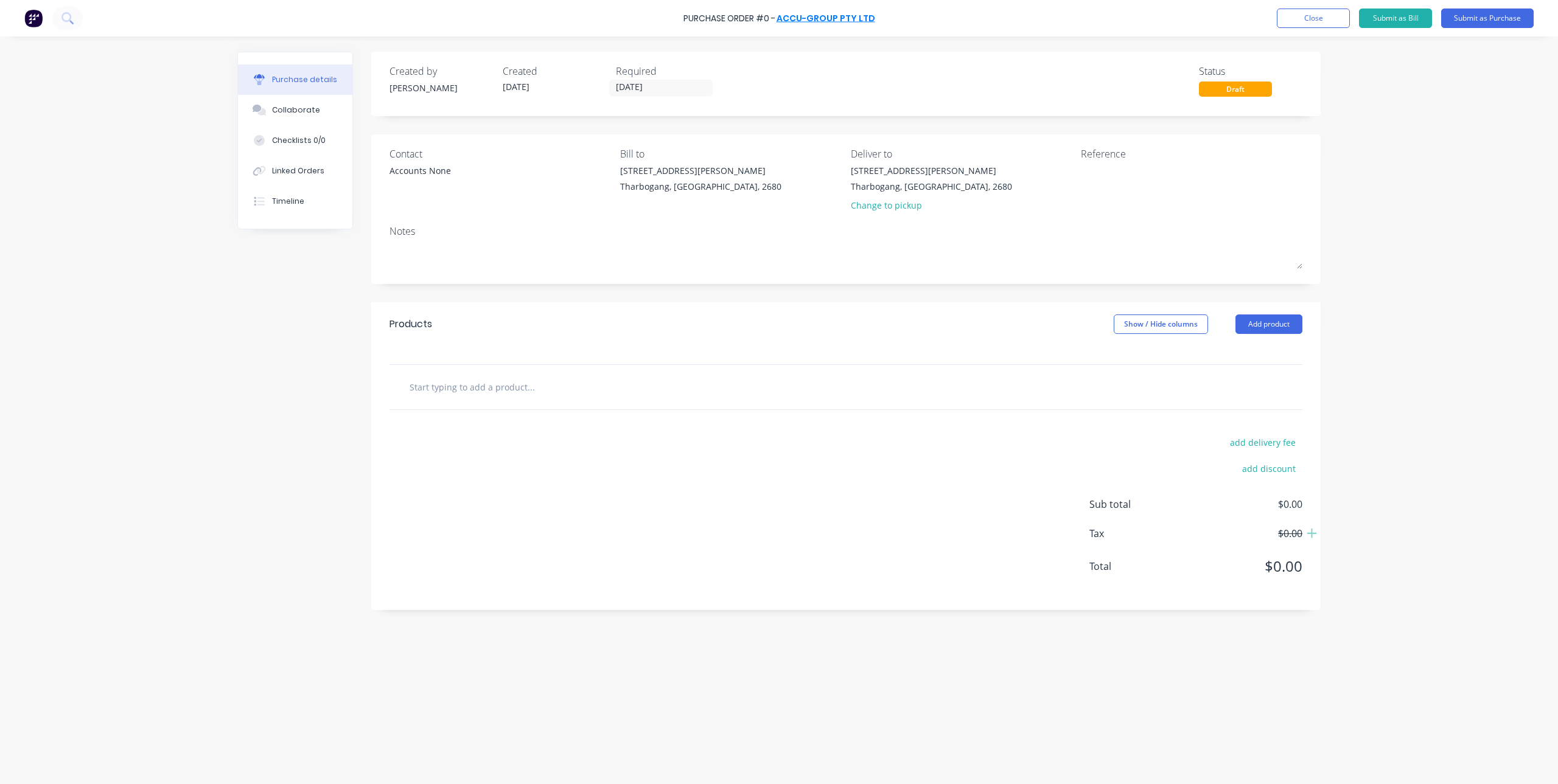
click at [813, 19] on link "Accu-Group Pty Ltd" at bounding box center [826, 18] width 98 height 12
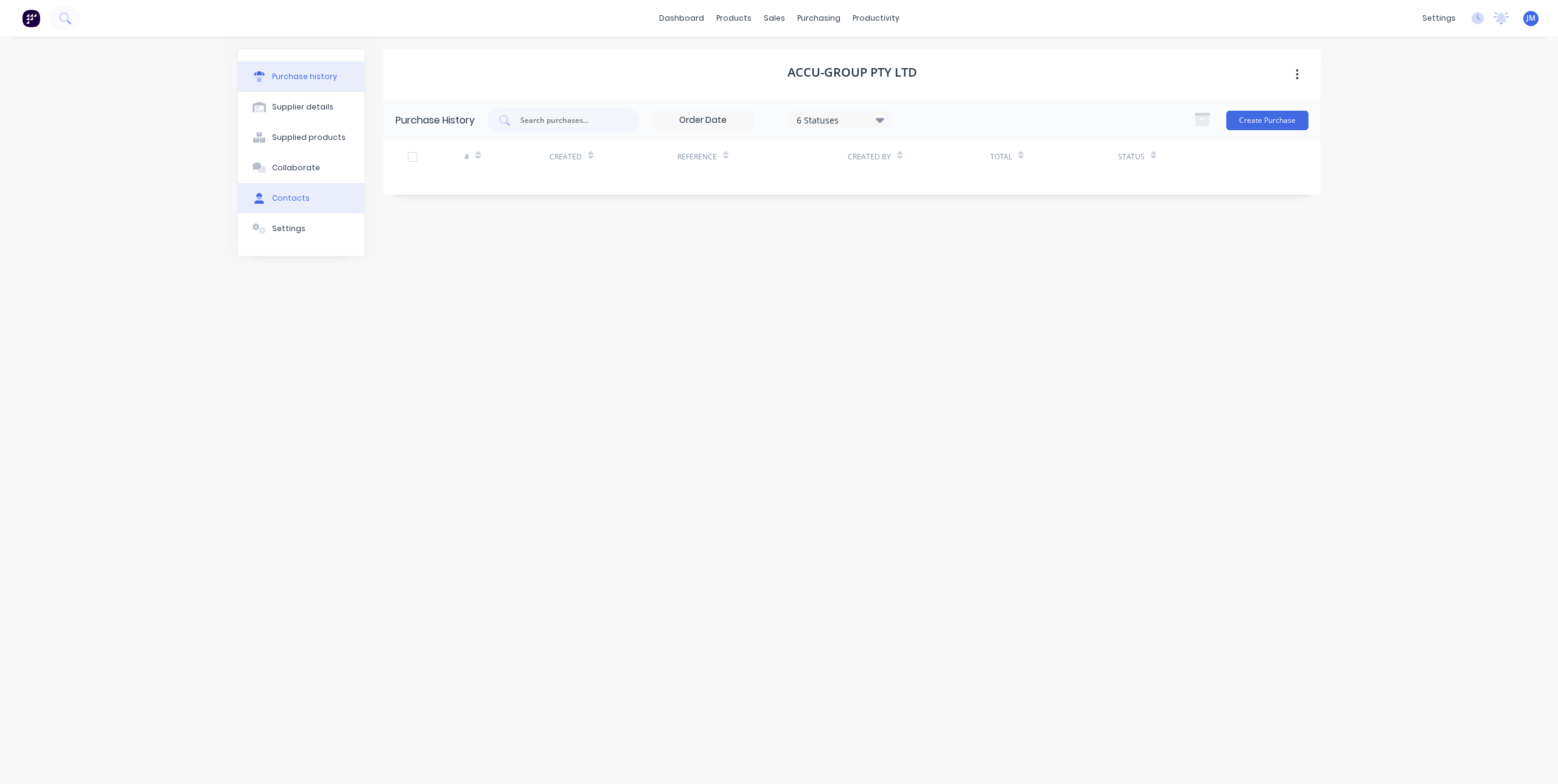
click at [304, 197] on div "Contacts" at bounding box center [290, 198] width 37 height 11
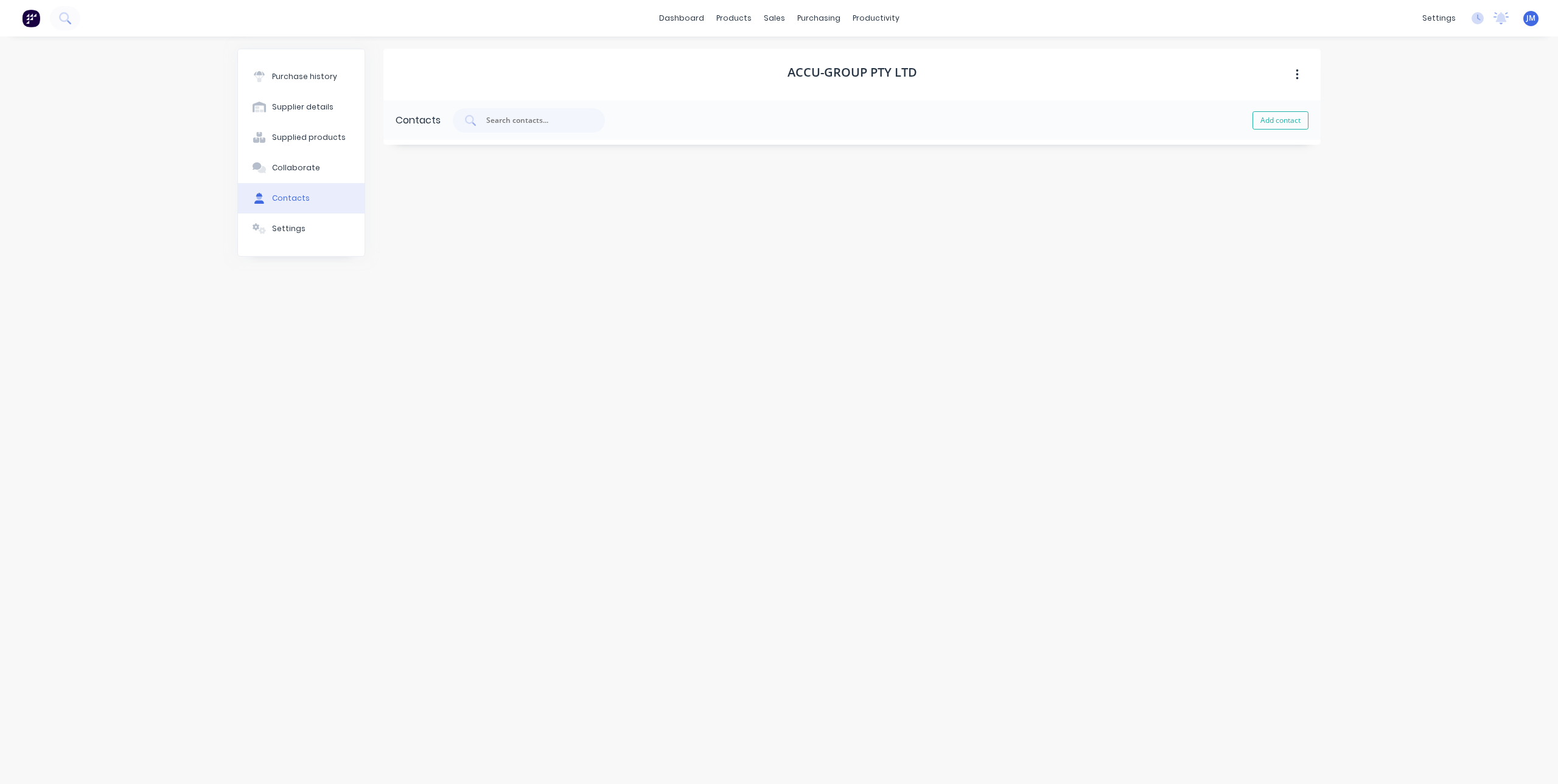
select select "AU"
click at [404, 159] on button "button" at bounding box center [397, 160] width 15 height 15
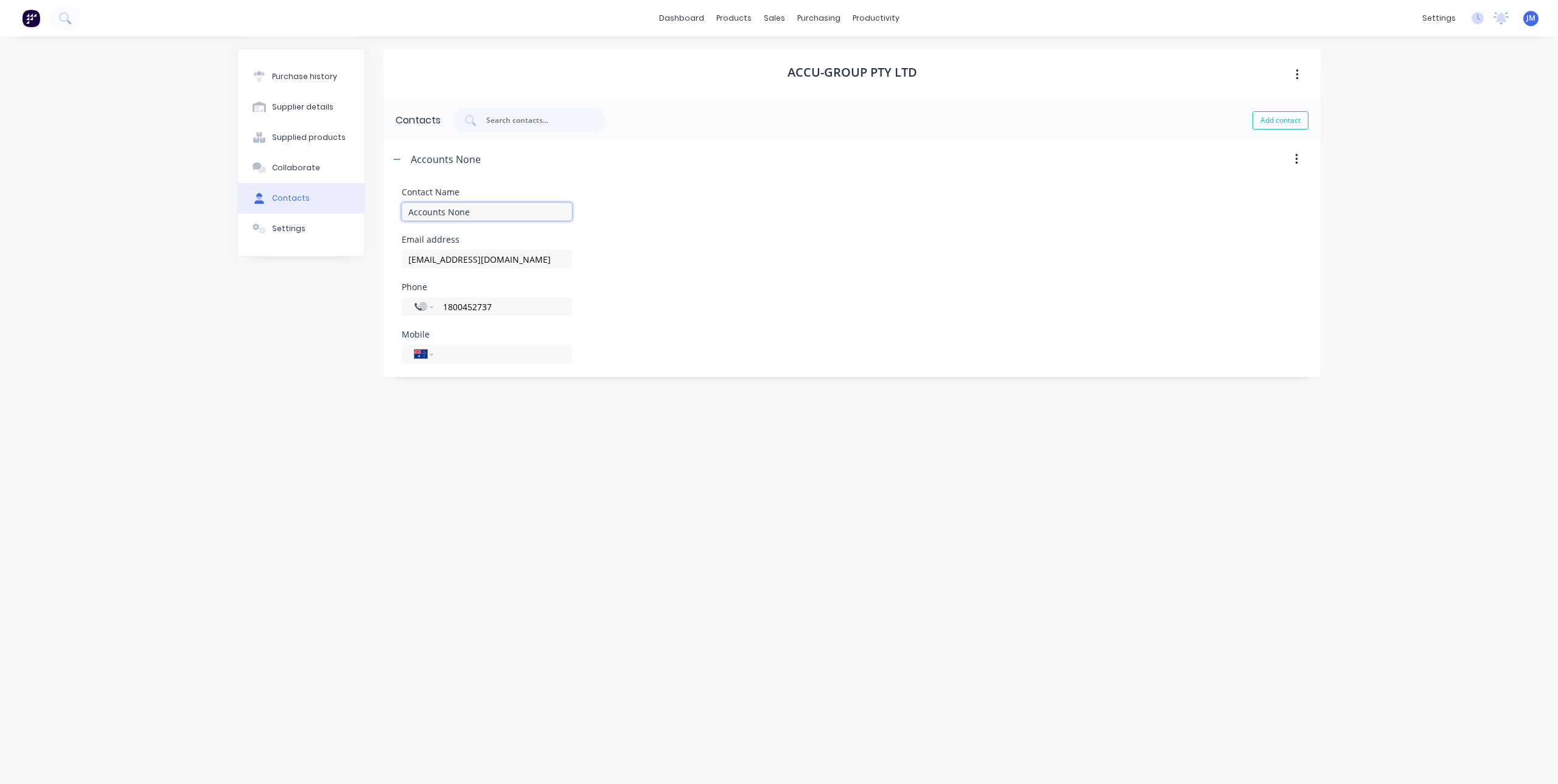
click at [492, 215] on input "Accounts None" at bounding box center [487, 211] width 170 height 18
type input "Accounts"
click at [820, 153] on div at bounding box center [900, 159] width 839 height 39
click at [471, 320] on div "Invalid phone number format" at bounding box center [487, 320] width 170 height 9
drag, startPoint x: 515, startPoint y: 310, endPoint x: 373, endPoint y: 308, distance: 142.0
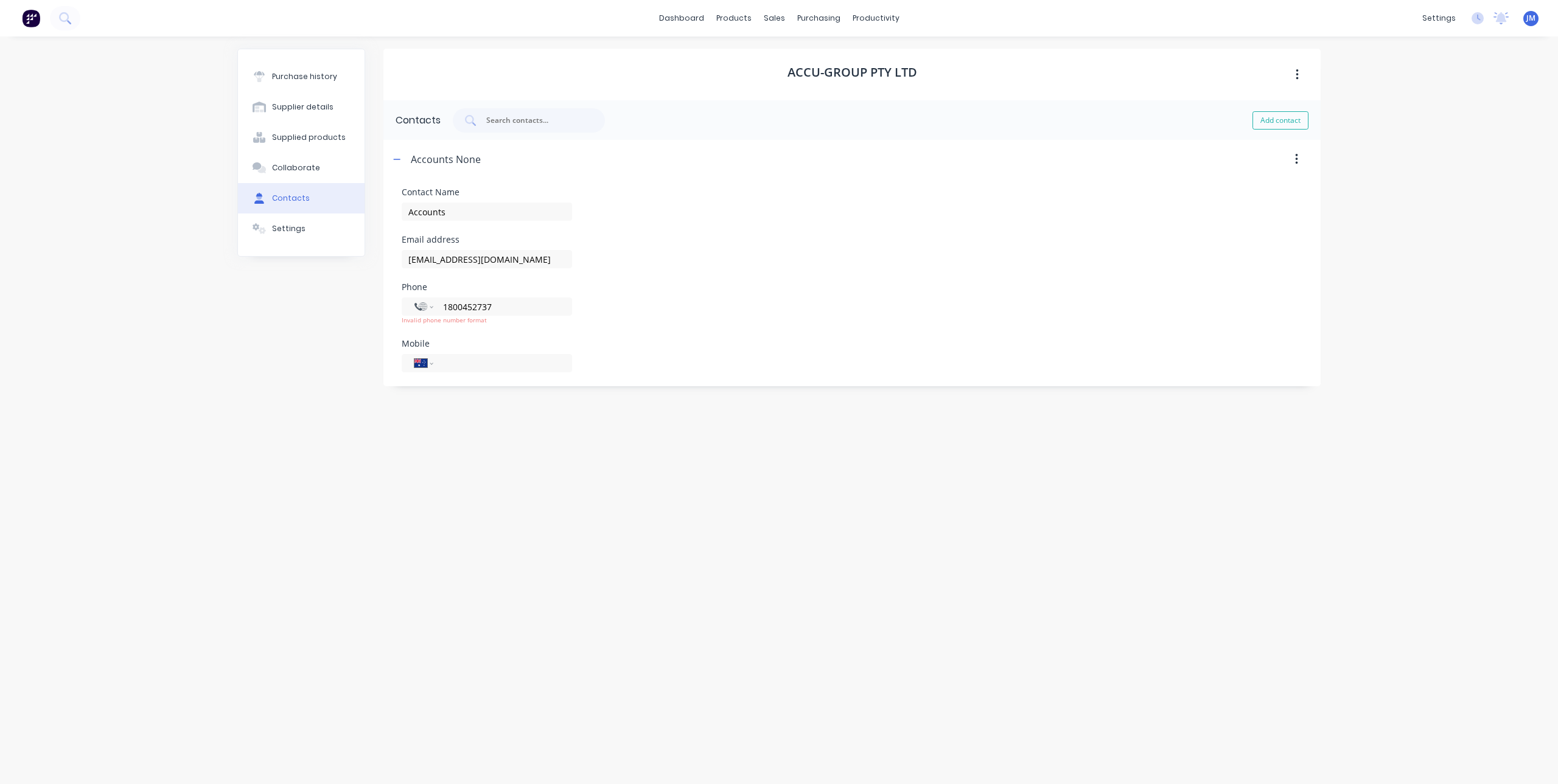
click at [373, 308] on div "Purchase history Supplier details Supplied products Collaborate Contacts Settin…" at bounding box center [779, 404] width 1083 height 711
select select "AU"
click at [451, 478] on div "Accu-Group Pty Ltd Contacts Add contact Accounts None Contact Name Accounts Ema…" at bounding box center [852, 404] width 937 height 711
click at [1268, 114] on button "Add contact" at bounding box center [1280, 120] width 56 height 18
select select "AU"
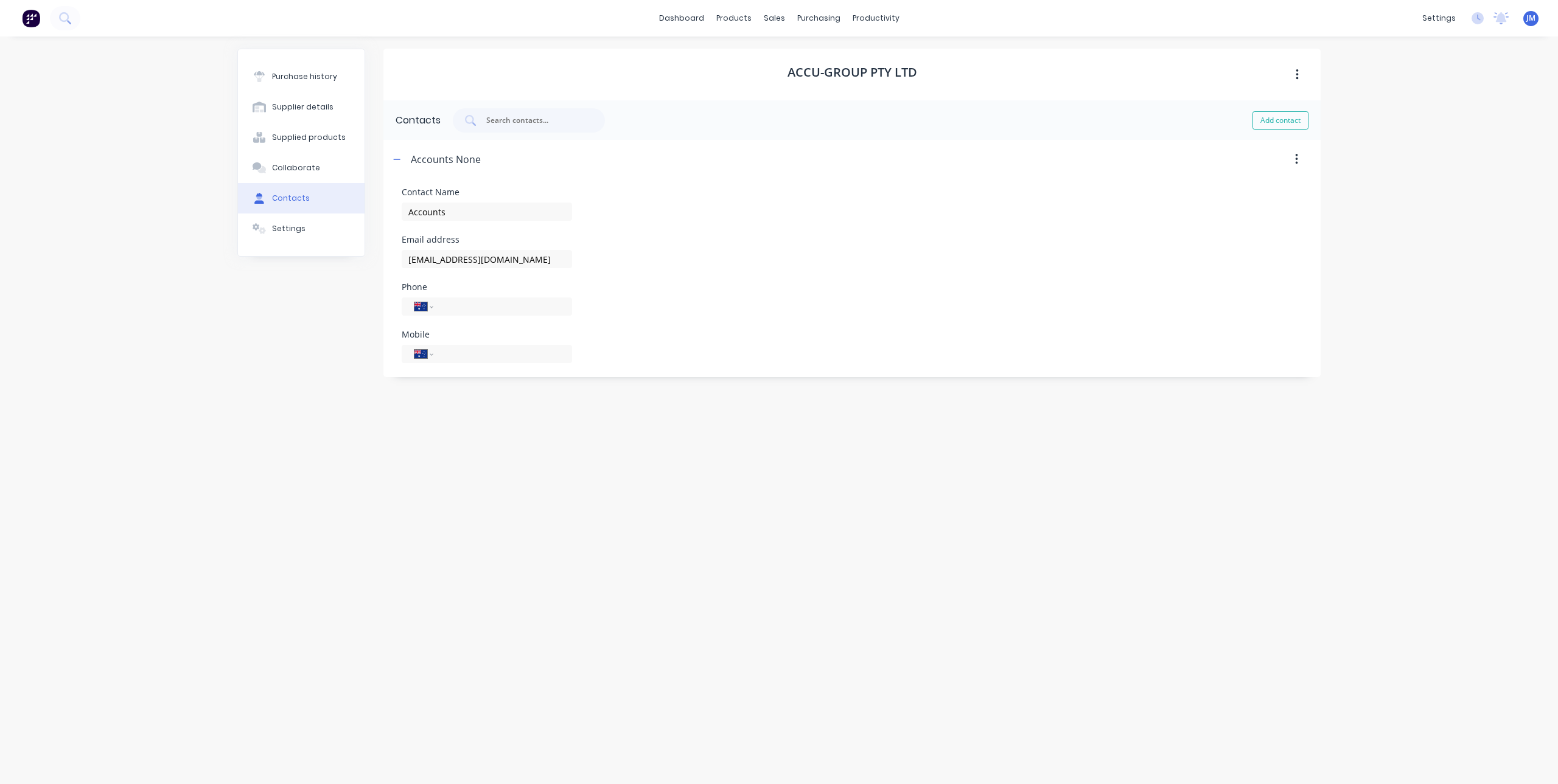
select select "AU"
click at [436, 158] on div "New Contact" at bounding box center [440, 159] width 59 height 39
drag, startPoint x: 381, startPoint y: 160, endPoint x: 397, endPoint y: 158, distance: 16.1
click at [384, 159] on div "Purchase history Supplier details Supplied products Collaborate Contacts Settin…" at bounding box center [779, 404] width 1083 height 711
click at [396, 158] on icon "button" at bounding box center [397, 160] width 7 height 9
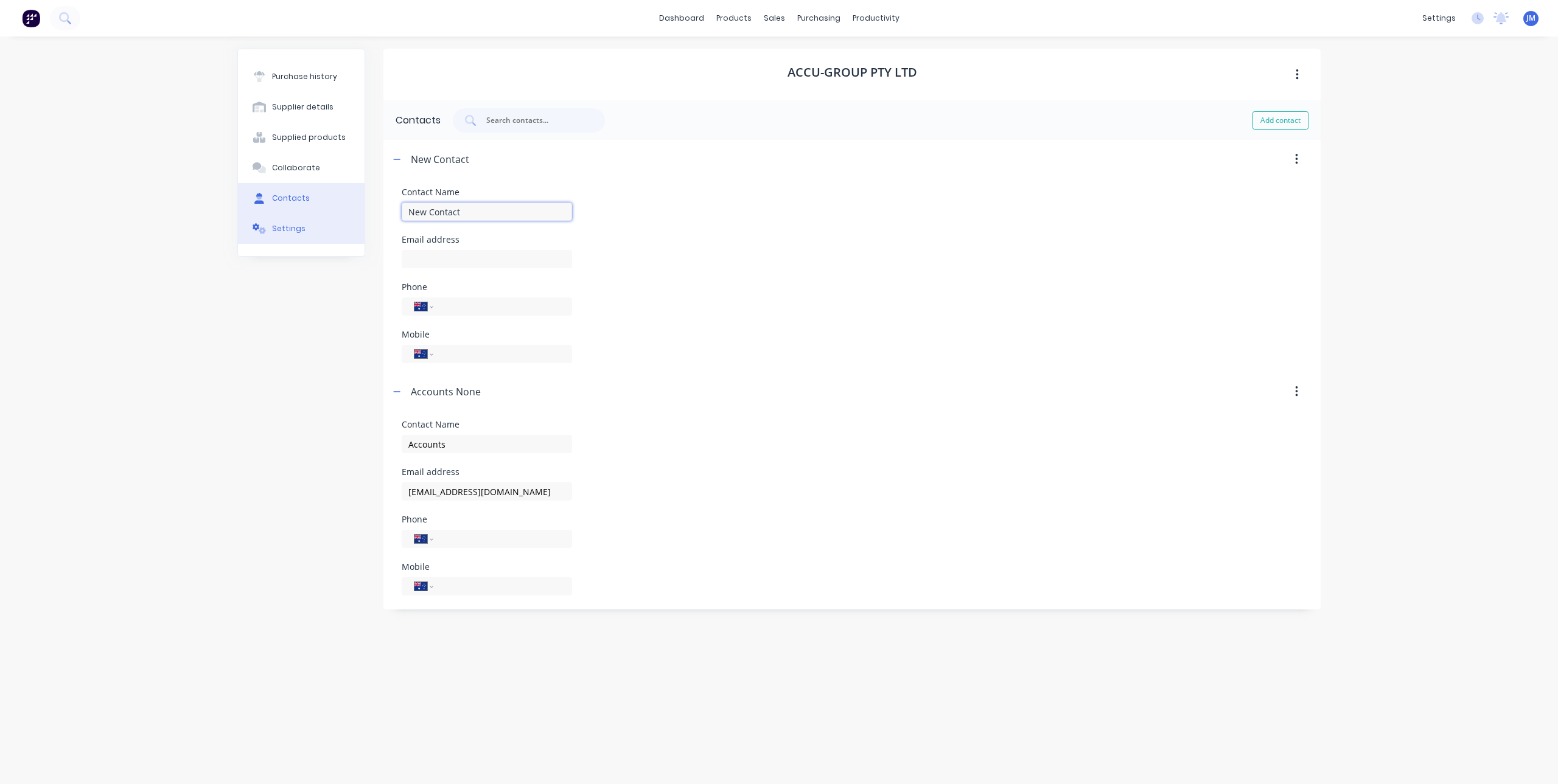
drag, startPoint x: 496, startPoint y: 213, endPoint x: 334, endPoint y: 215, distance: 162.0
click at [334, 216] on div "Purchase history Supplier details Supplied products Collaborate Contacts Settin…" at bounding box center [779, 404] width 1083 height 711
type input "Sales"
click at [950, 331] on div "Mobile International [GEOGRAPHIC_DATA] [GEOGRAPHIC_DATA] [GEOGRAPHIC_DATA] [GEO…" at bounding box center [852, 347] width 900 height 33
drag, startPoint x: 540, startPoint y: 490, endPoint x: 312, endPoint y: 496, distance: 228.1
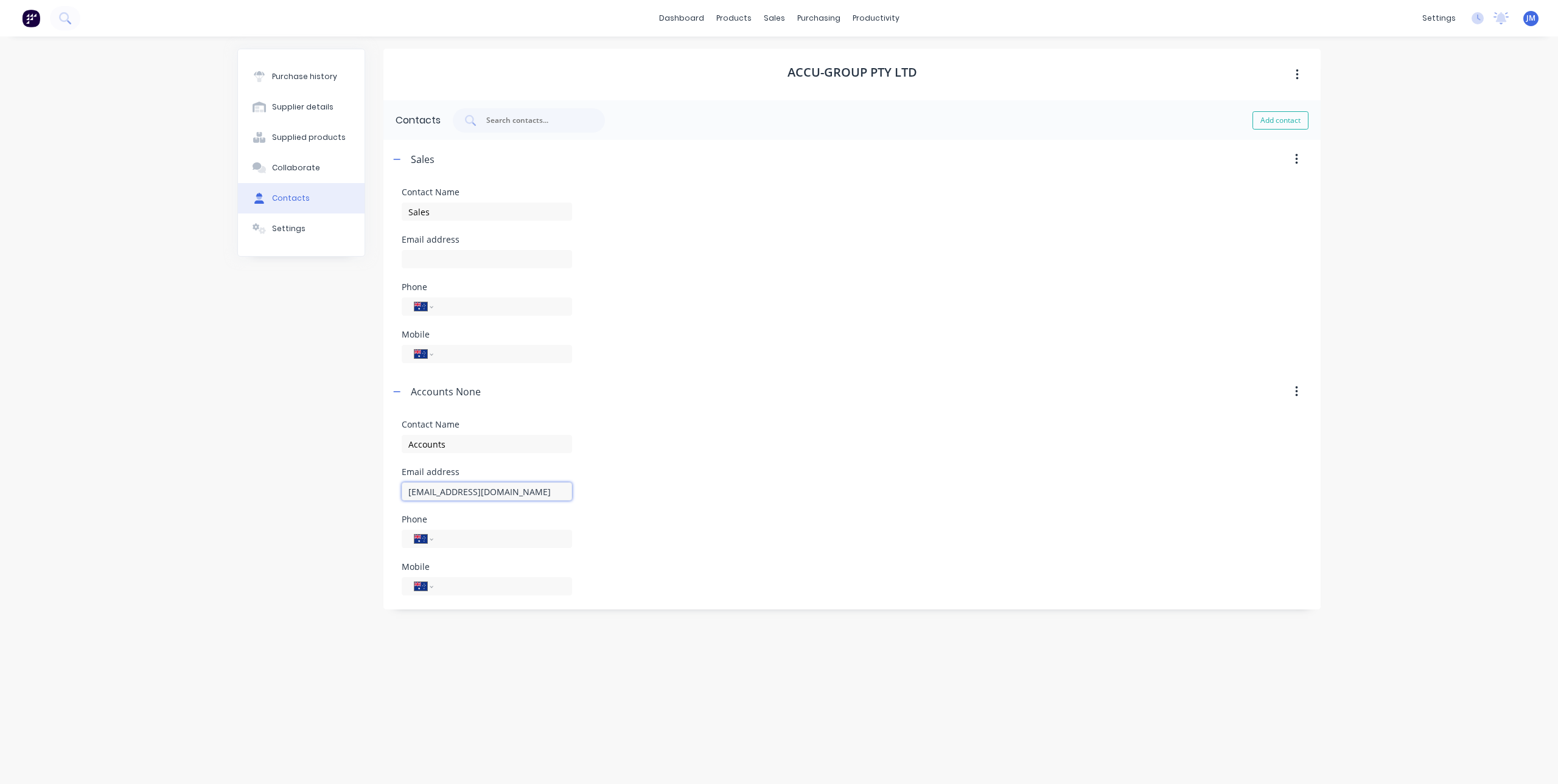
click at [312, 496] on div "Purchase history Supplier details Supplied products Collaborate Contacts Settin…" at bounding box center [779, 404] width 1083 height 711
click at [468, 208] on input "Sales" at bounding box center [487, 211] width 170 height 18
click at [471, 208] on input "Sales" at bounding box center [487, 211] width 170 height 18
click at [419, 265] on input at bounding box center [487, 259] width 170 height 18
paste input "[EMAIL_ADDRESS][DOMAIN_NAME]"
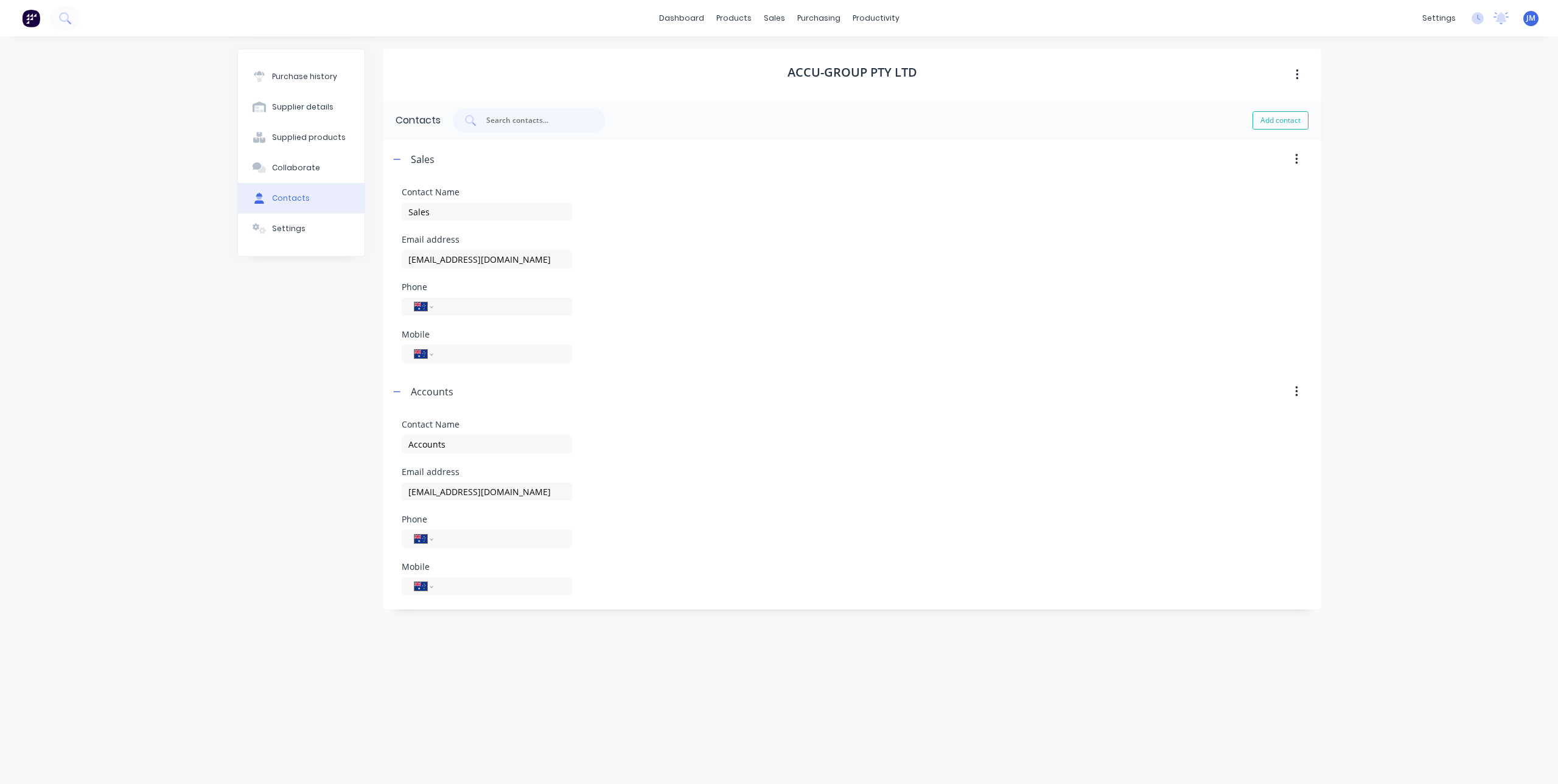
click at [686, 222] on div "Contact Name Sales Email address [EMAIL_ADDRESS][DOMAIN_NAME] Phone Internation…" at bounding box center [852, 275] width 900 height 175
drag, startPoint x: 444, startPoint y: 264, endPoint x: 390, endPoint y: 274, distance: 54.9
click at [390, 274] on form "Contact Name Sales Email address [EMAIL_ADDRESS][DOMAIN_NAME] Phone Internation…" at bounding box center [852, 275] width 937 height 193
type input "[EMAIL_ADDRESS][DOMAIN_NAME]"
click at [732, 353] on div "Mobile International [GEOGRAPHIC_DATA] [GEOGRAPHIC_DATA] [GEOGRAPHIC_DATA] [GEO…" at bounding box center [852, 347] width 900 height 33
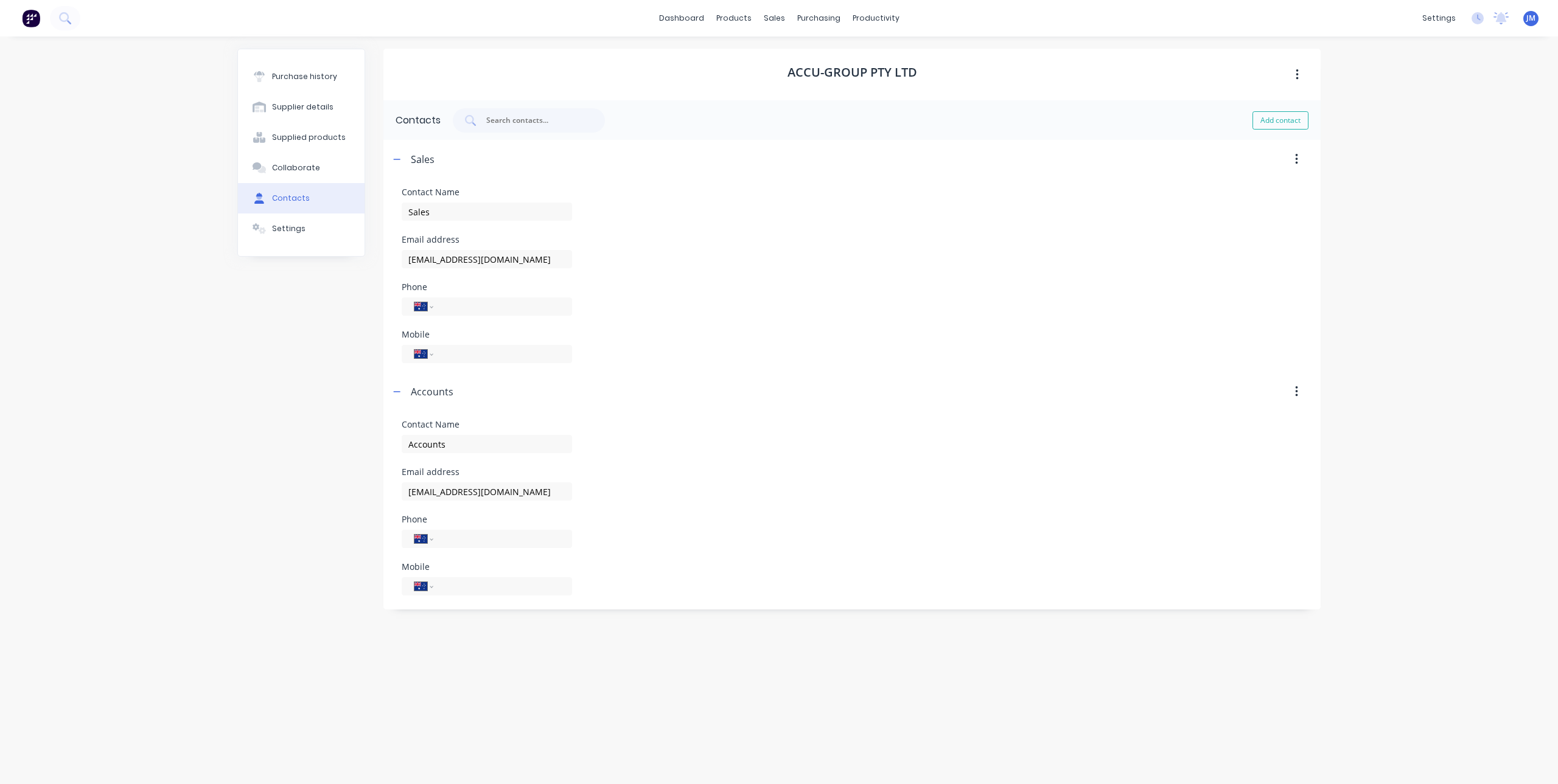
click at [916, 239] on div "Email address [EMAIL_ADDRESS][DOMAIN_NAME]" at bounding box center [852, 251] width 900 height 33
click at [396, 160] on icon "button" at bounding box center [397, 160] width 7 height 9
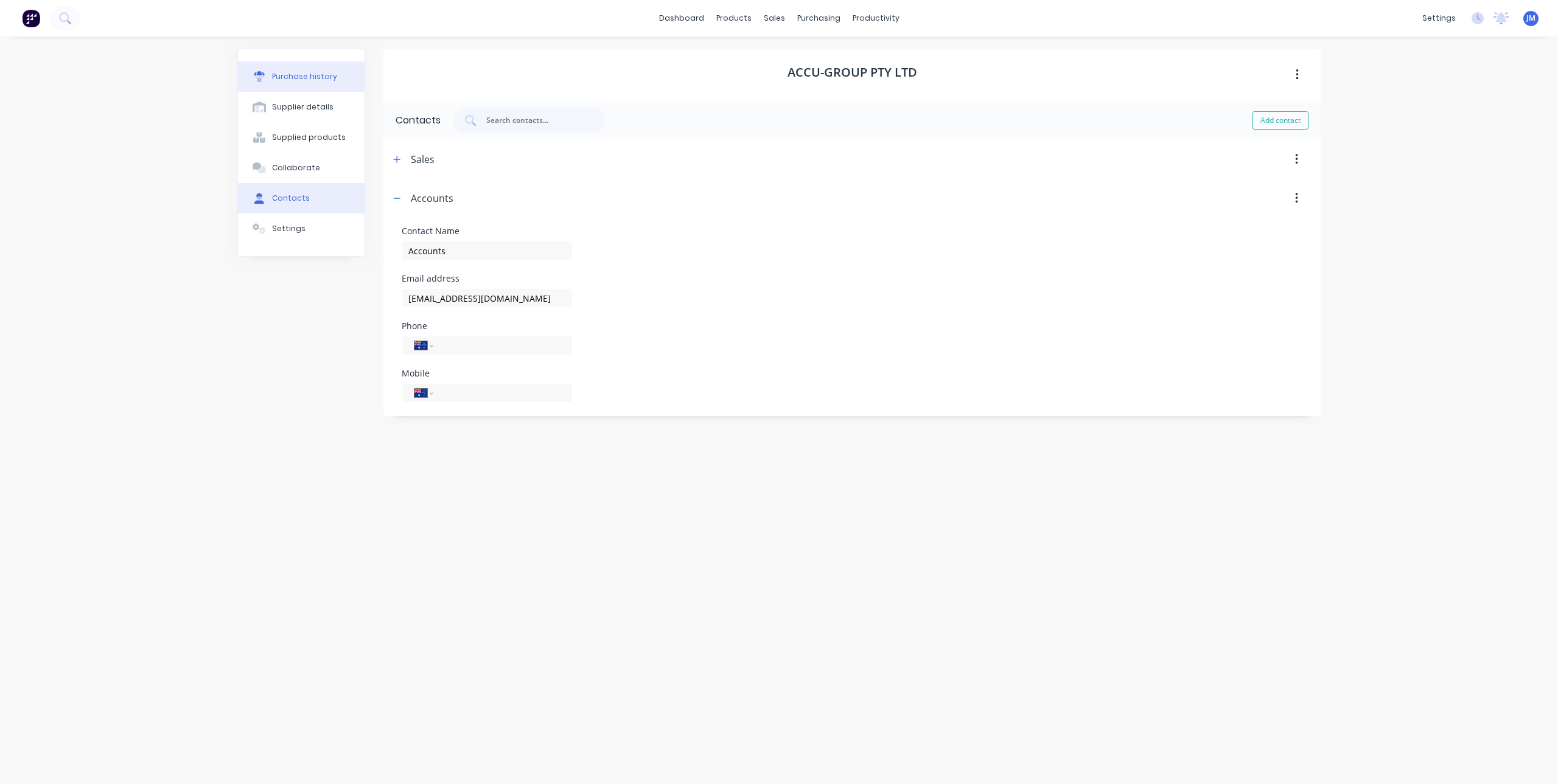
click at [315, 77] on div "Purchase history" at bounding box center [304, 76] width 65 height 11
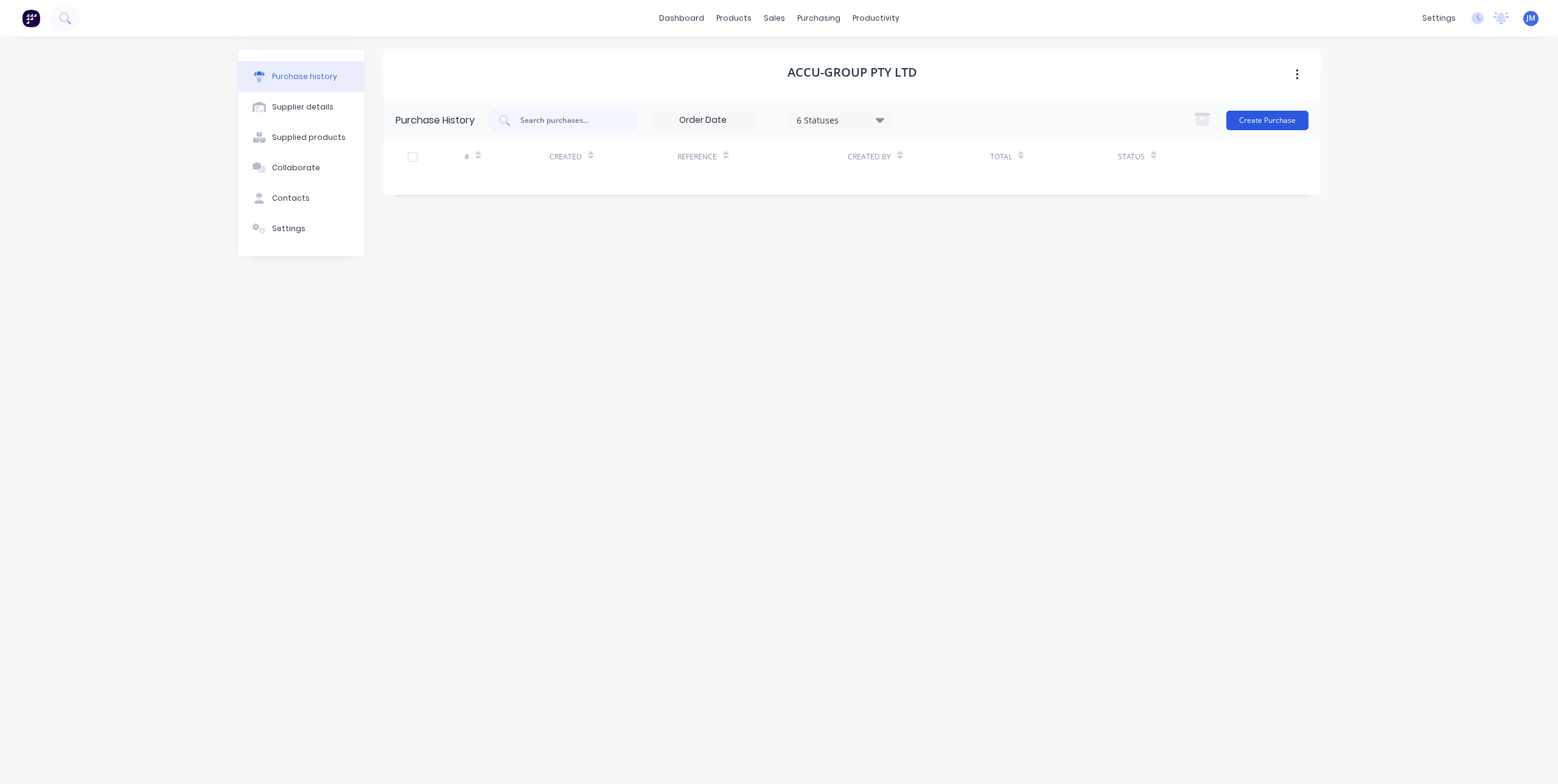
click at [1246, 122] on button "Create Purchase" at bounding box center [1267, 120] width 82 height 20
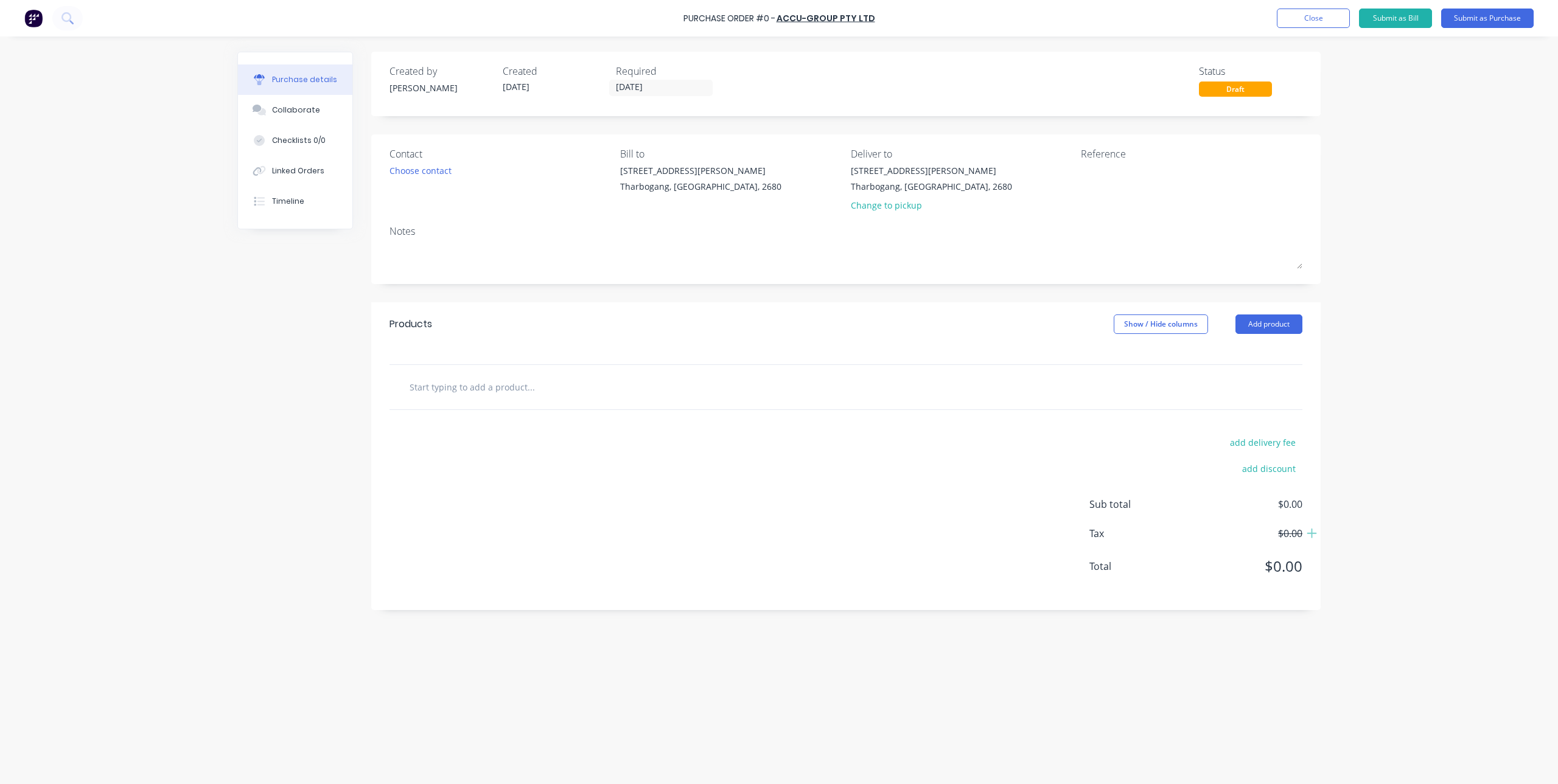
click at [488, 390] on input "text" at bounding box center [531, 386] width 243 height 24
type input "c"
type input "CUSTOM CLEATS"
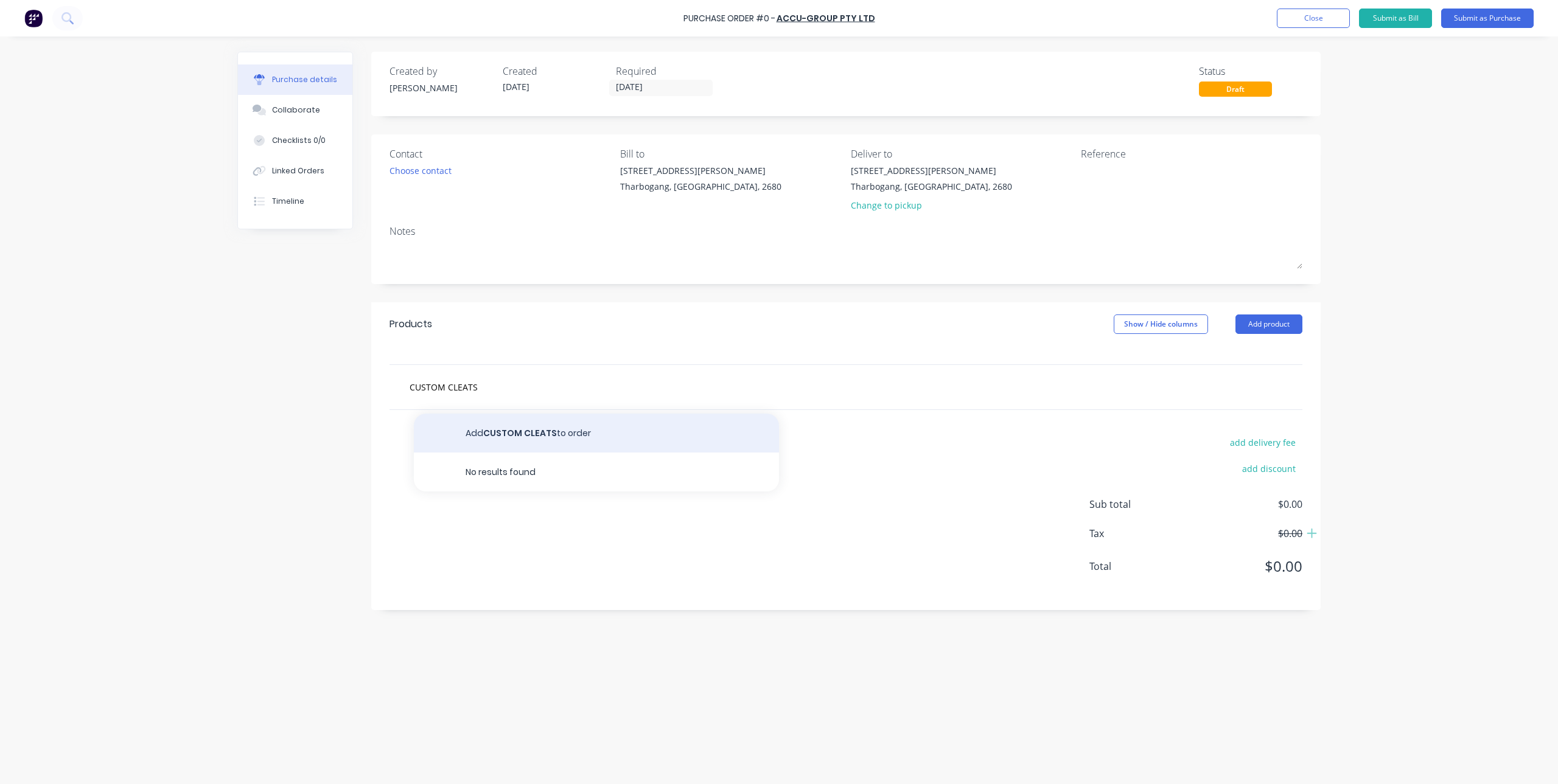
click at [551, 429] on button "Add CUSTOM CLEATS to order" at bounding box center [596, 432] width 365 height 39
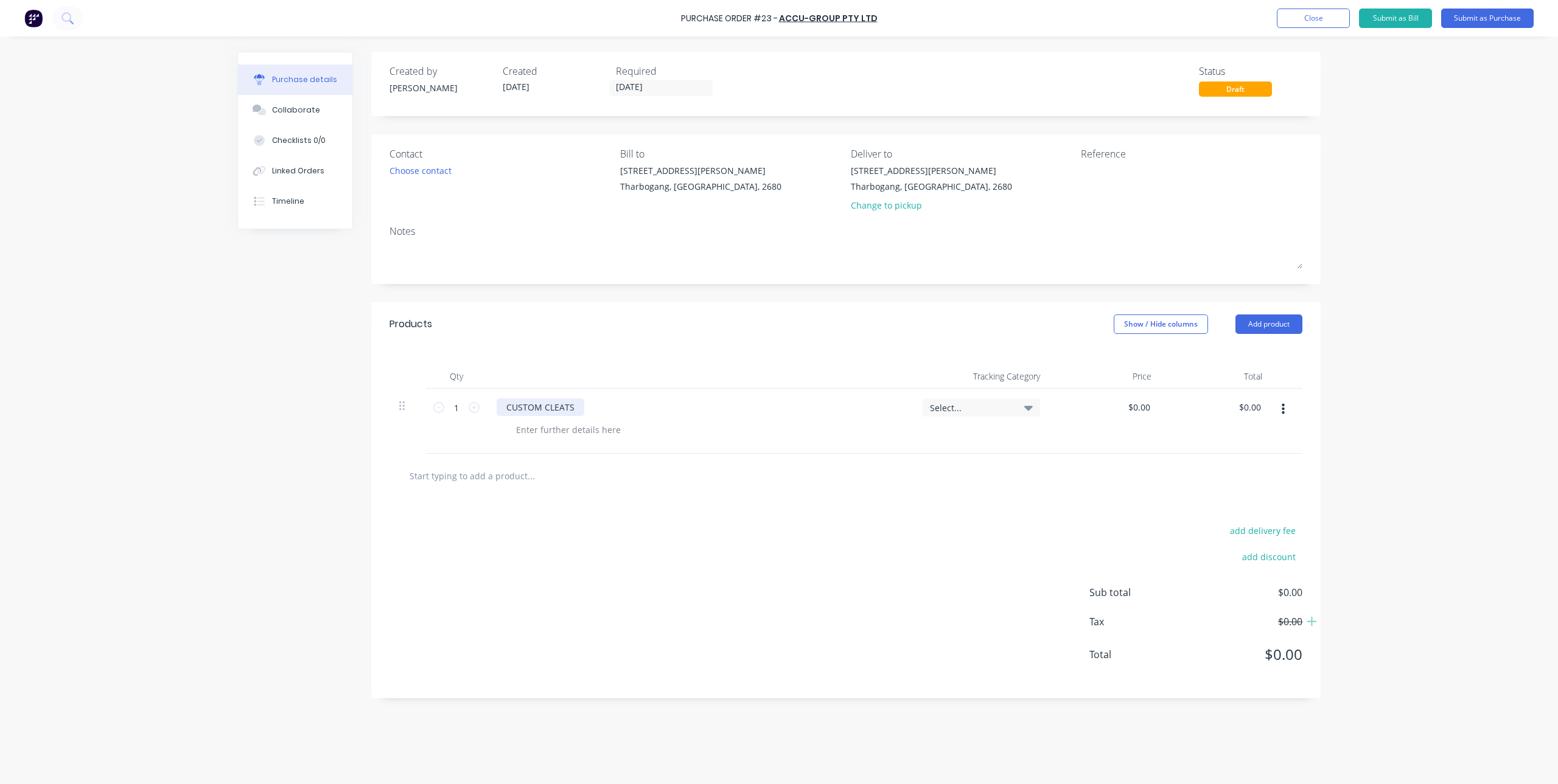
click at [576, 403] on div "CUSTOM CLEATS" at bounding box center [540, 407] width 88 height 18
click at [628, 406] on div "CUSTOM CLEATS & VENTS PER QUOTE 1209745" at bounding box center [601, 407] width 210 height 18
click at [786, 575] on div "add delivery fee add discount Sub total $0.00 Tax $0.00 Total $0.00" at bounding box center [845, 598] width 949 height 200
click at [1241, 413] on input "0.00" at bounding box center [1252, 407] width 23 height 18
drag, startPoint x: 1246, startPoint y: 410, endPoint x: 1279, endPoint y: 408, distance: 33.1
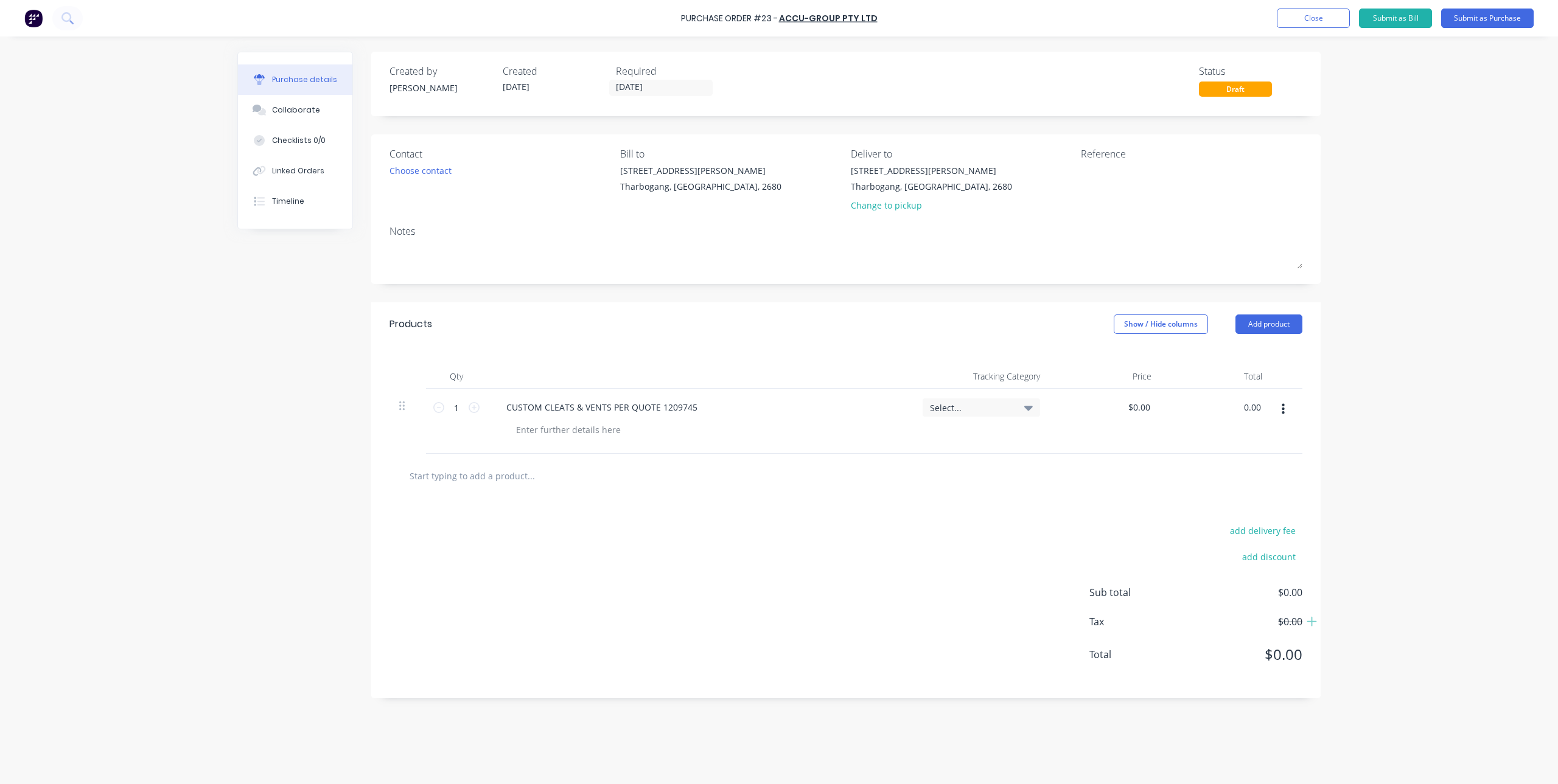
click at [1279, 408] on div "1 1 CUSTOM CLEATS & VENTS PER QUOTE 1209745 Select... $0.00 $0.00 0.00 0.00" at bounding box center [845, 421] width 913 height 65
type input "177.94"
type input "$177.94"
click at [1030, 481] on div at bounding box center [845, 475] width 893 height 24
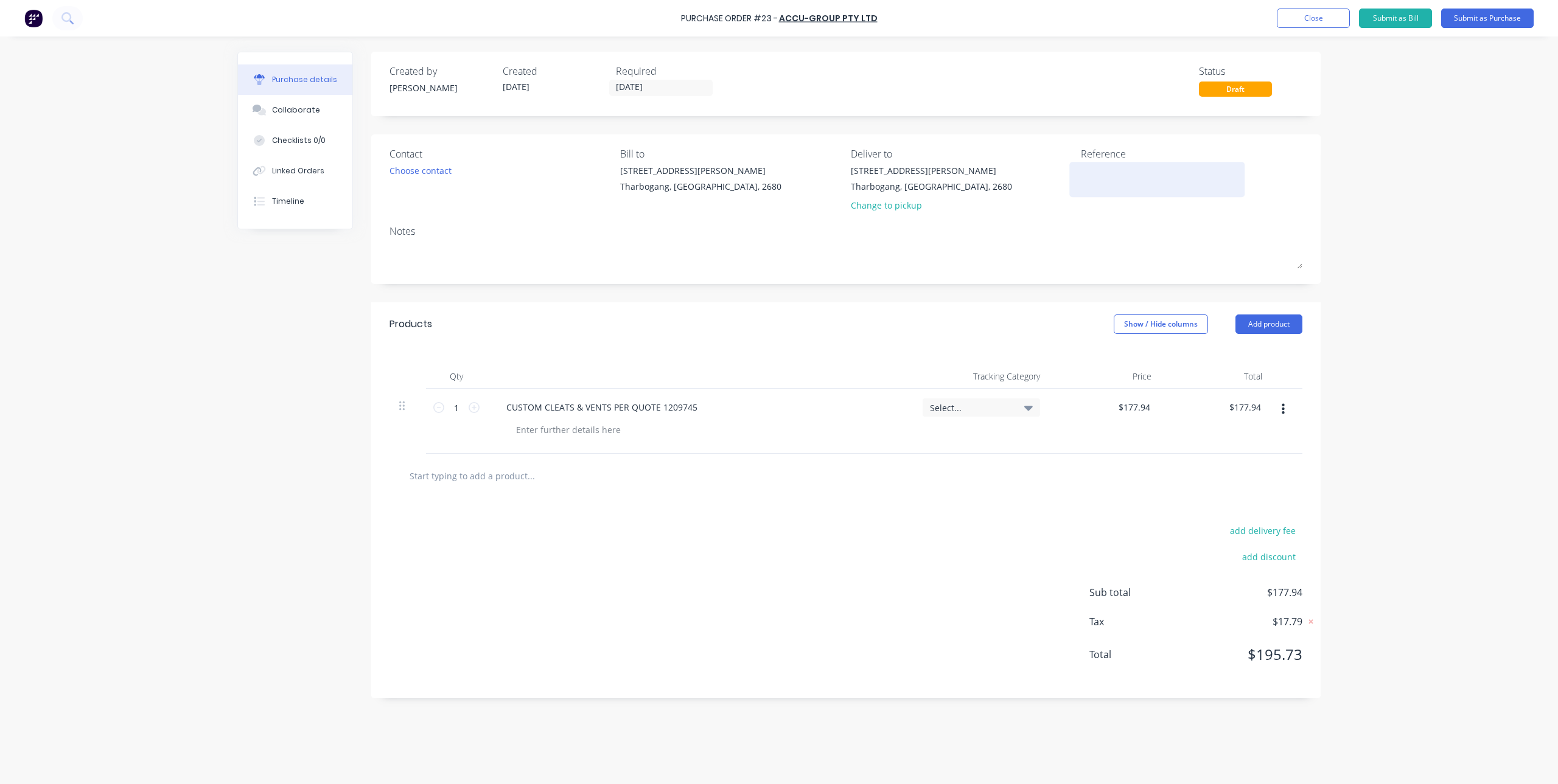
click at [1103, 178] on textarea at bounding box center [1157, 177] width 153 height 27
click at [1099, 176] on textarea at bounding box center [1157, 177] width 153 height 27
type textarea "20532"
type textarea "x"
type textarea "20532"
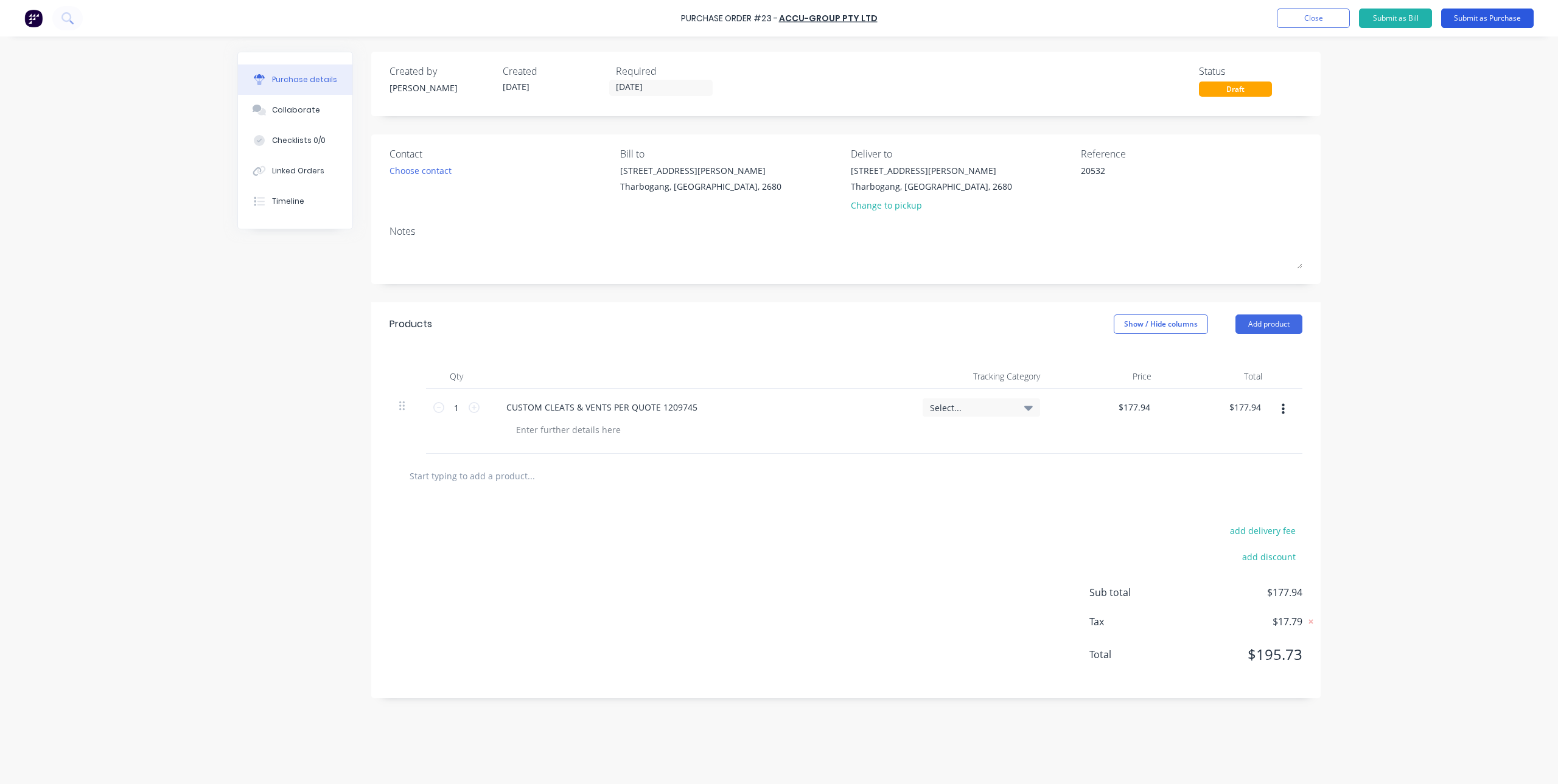
click at [1459, 17] on button "Submit as Purchase" at bounding box center [1487, 18] width 92 height 20
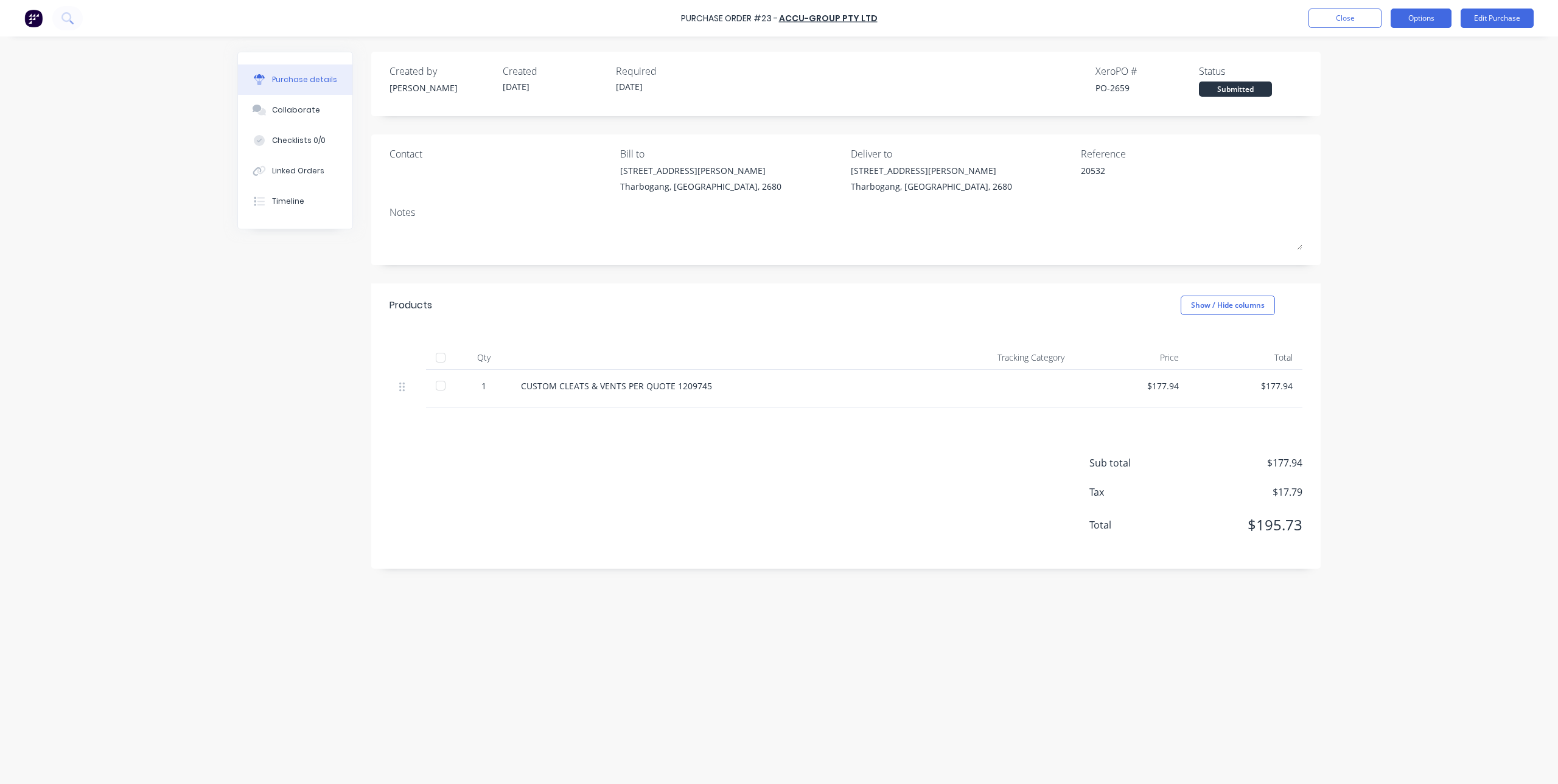
click at [1418, 22] on button "Options" at bounding box center [1421, 18] width 61 height 20
click at [1405, 55] on div "Print / Email" at bounding box center [1394, 50] width 94 height 18
click at [1397, 69] on div "With pricing" at bounding box center [1394, 74] width 94 height 18
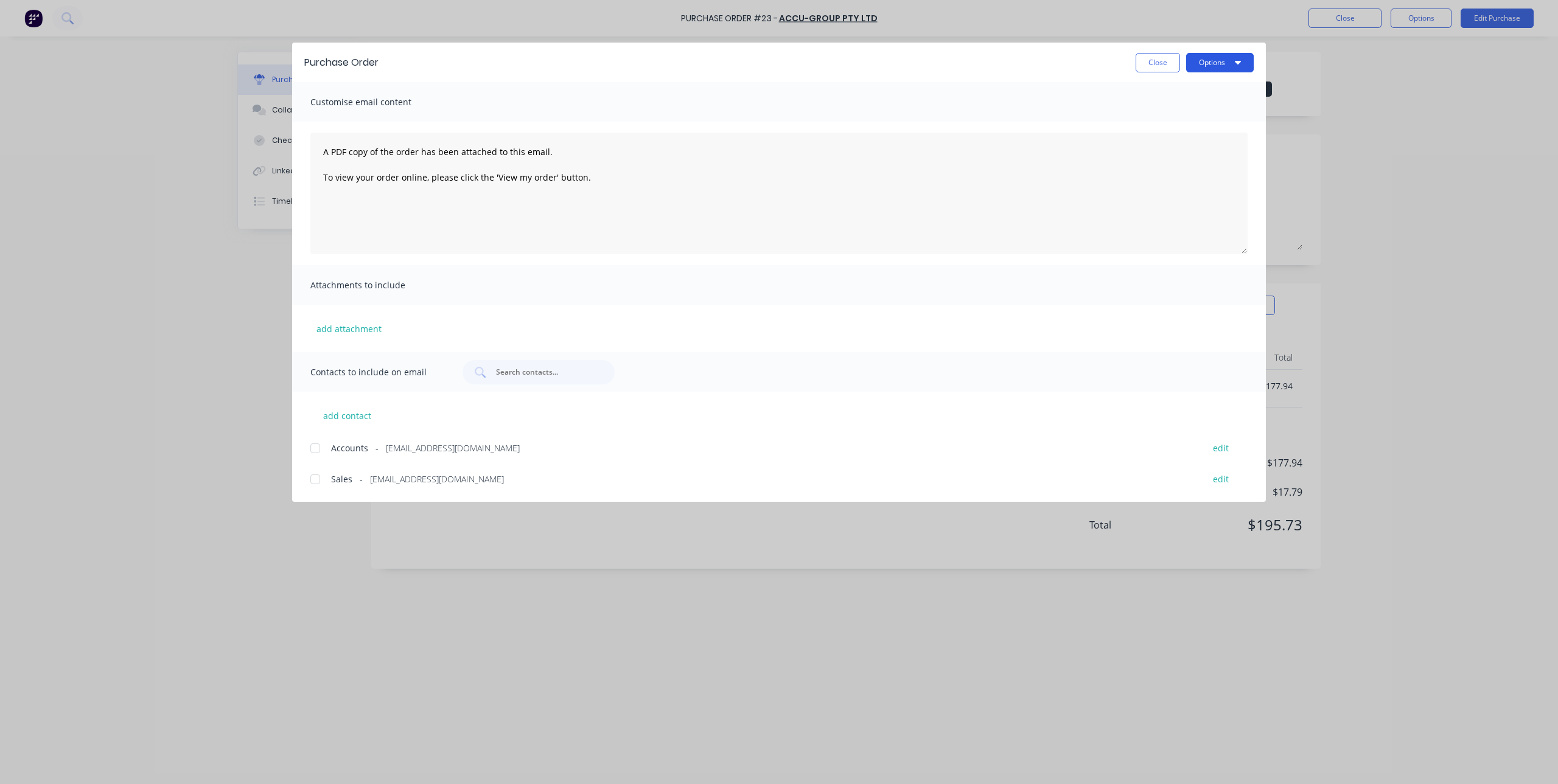
click at [1228, 62] on button "Options" at bounding box center [1220, 62] width 67 height 20
click at [1192, 117] on div "Print" at bounding box center [1196, 118] width 94 height 18
drag, startPoint x: 1167, startPoint y: 64, endPoint x: 1288, endPoint y: 8, distance: 133.3
click at [1167, 63] on button "Close" at bounding box center [1158, 62] width 45 height 20
type textarea "x"
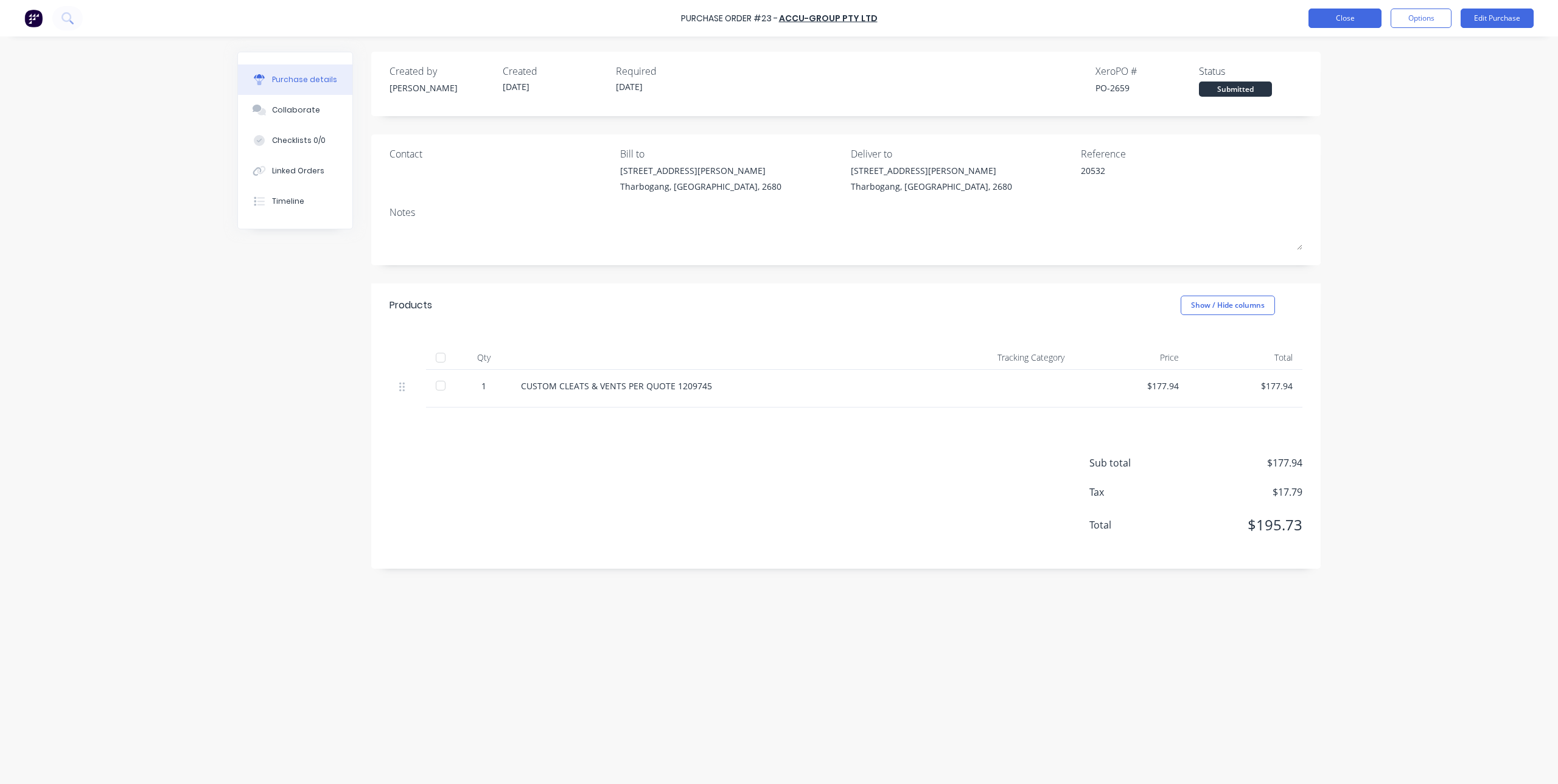
click at [1356, 15] on button "Close" at bounding box center [1345, 18] width 73 height 20
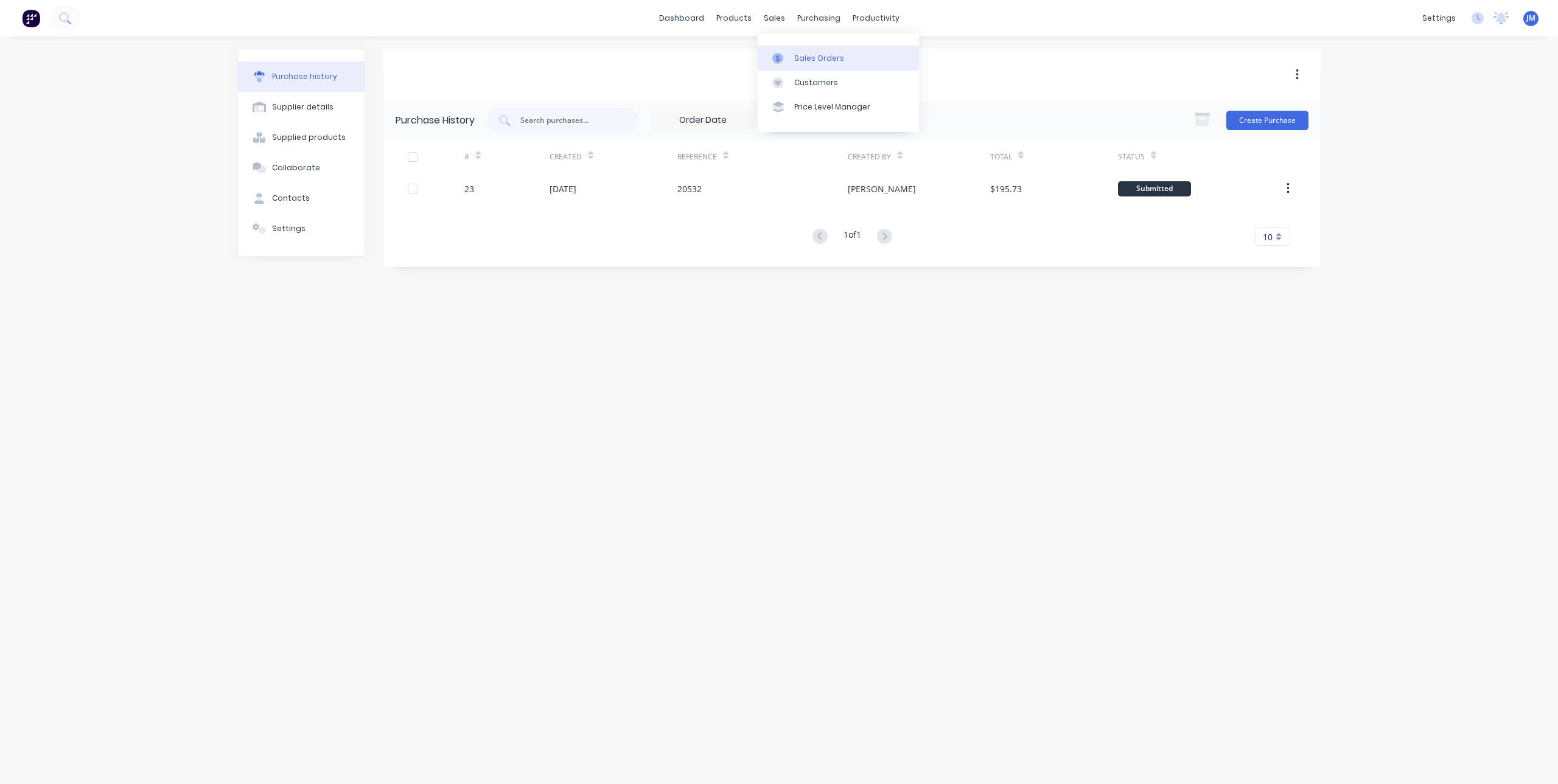
click at [784, 62] on div at bounding box center [781, 58] width 18 height 11
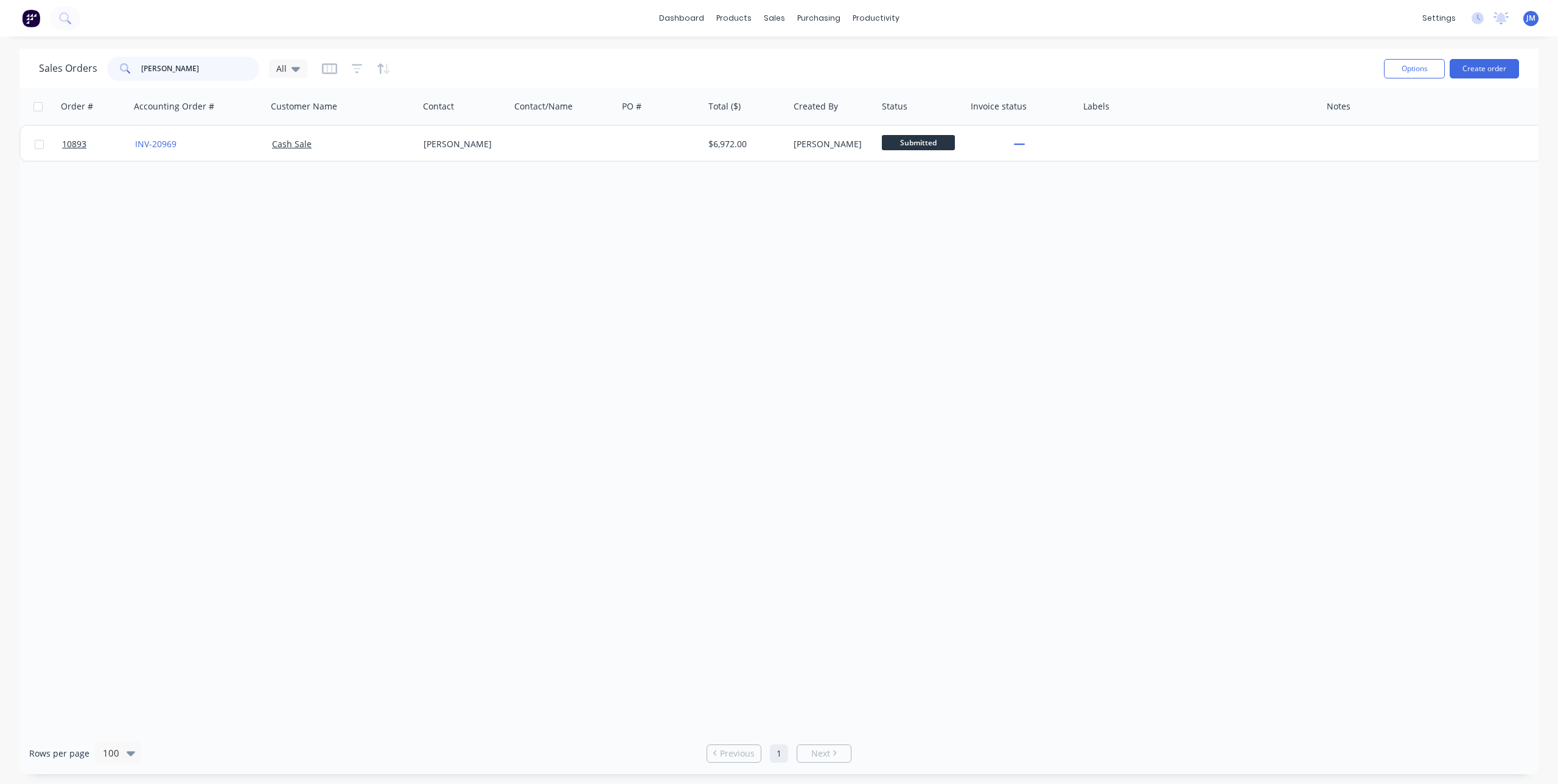
drag, startPoint x: 194, startPoint y: 70, endPoint x: 112, endPoint y: 70, distance: 82.0
click at [112, 70] on div "[PERSON_NAME]" at bounding box center [183, 68] width 153 height 24
type input "20942"
drag, startPoint x: 174, startPoint y: 61, endPoint x: 105, endPoint y: 84, distance: 72.7
click at [105, 84] on div "Sales Orders 20942 All Options Create order" at bounding box center [779, 68] width 1519 height 40
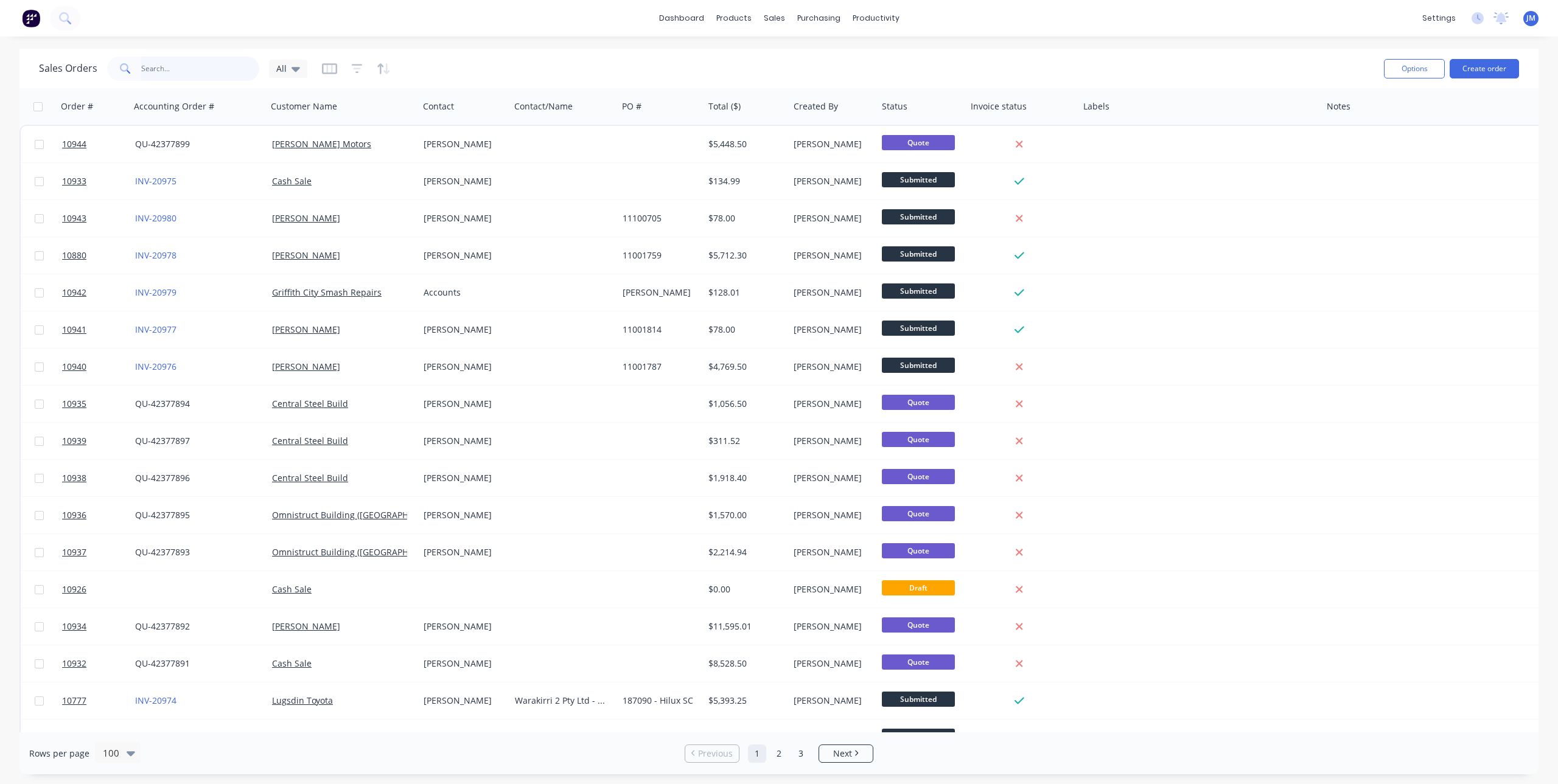
click at [199, 72] on input "text" at bounding box center [201, 68] width 119 height 24
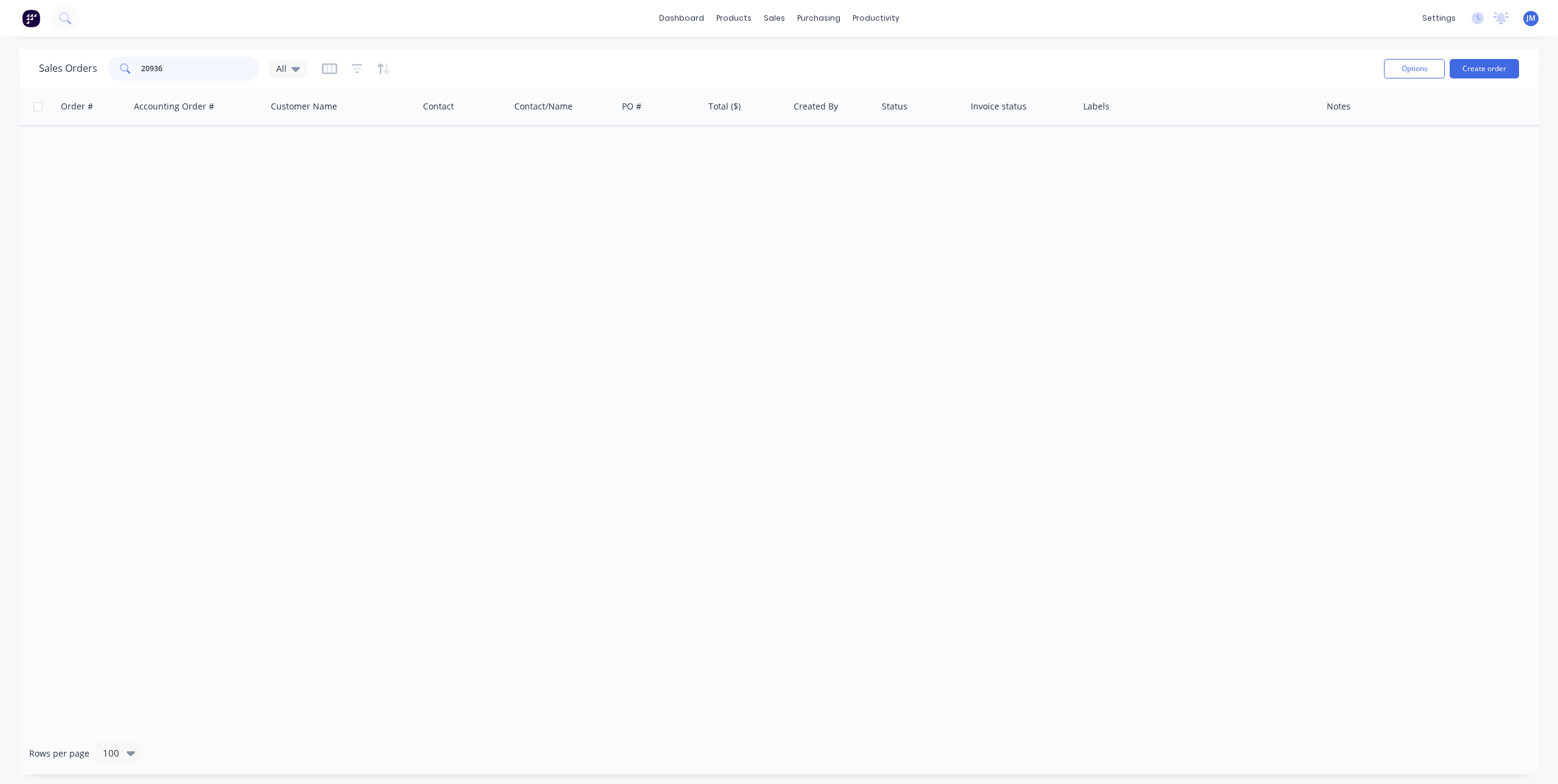
type input "20936"
drag, startPoint x: 117, startPoint y: 66, endPoint x: 94, endPoint y: 66, distance: 23.0
click at [94, 66] on div "Sales Orders 20936 All" at bounding box center [173, 68] width 268 height 24
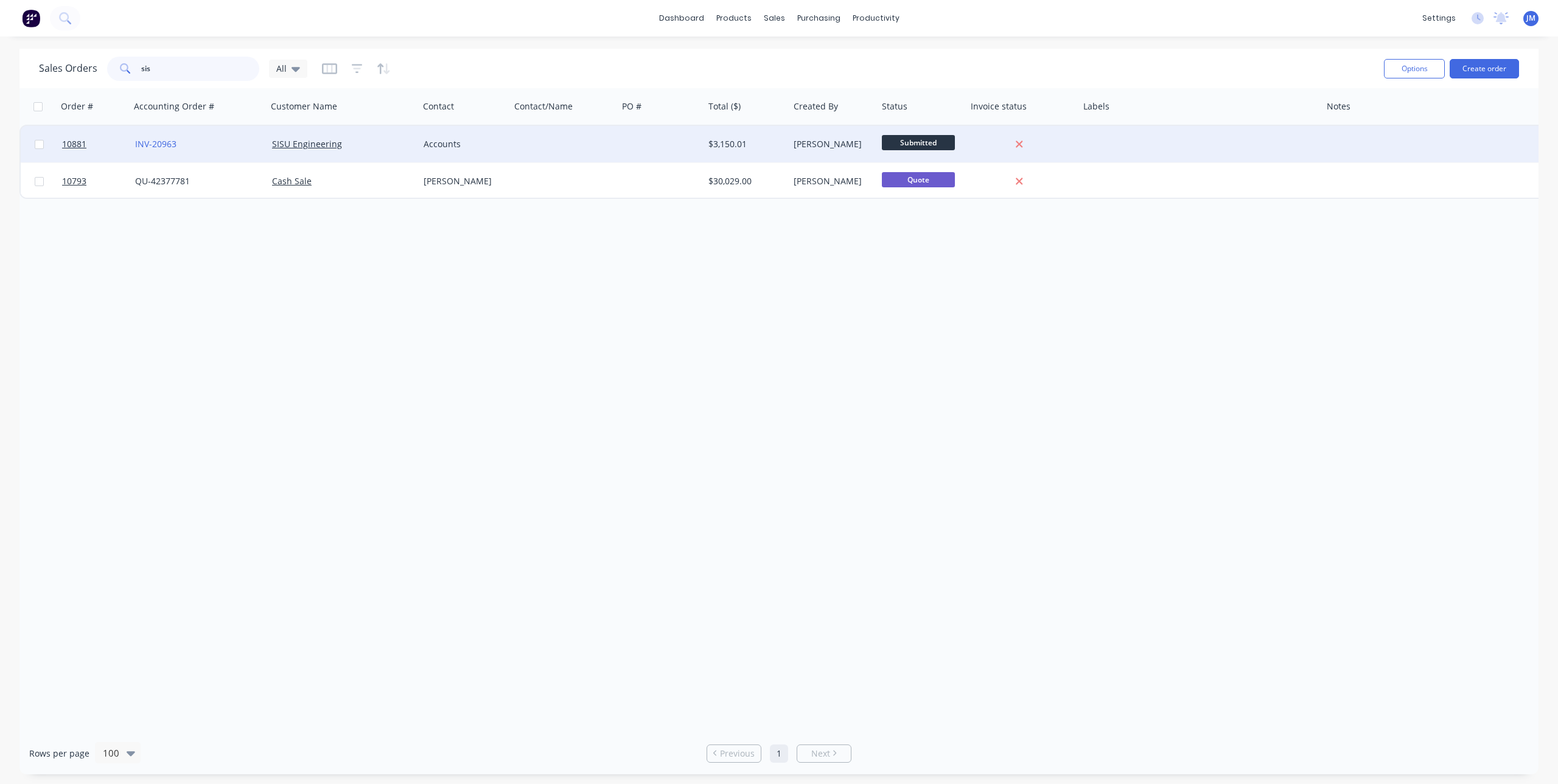
type input "sis"
click at [249, 136] on div "INV-20963" at bounding box center [199, 144] width 137 height 37
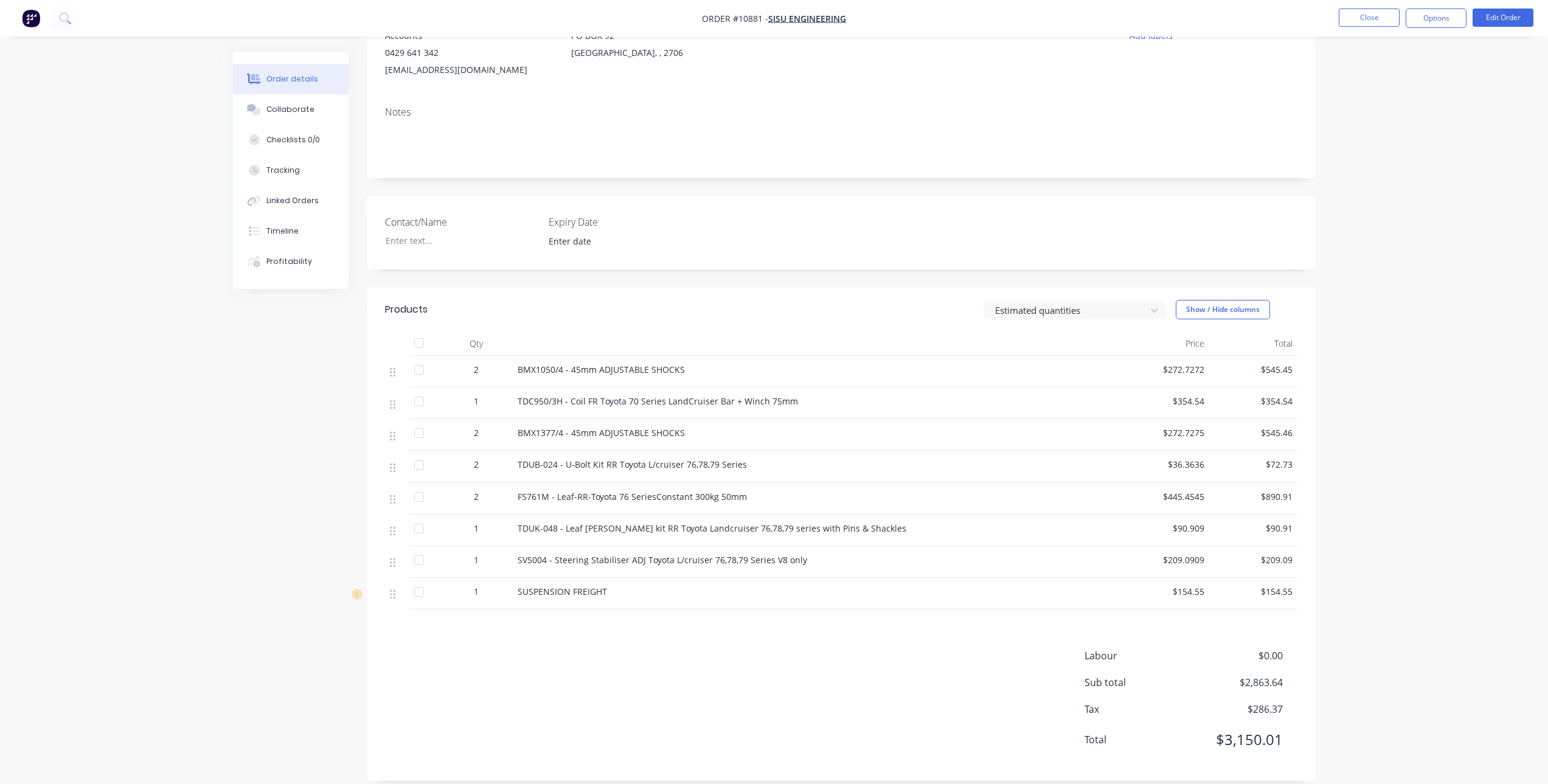
scroll to position [157, 0]
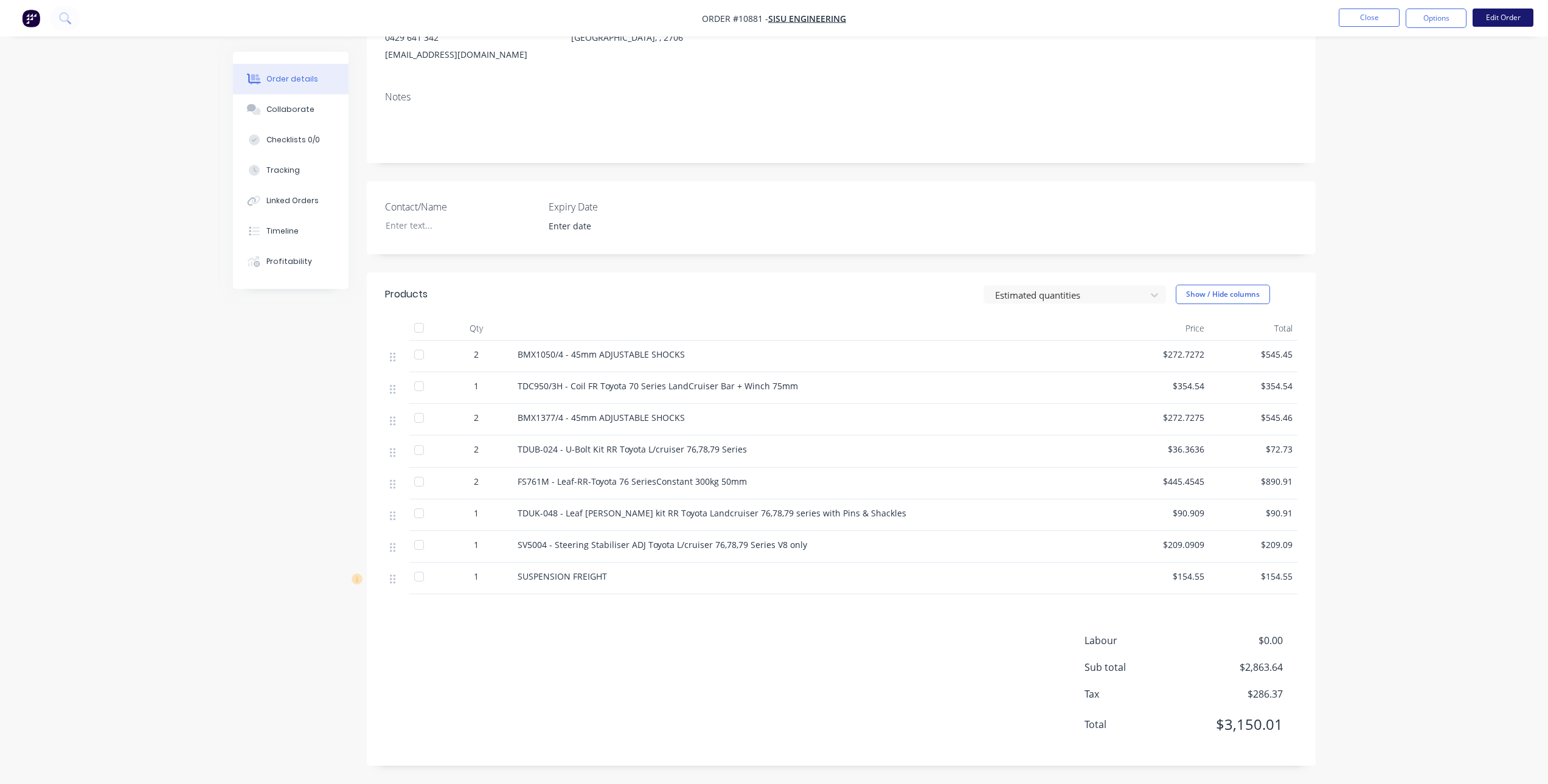
click at [1511, 18] on button "Edit Order" at bounding box center [1503, 18] width 61 height 18
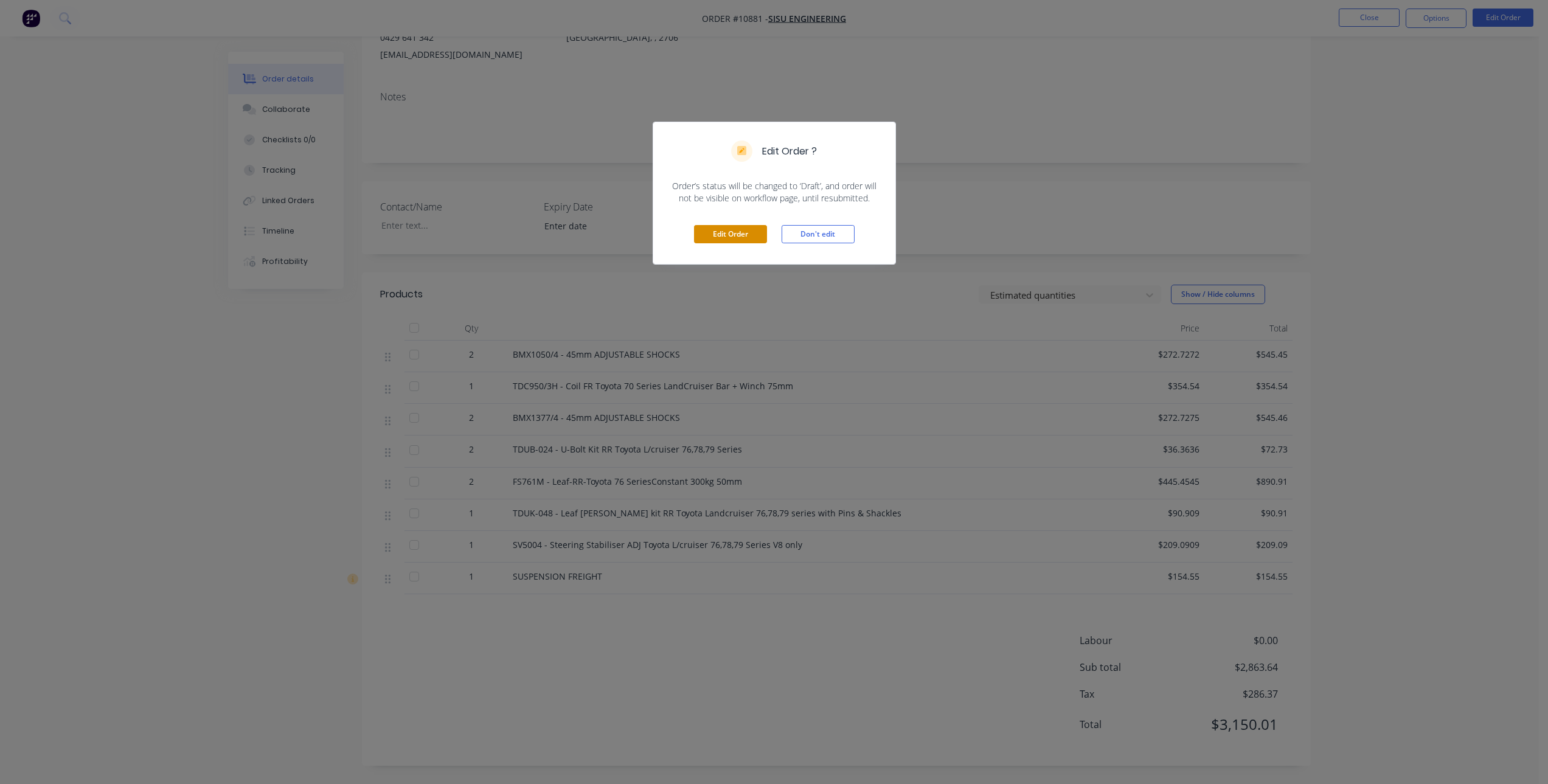
click at [720, 230] on button "Edit Order" at bounding box center [731, 234] width 73 height 18
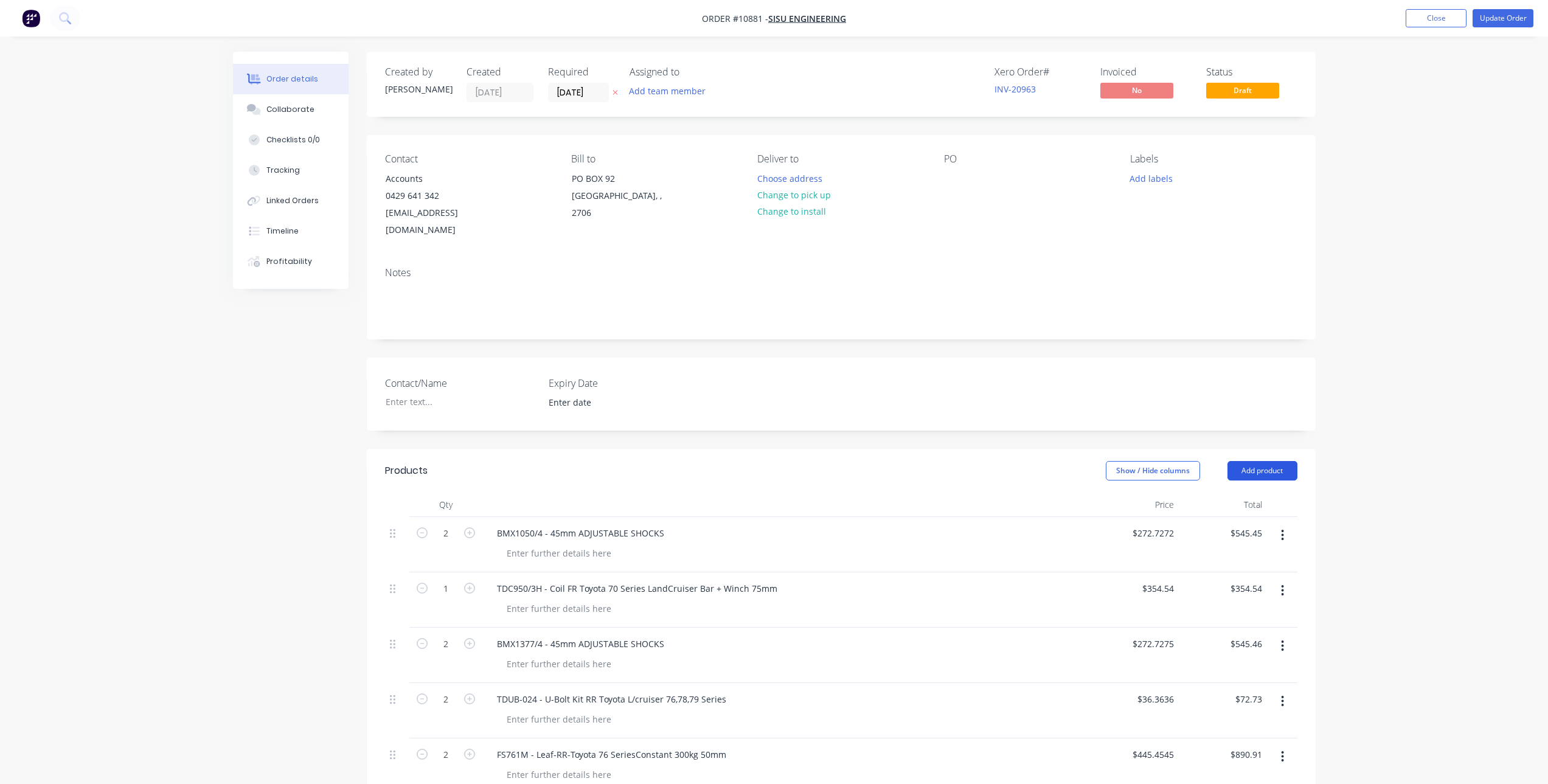
click at [1265, 461] on button "Add product" at bounding box center [1262, 470] width 70 height 20
click at [1241, 663] on div "Notes (External)" at bounding box center [1240, 672] width 94 height 18
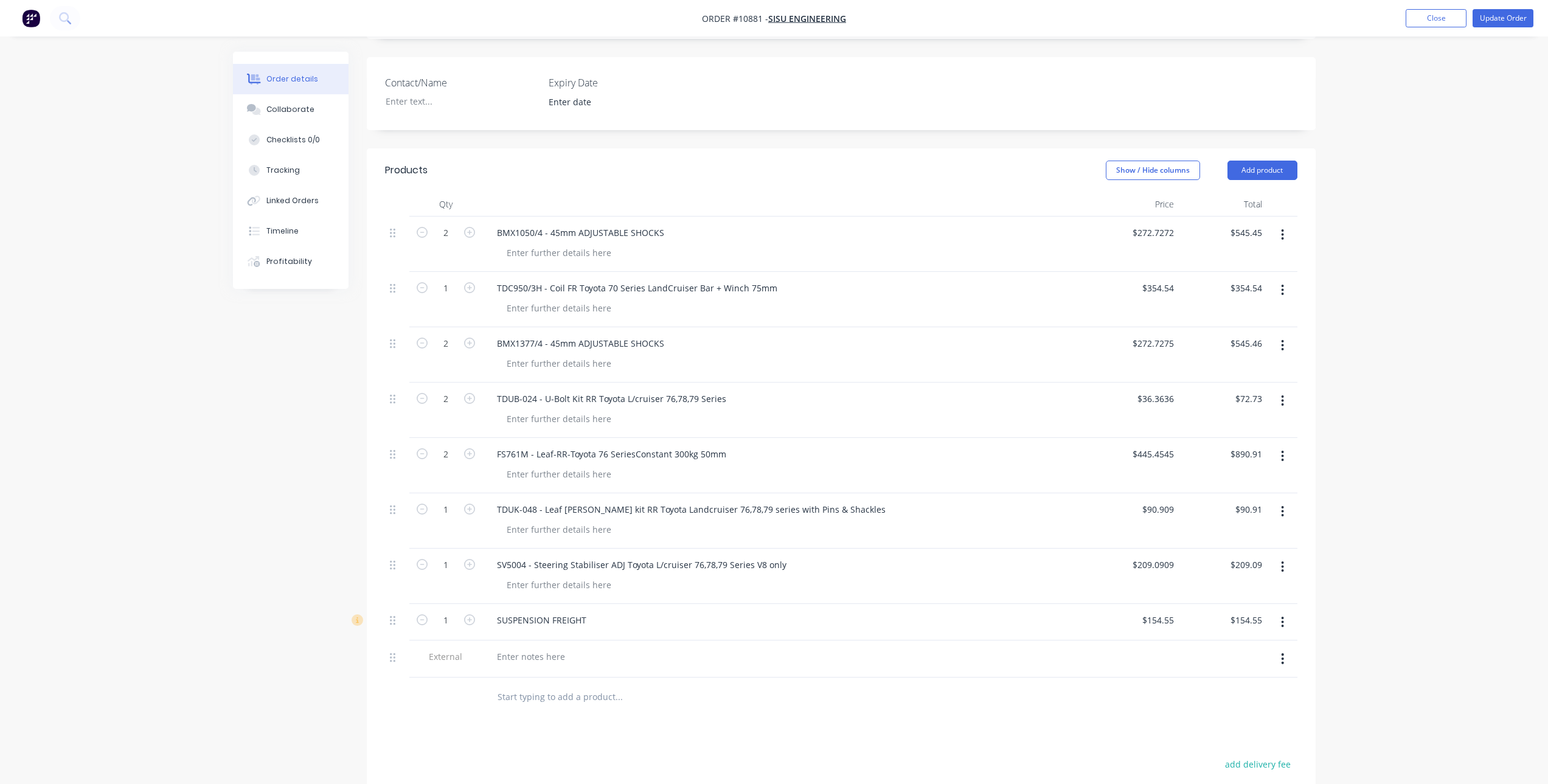
scroll to position [304, 0]
click at [537, 644] on div at bounding box center [531, 653] width 88 height 18
click at [748, 719] on div "Products Show / Hide columns Add product Qty Price Total 2 BMX1050/4 - 45mm ADJ…" at bounding box center [841, 562] width 949 height 834
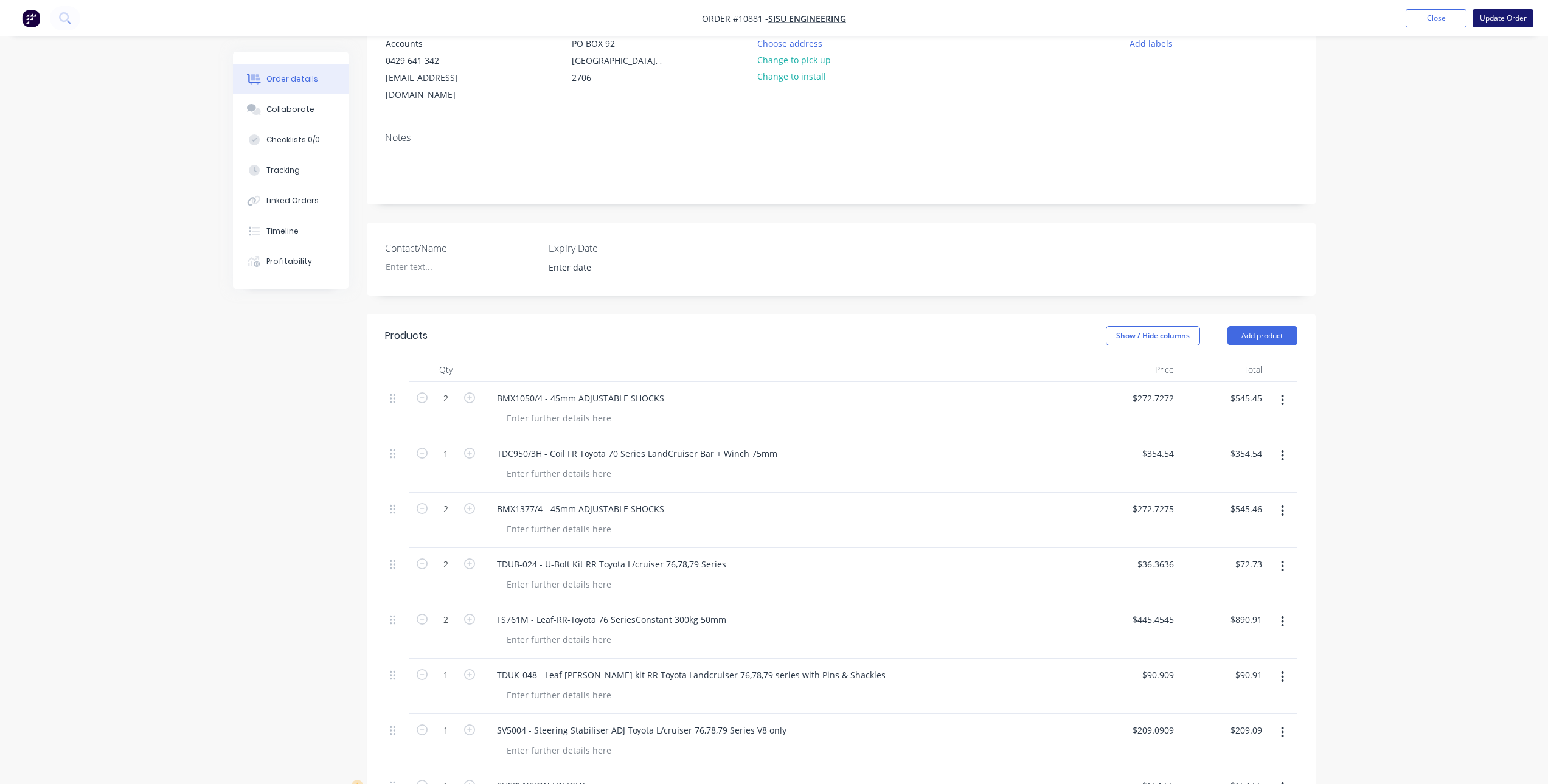
click at [1510, 13] on button "Update Order" at bounding box center [1503, 18] width 61 height 18
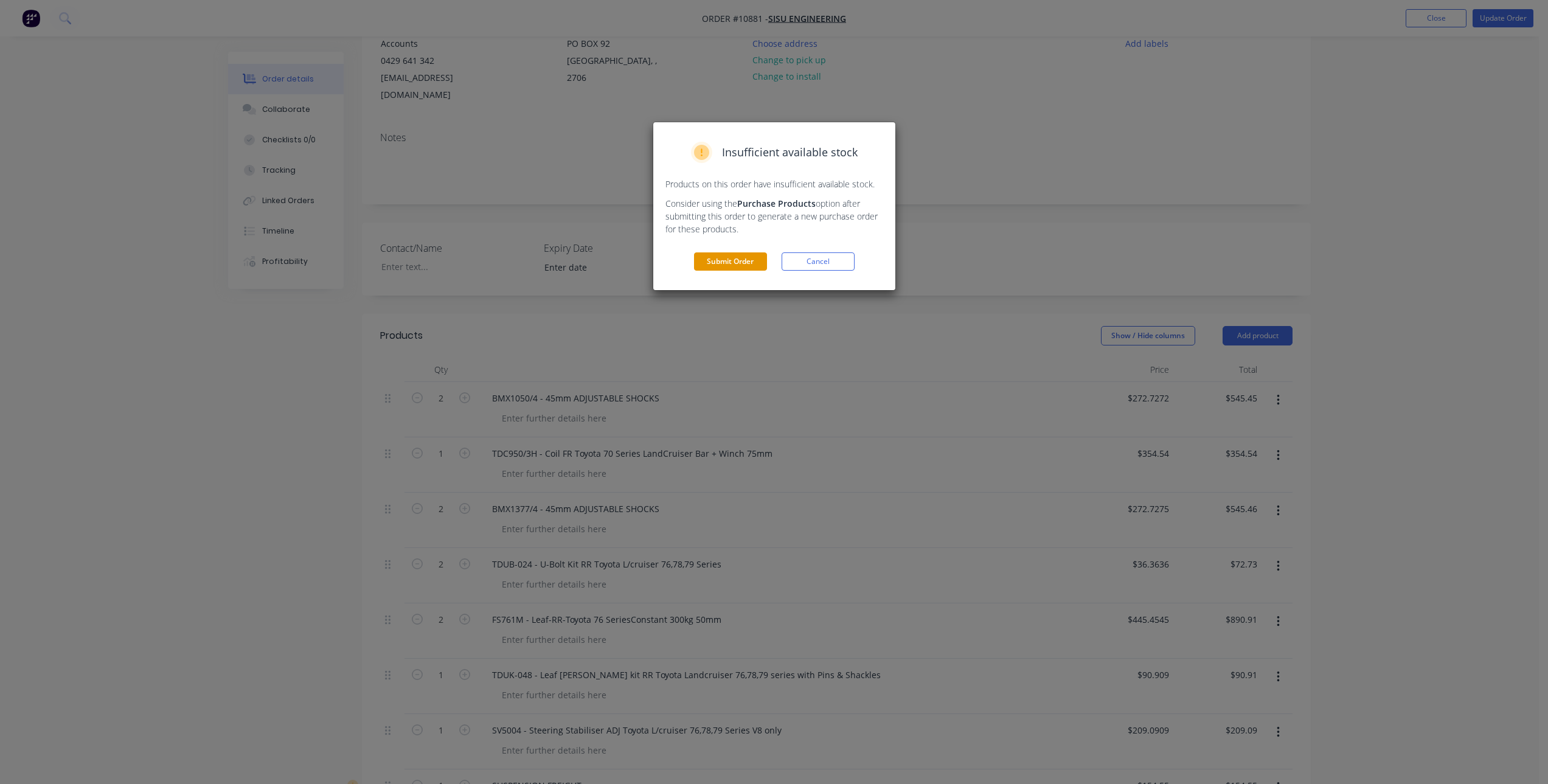
click at [723, 262] on button "Submit Order" at bounding box center [731, 261] width 73 height 18
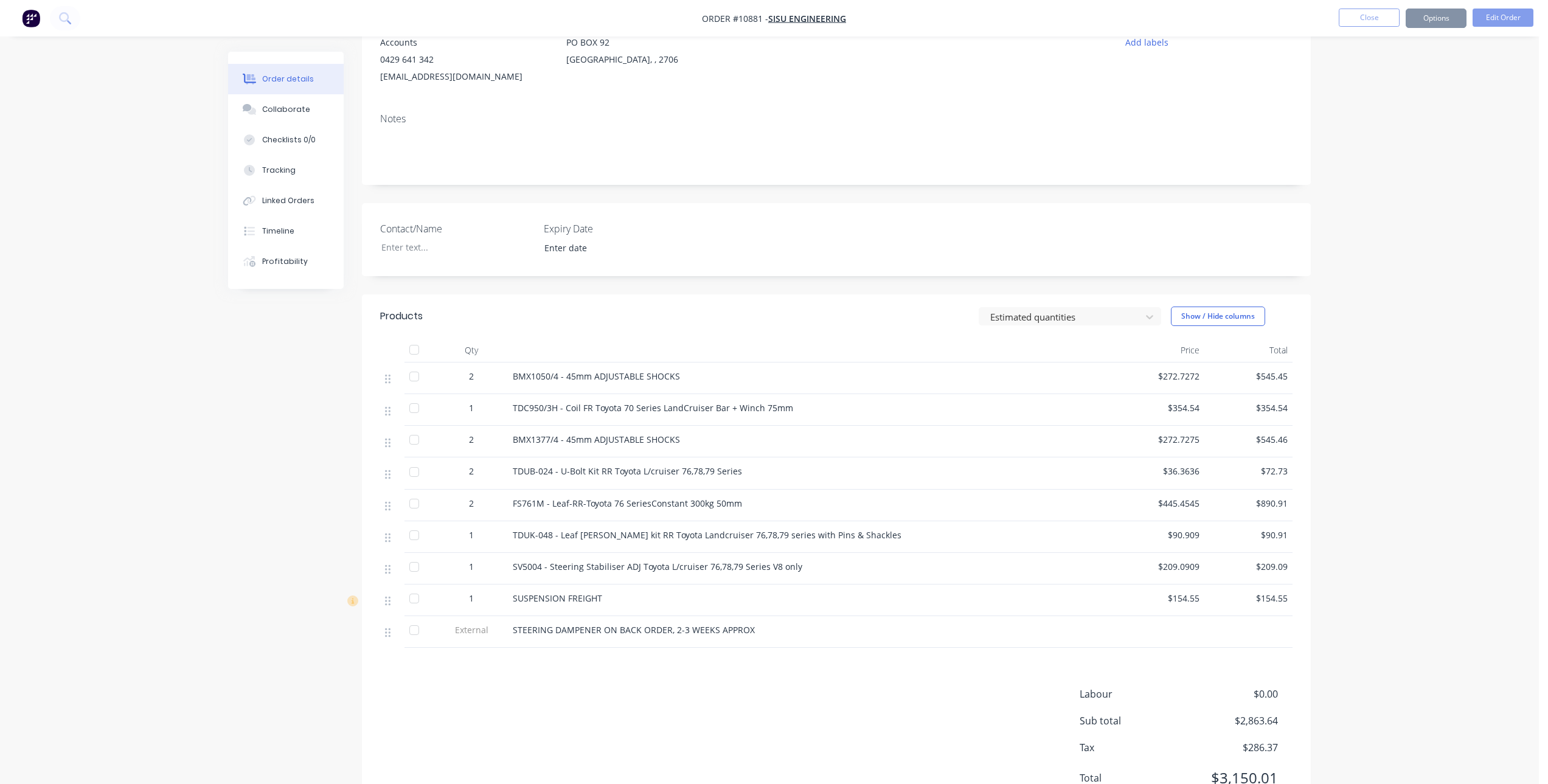
scroll to position [134, 0]
click at [1448, 24] on button "Options" at bounding box center [1436, 18] width 61 height 20
click at [1374, 77] on div "Invoice" at bounding box center [1400, 74] width 112 height 18
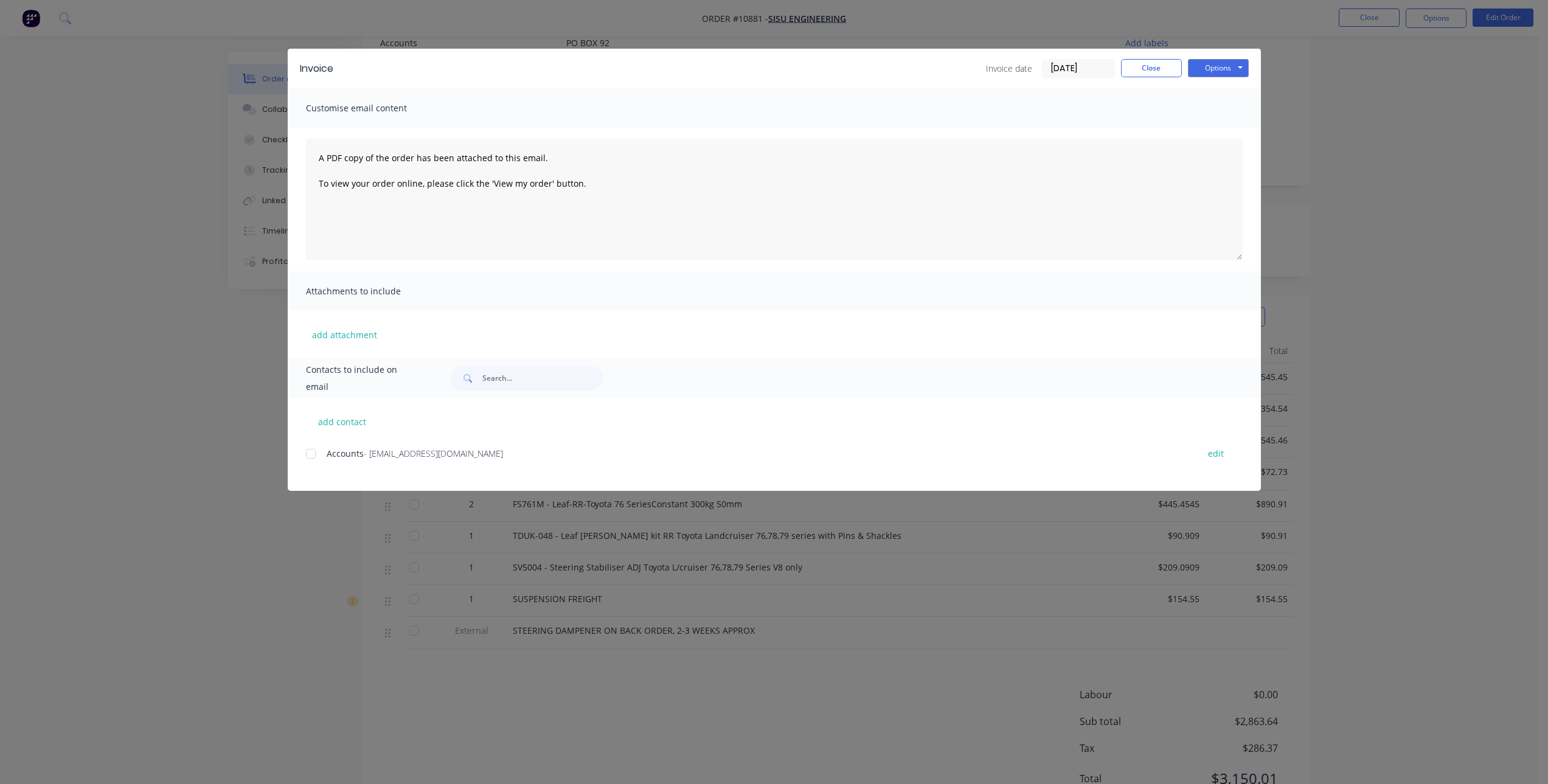
click at [309, 455] on div at bounding box center [311, 454] width 24 height 24
click at [1216, 67] on button "Options" at bounding box center [1218, 68] width 61 height 18
click at [1214, 125] on button "Email" at bounding box center [1227, 130] width 78 height 20
click at [1151, 68] on button "Close" at bounding box center [1151, 68] width 61 height 18
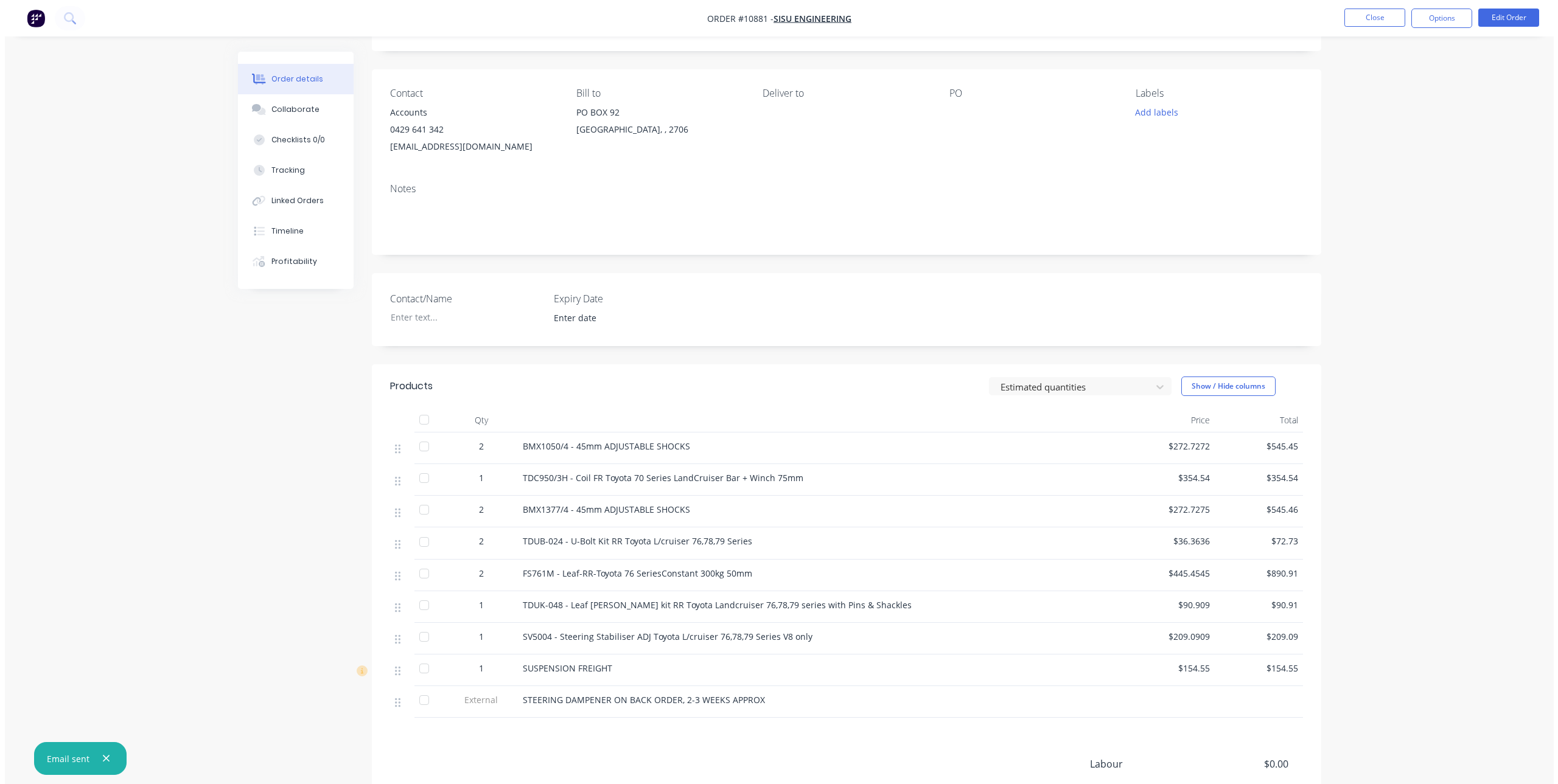
scroll to position [0, 0]
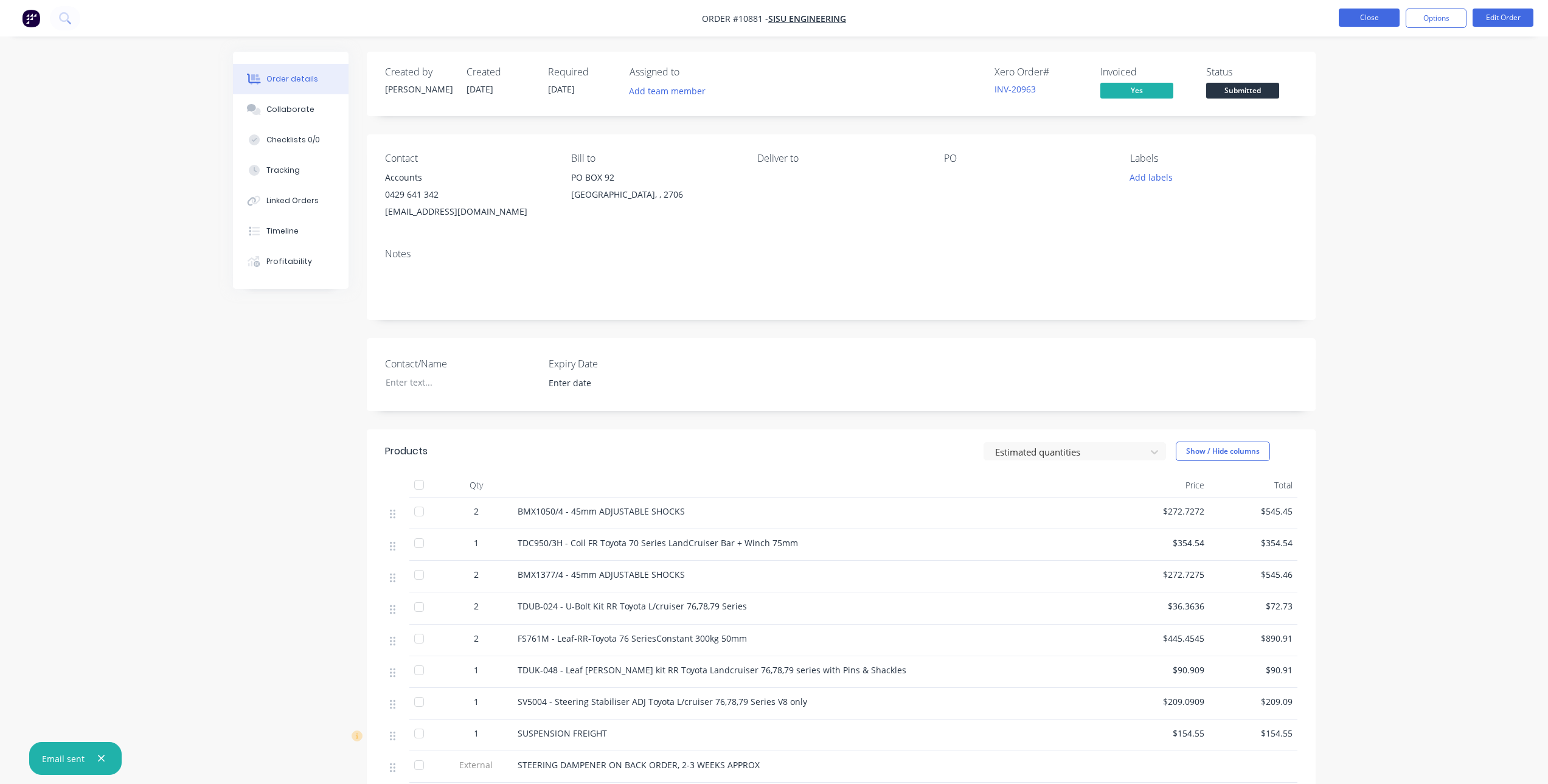
click at [1374, 16] on button "Close" at bounding box center [1369, 18] width 61 height 18
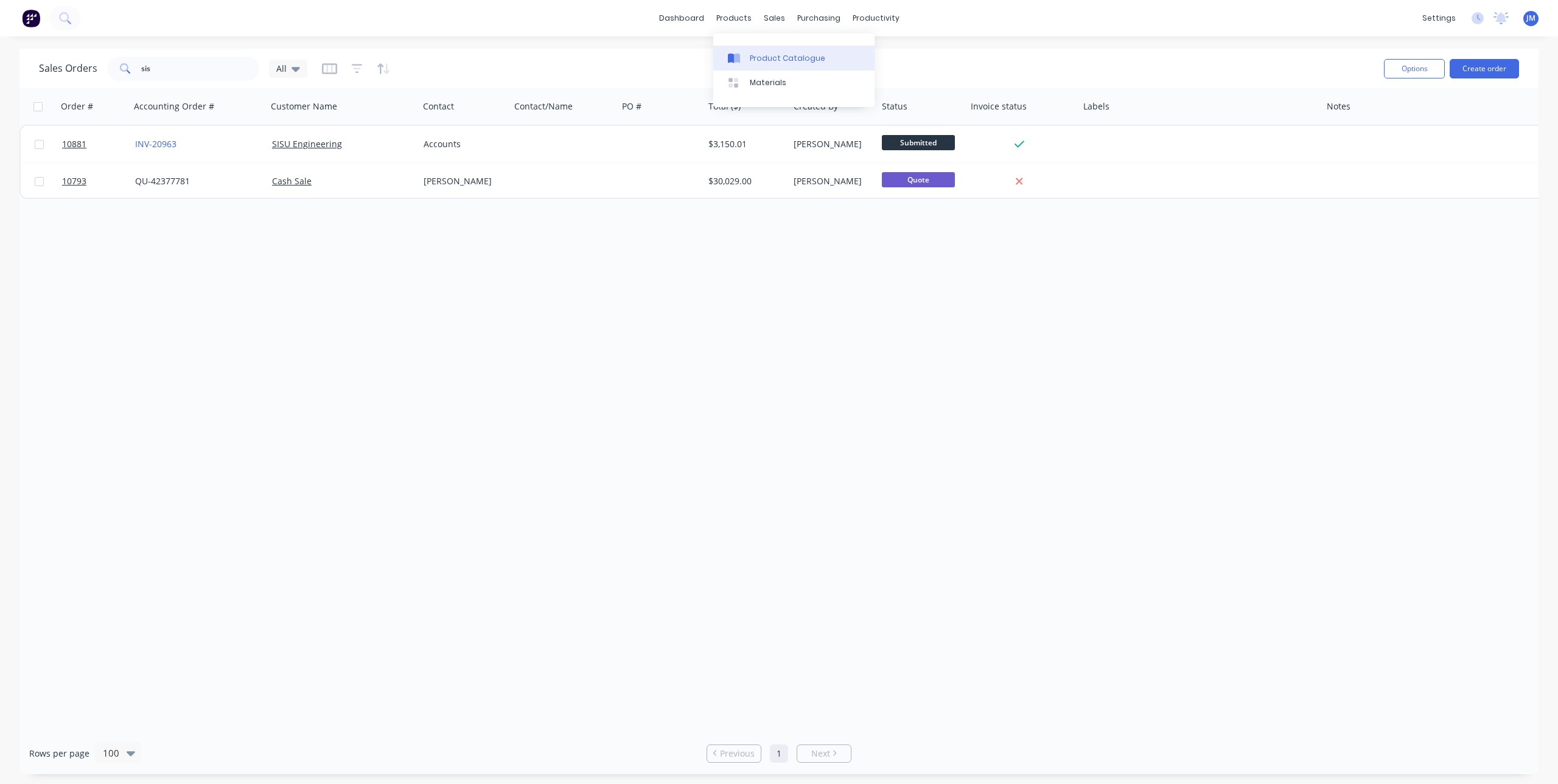
click at [738, 52] on link "Product Catalogue" at bounding box center [794, 57] width 161 height 24
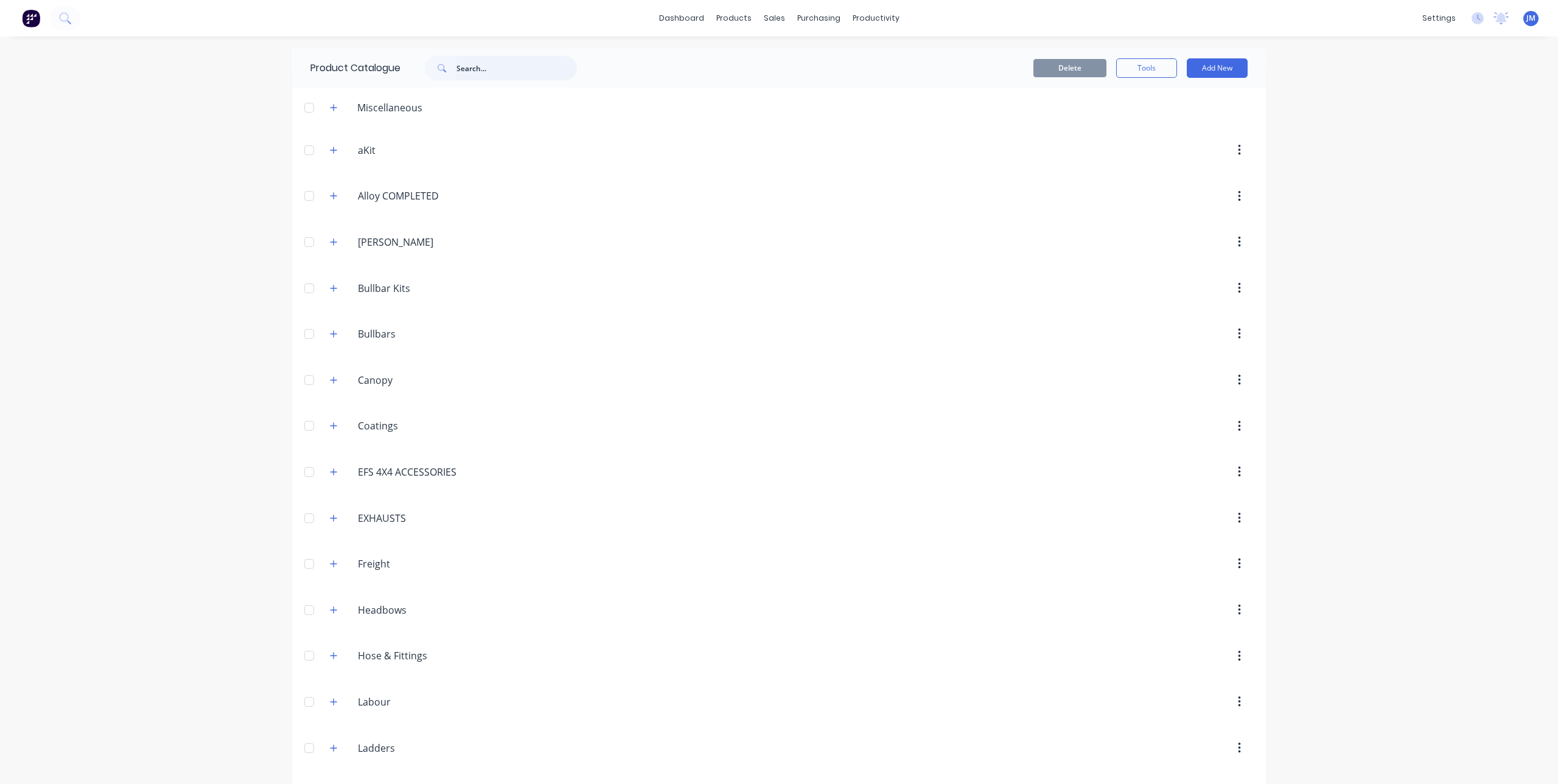
click at [478, 64] on input "text" at bounding box center [517, 67] width 120 height 24
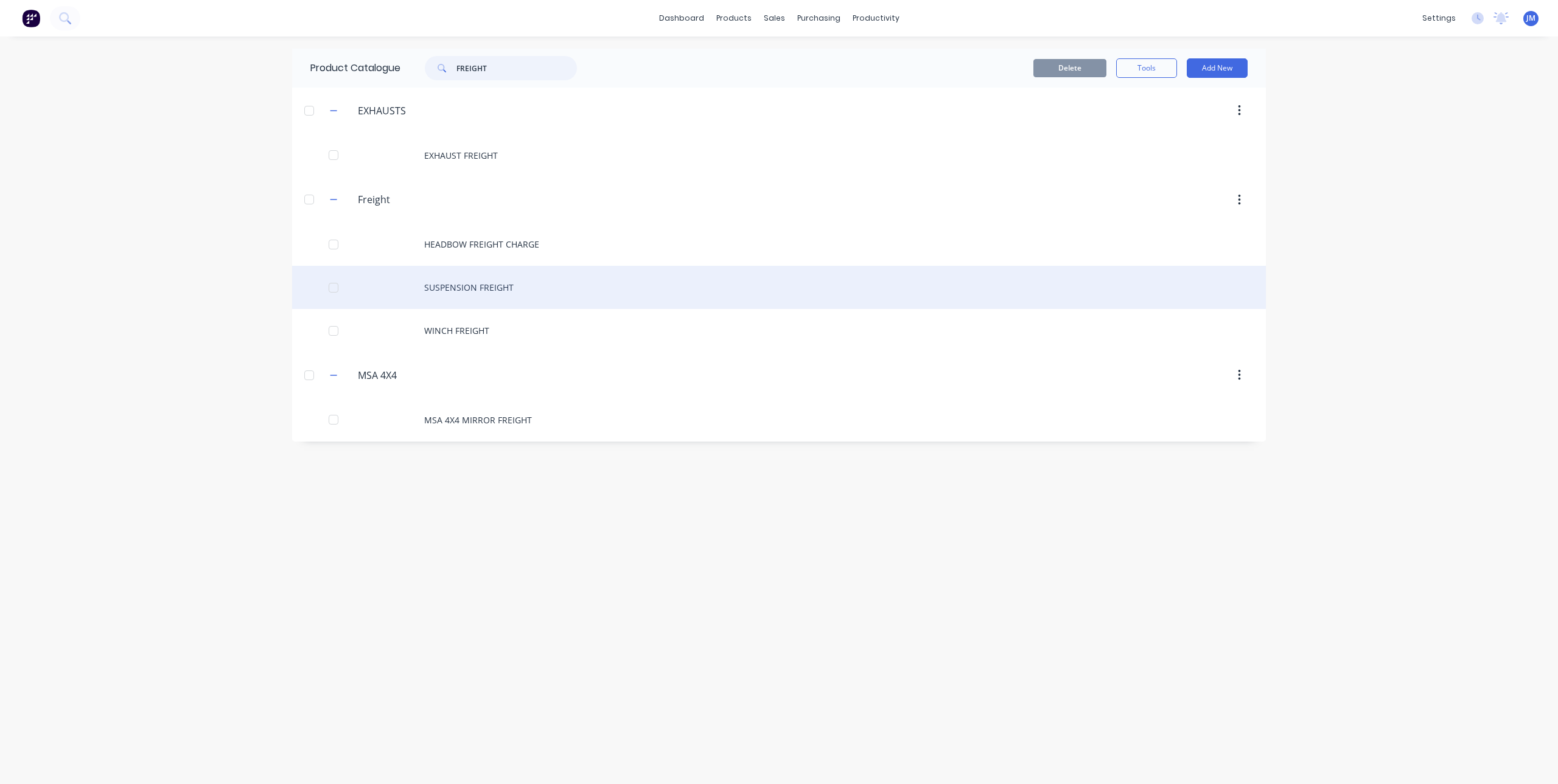
type input "FREIGHT"
click at [495, 289] on div "SUSPENSION FREIGHT" at bounding box center [779, 287] width 974 height 43
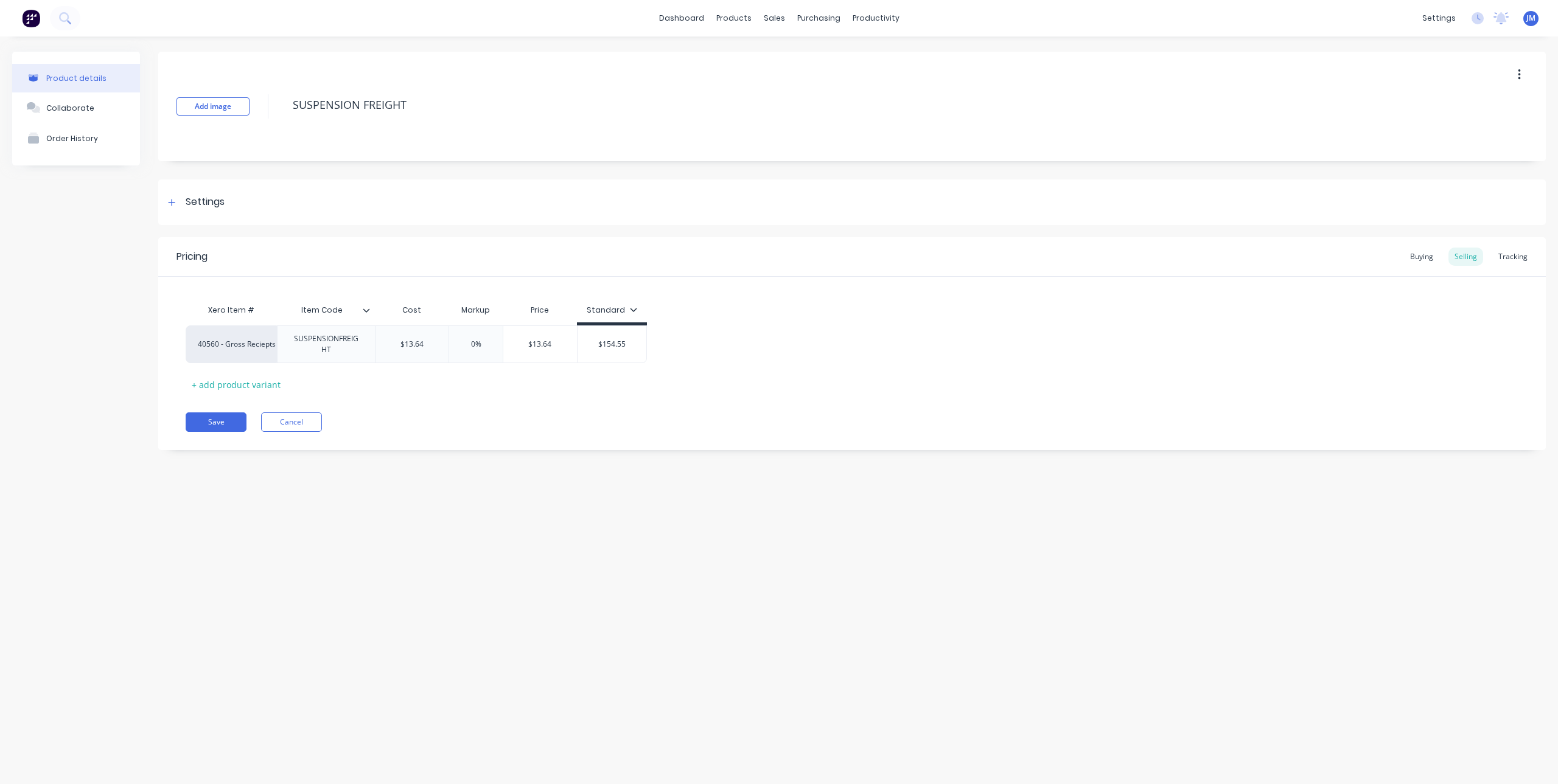
type textarea "x"
type input "$154.55"
click at [620, 345] on input "$154.55" at bounding box center [612, 344] width 69 height 11
drag, startPoint x: 589, startPoint y: 338, endPoint x: 699, endPoint y: 364, distance: 113.0
click at [699, 364] on div "Xero Item # Item Code Cost Markup Price Standard 40560 - Gross Reciepts SUSPENS…" at bounding box center [852, 346] width 1333 height 96
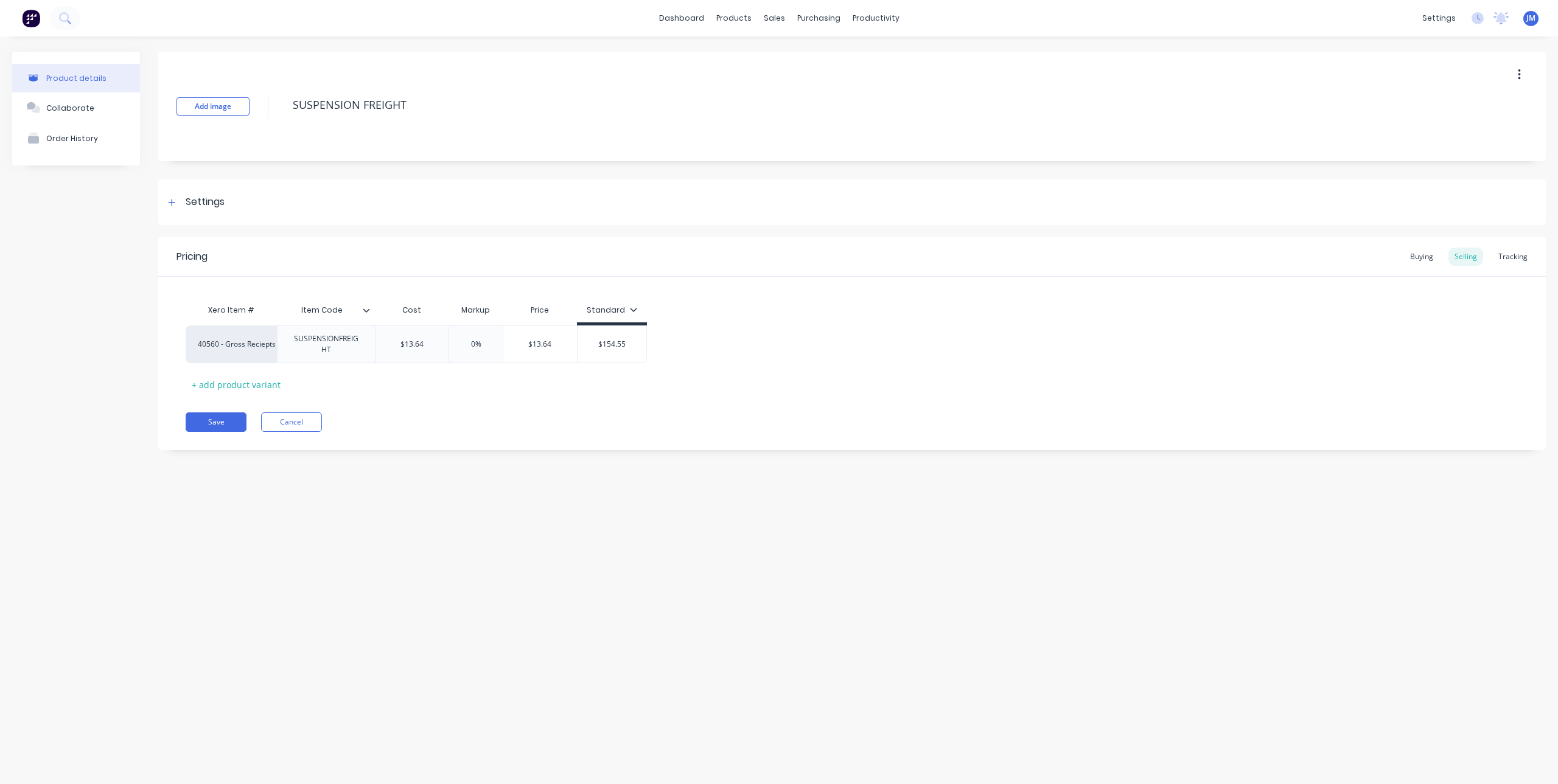
drag, startPoint x: 585, startPoint y: 344, endPoint x: 667, endPoint y: 341, distance: 82.1
click at [667, 341] on div "40560 - Gross Reciepts SUSPENSIONFREIGHT $13.64 0% $13.64 $154.55 $154.55" at bounding box center [852, 344] width 1333 height 37
click at [617, 338] on div "$154.55" at bounding box center [612, 344] width 69 height 31
click at [611, 343] on input "$154.55" at bounding box center [612, 344] width 69 height 11
click at [172, 202] on icon at bounding box center [172, 201] width 7 height 7
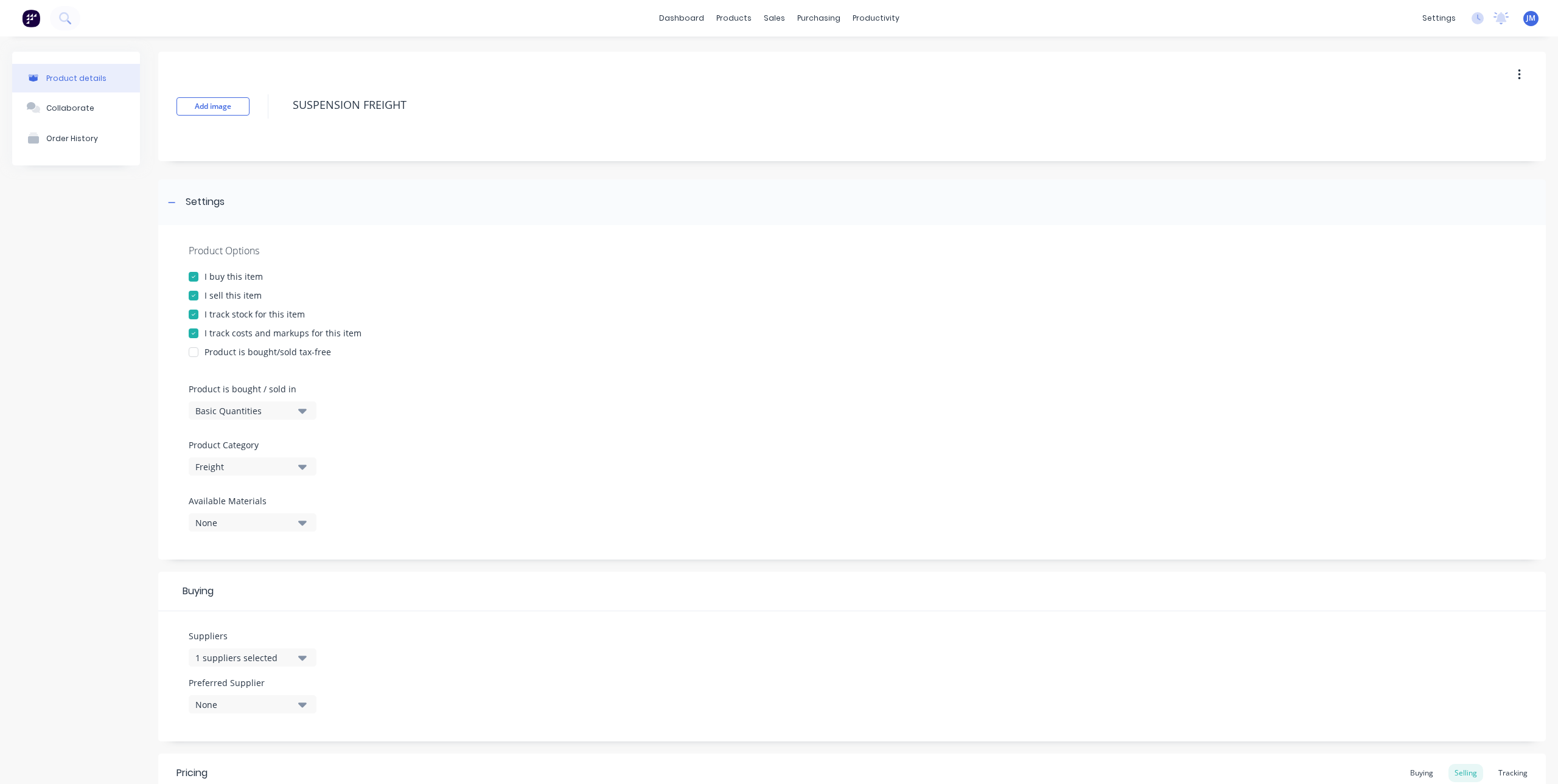
click at [193, 314] on div at bounding box center [193, 314] width 24 height 24
click at [191, 328] on div at bounding box center [193, 333] width 24 height 24
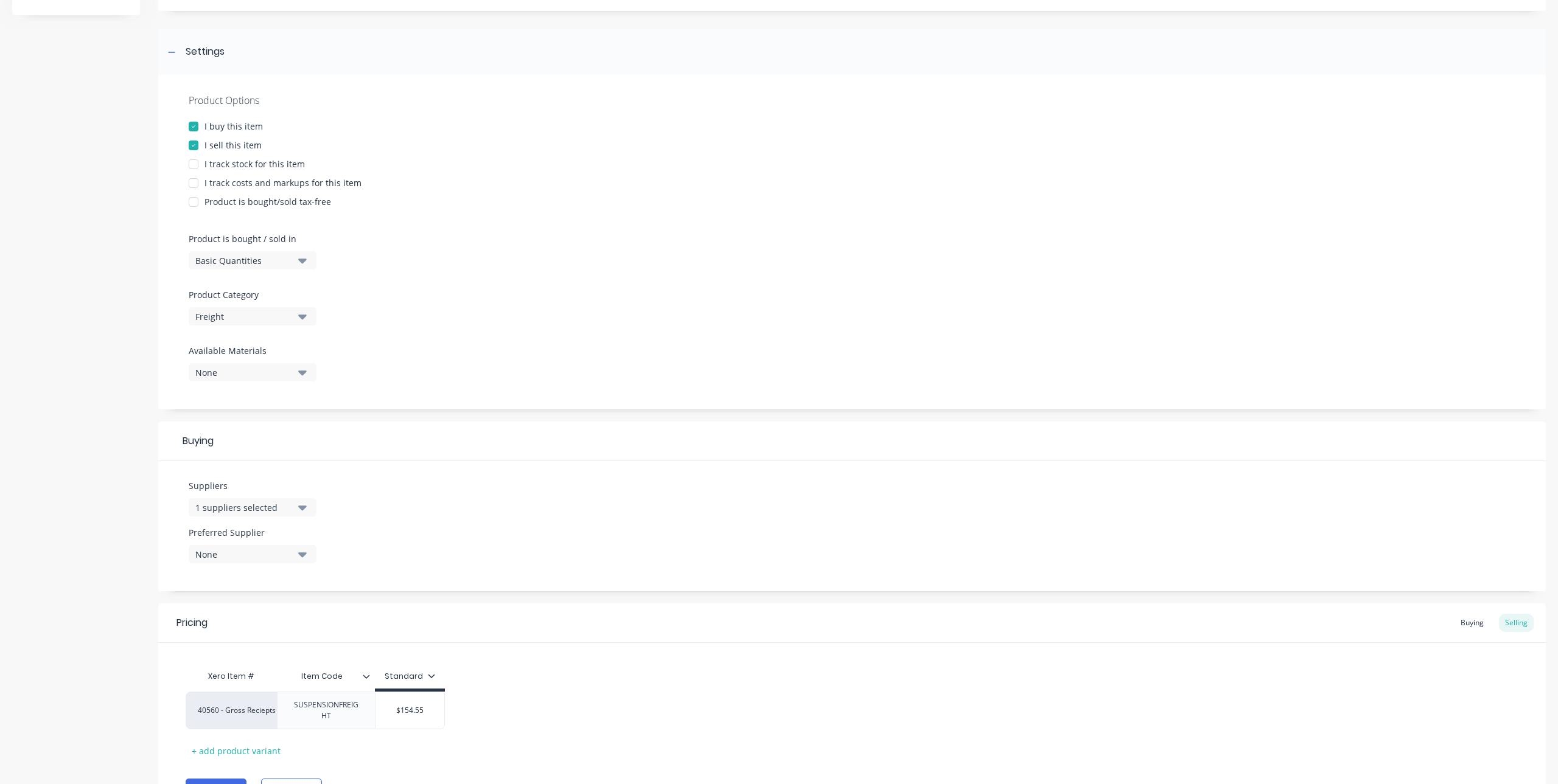
scroll to position [216, 0]
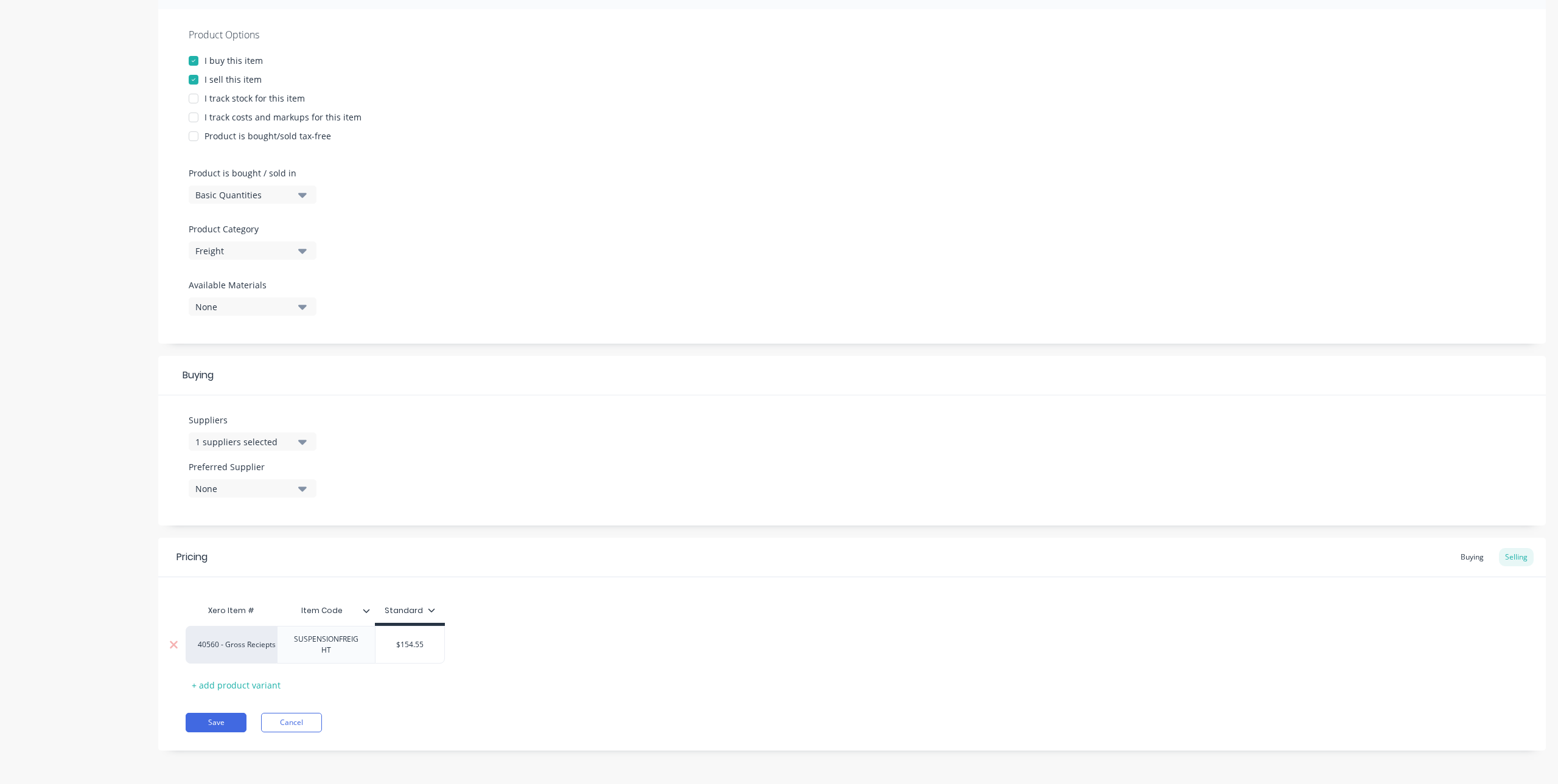
click at [400, 650] on div "$154.55" at bounding box center [410, 645] width 69 height 31
drag, startPoint x: 392, startPoint y: 647, endPoint x: 446, endPoint y: 640, distance: 54.5
click at [446, 640] on div "40560 - Gross Reciepts SUSPENSIONFREIGHT $154.55 $154.55" at bounding box center [852, 644] width 1333 height 37
type textarea "x"
type input "1.55"
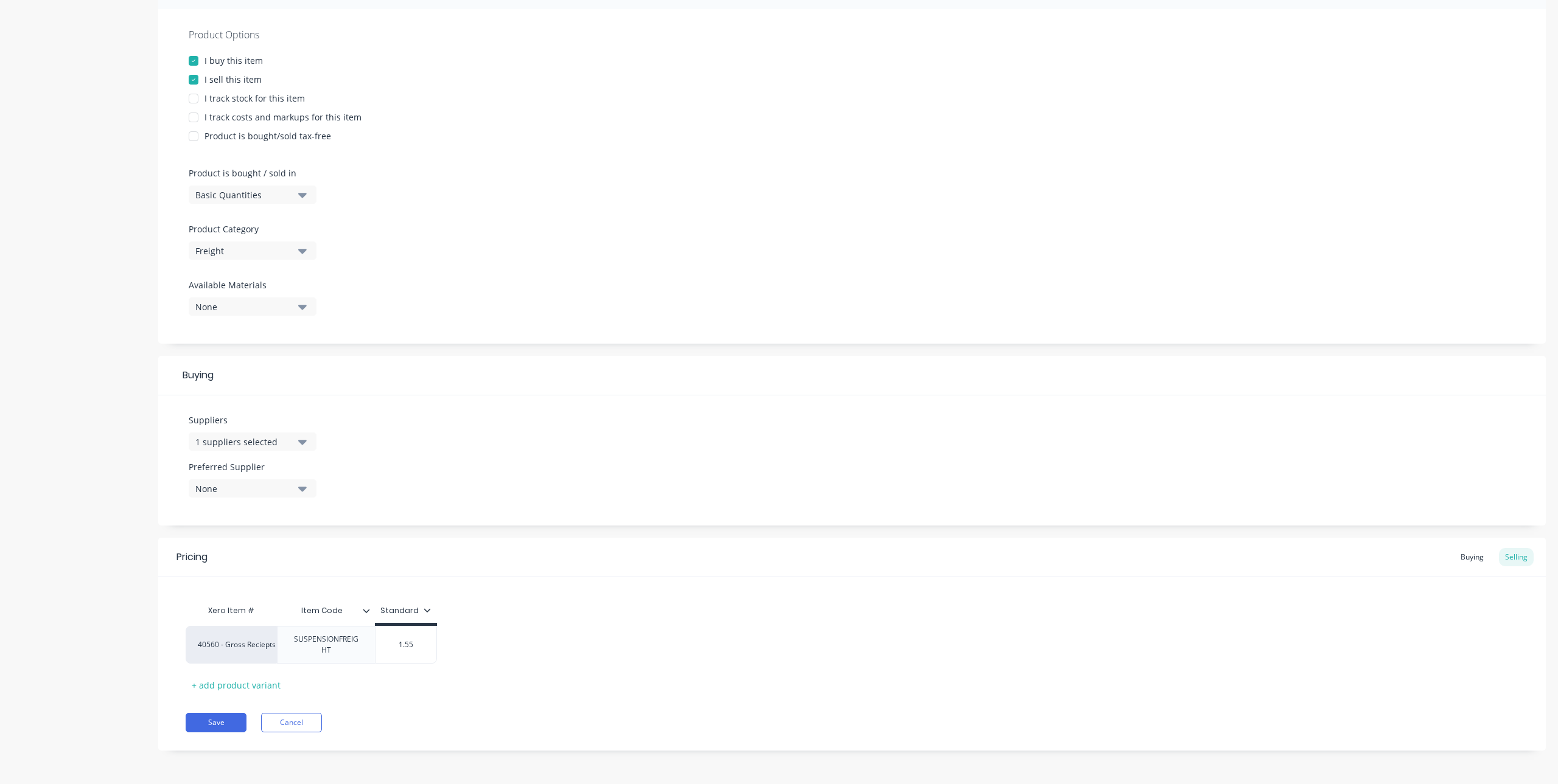
type textarea "x"
type input "18.55"
type textarea "x"
type input "180.55"
click at [426, 643] on input "180.55" at bounding box center [410, 644] width 69 height 11
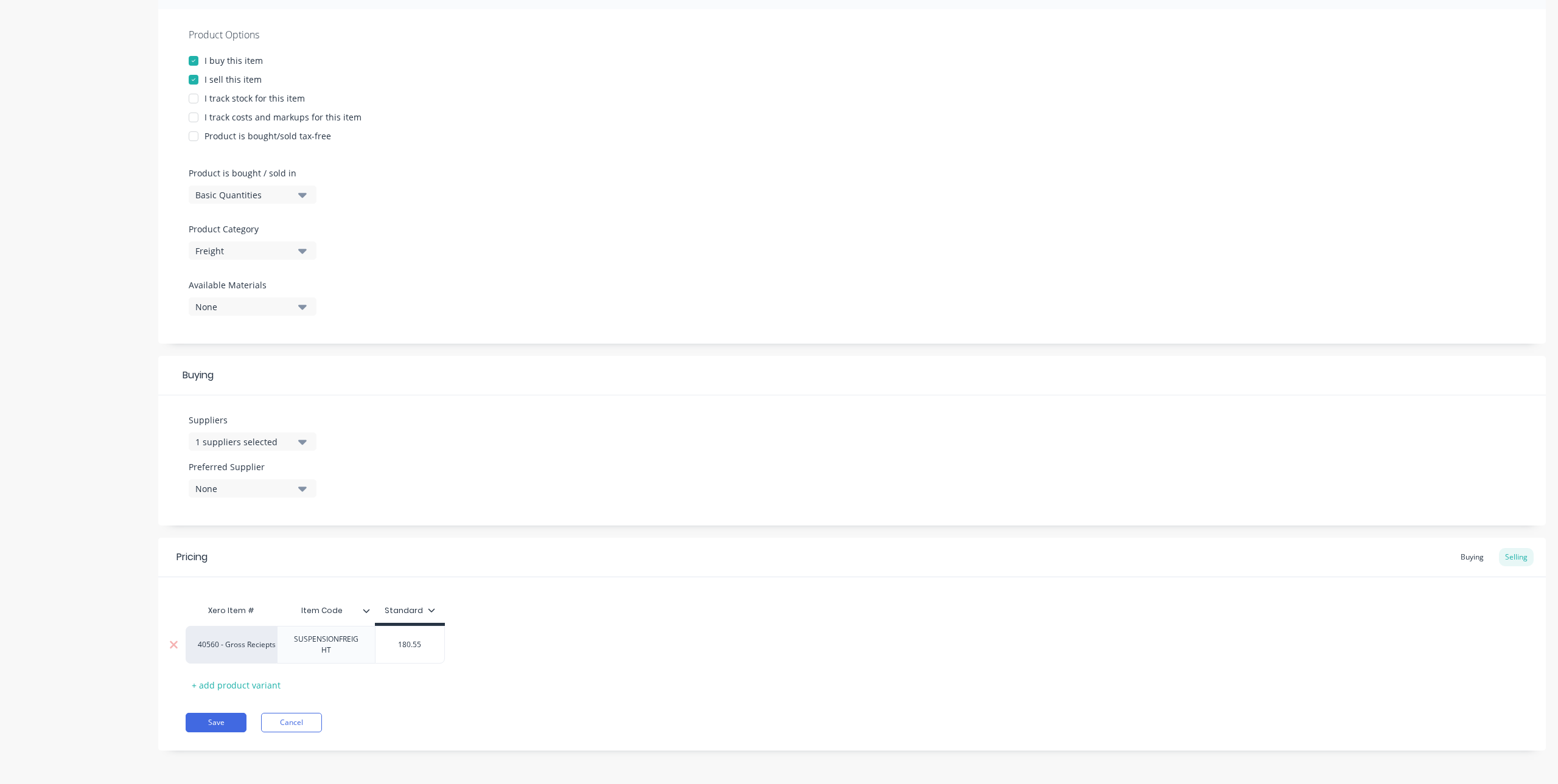
type textarea "x"
type input "180.5"
type textarea "x"
type input "180."
type textarea "x"
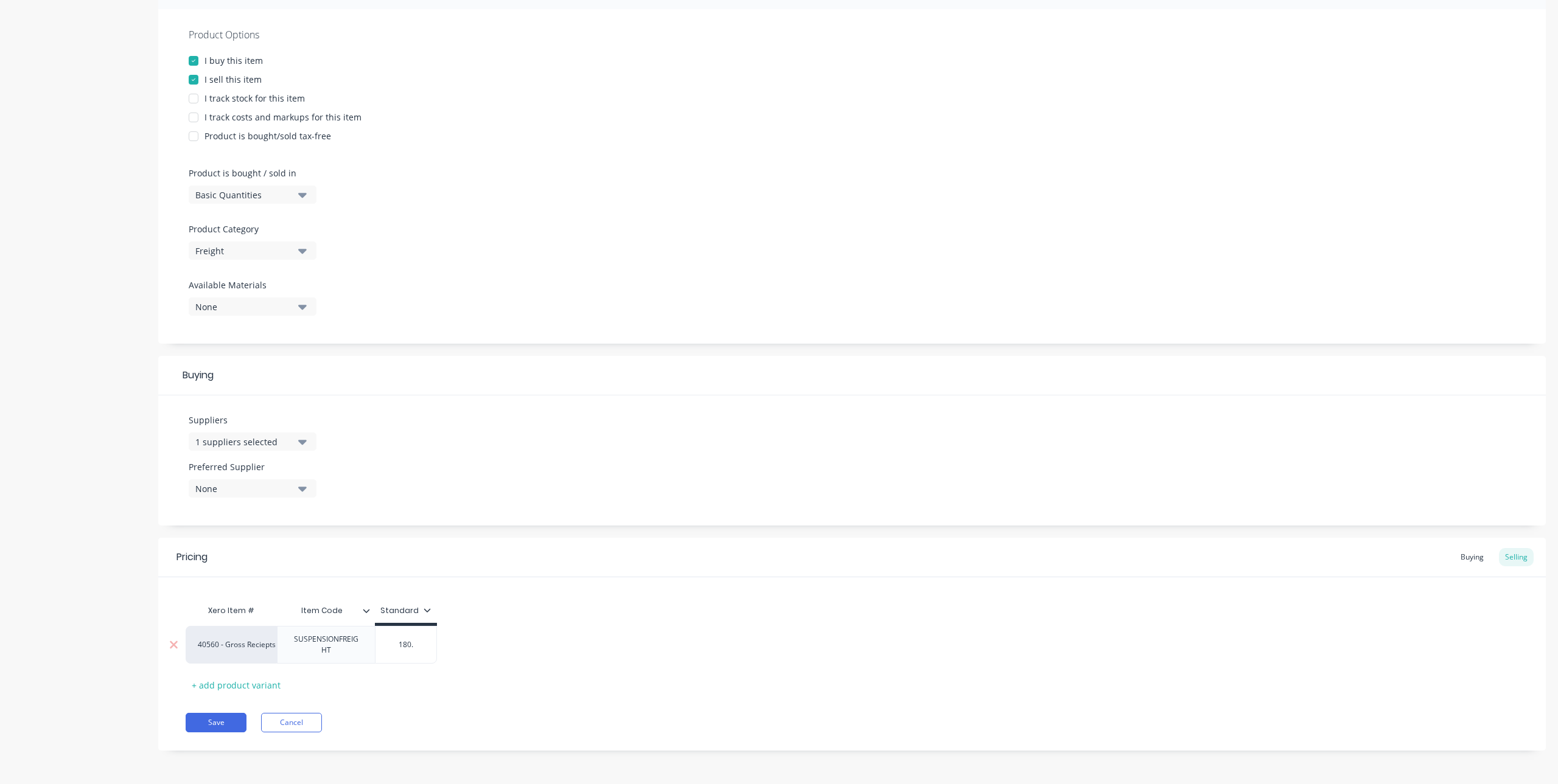
type input "180.0"
type textarea "x"
type input "180.00"
click at [224, 723] on button "Save" at bounding box center [216, 722] width 61 height 20
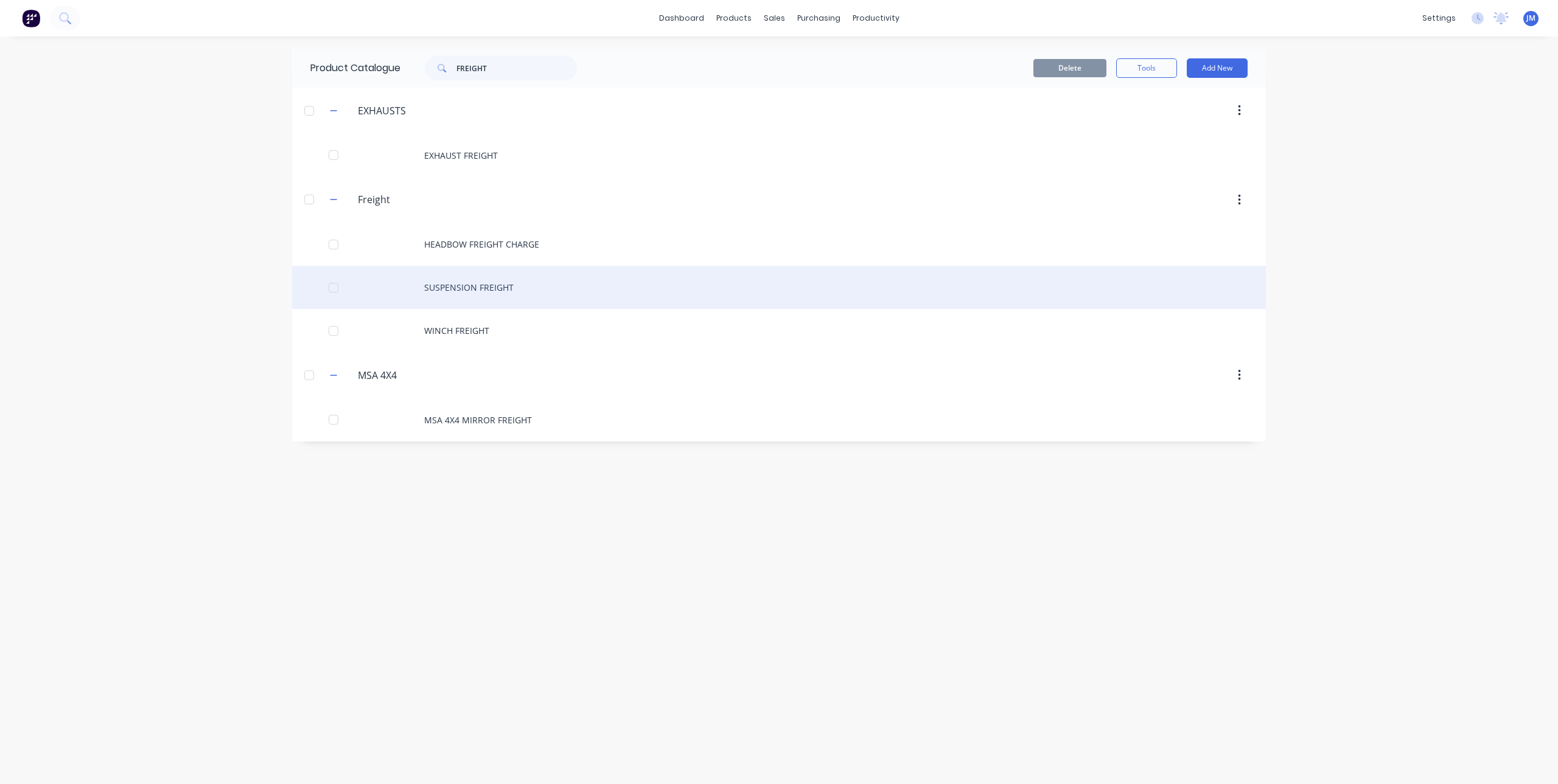
click at [496, 286] on div "SUSPENSION FREIGHT" at bounding box center [779, 287] width 974 height 43
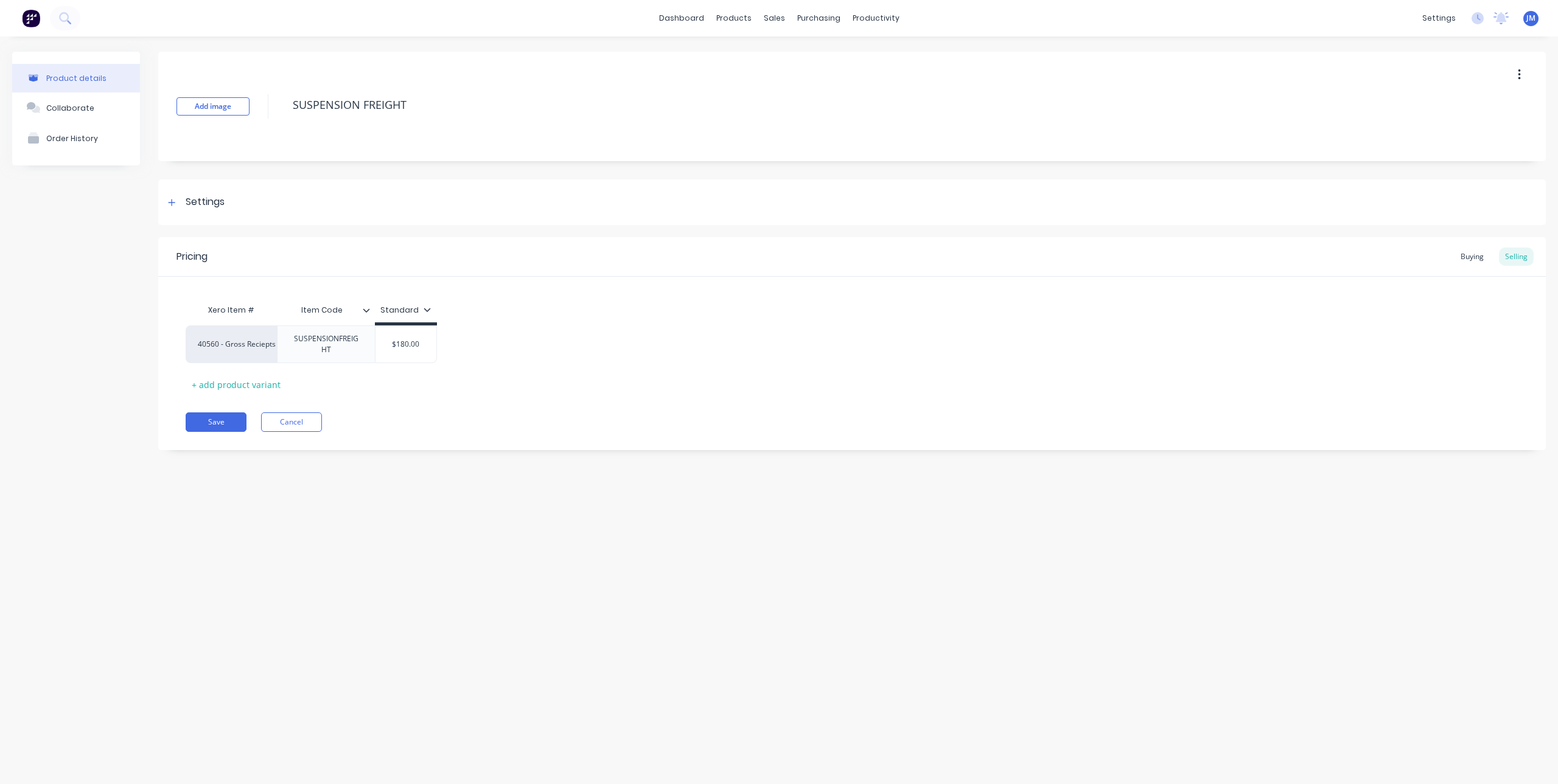
type textarea "x"
click at [245, 345] on div "40560 - Gross Reciepts" at bounding box center [231, 344] width 67 height 11
type input "SU"
click at [268, 292] on button "41115 - Suspension Sales" at bounding box center [313, 292] width 229 height 18
click at [618, 339] on div "41115 - Suspension Sales SUSPENSIONFREIGHT $180.00" at bounding box center [852, 344] width 1333 height 37
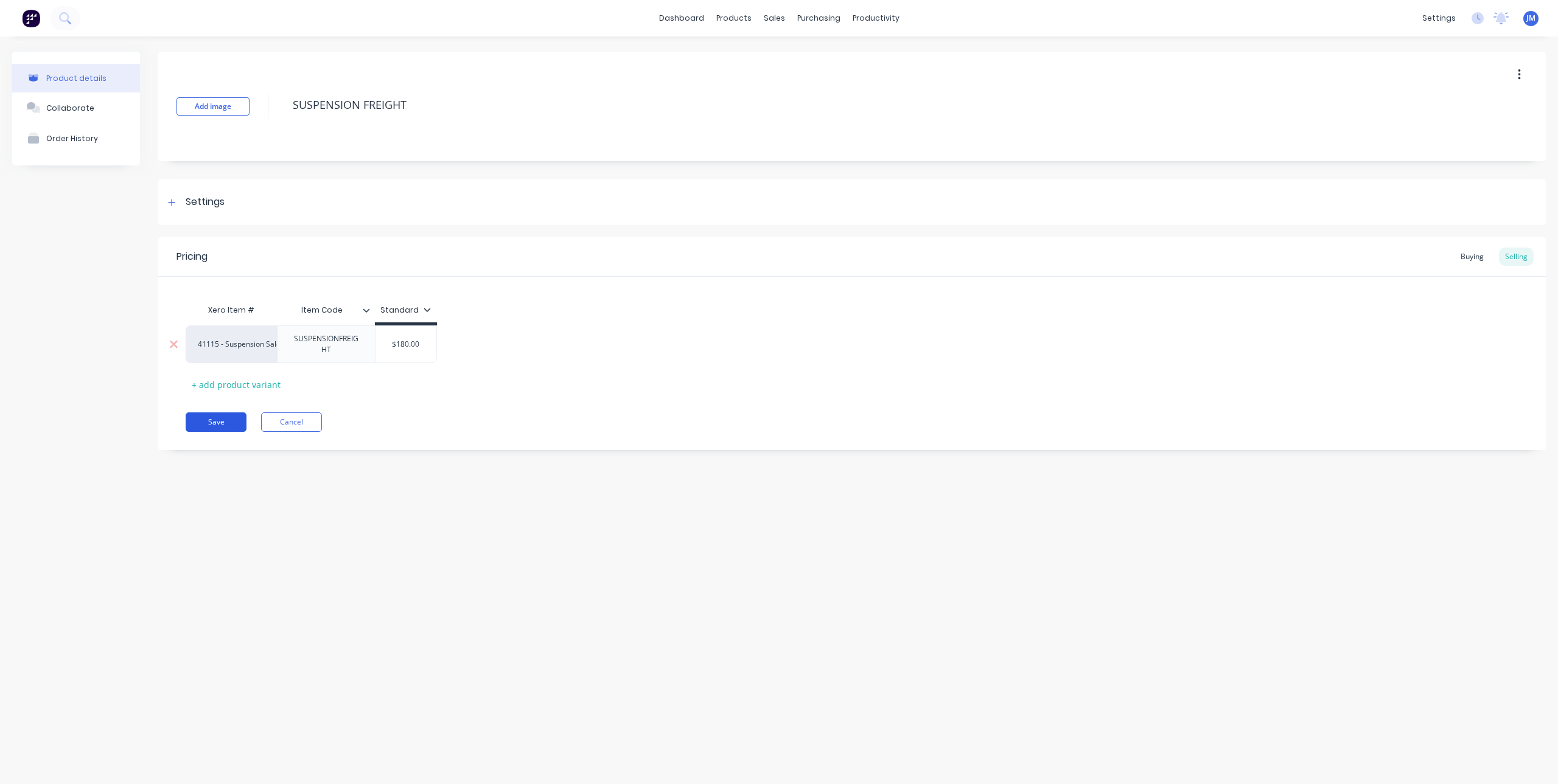
click at [224, 424] on button "Save" at bounding box center [216, 422] width 61 height 20
type textarea "x"
